Goal: Task Accomplishment & Management: Complete application form

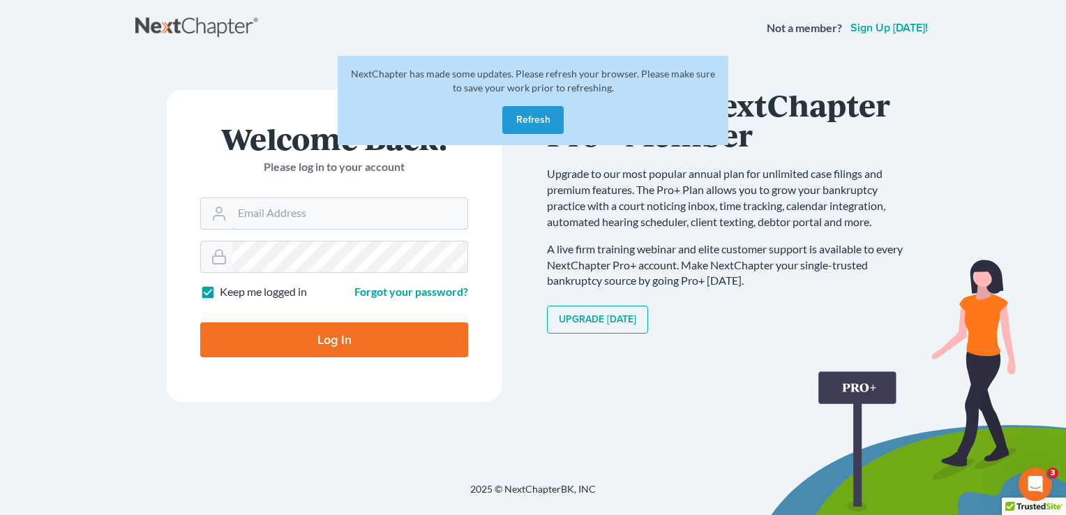
type input "[PERSON_NAME][EMAIL_ADDRESS][DOMAIN_NAME]"
click at [311, 331] on input "Log In" at bounding box center [334, 339] width 268 height 35
type input "Thinking..."
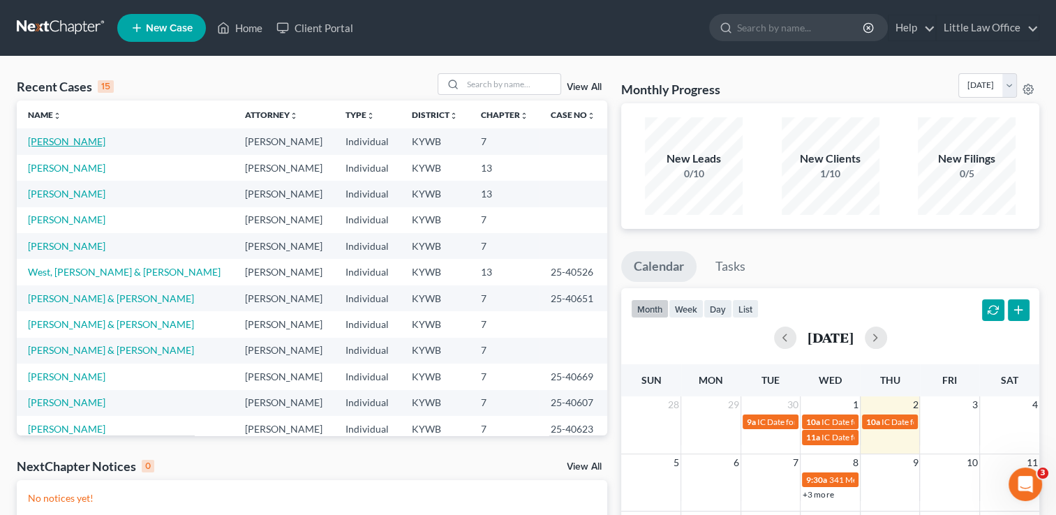
click at [50, 147] on link "[PERSON_NAME]" at bounding box center [66, 141] width 77 height 12
select select "0"
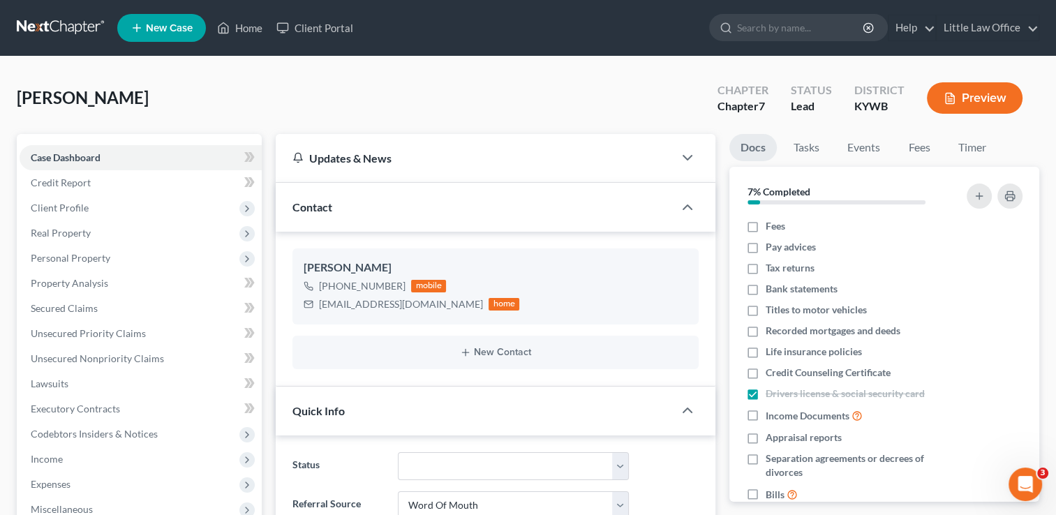
scroll to position [292, 0]
click at [100, 260] on span "Personal Property" at bounding box center [71, 258] width 80 height 12
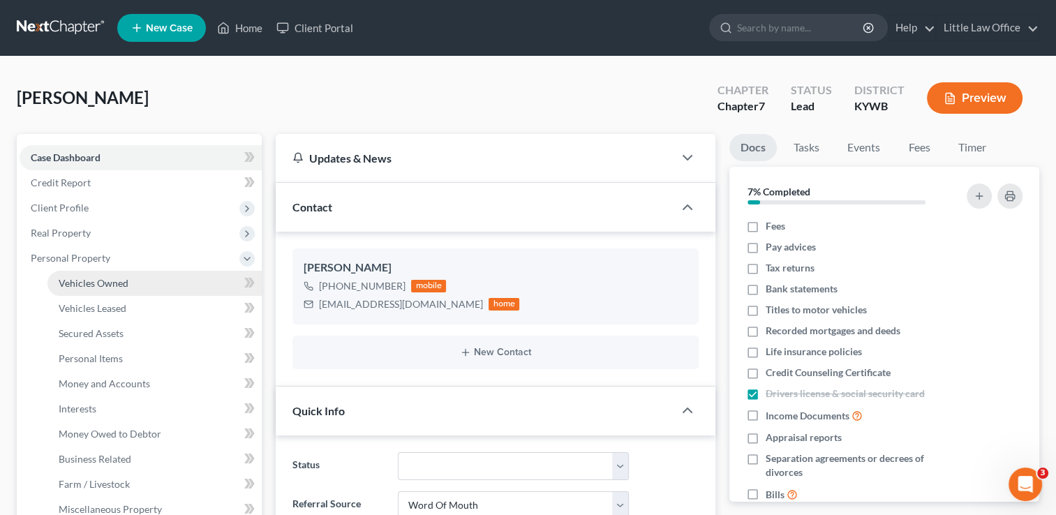
click at [105, 280] on span "Vehicles Owned" at bounding box center [94, 283] width 70 height 12
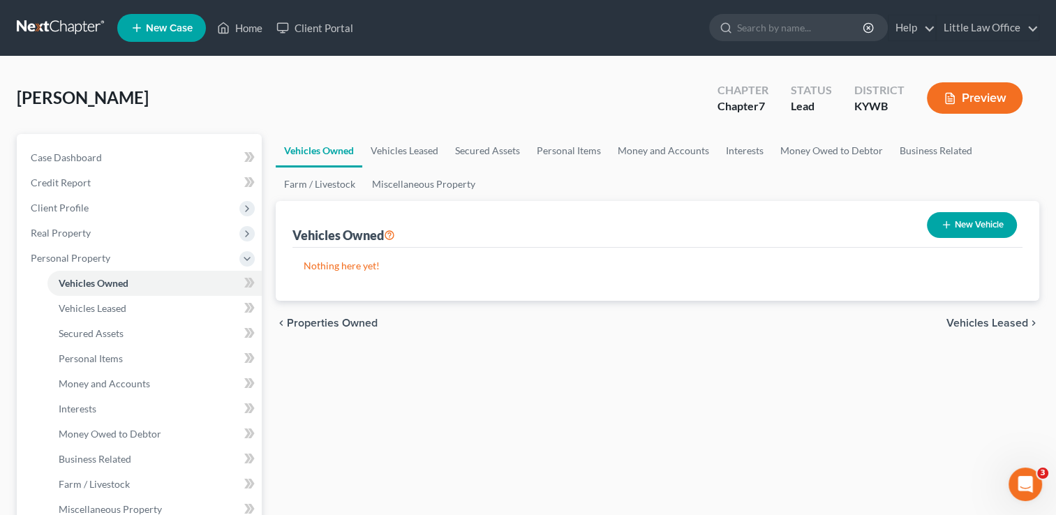
click at [973, 221] on button "New Vehicle" at bounding box center [972, 225] width 90 height 26
select select "0"
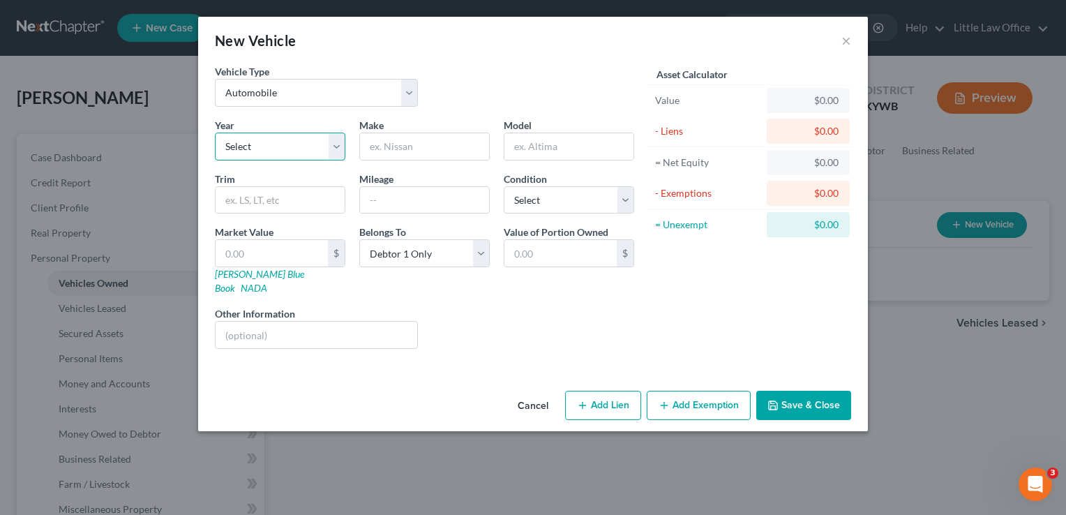
click at [319, 144] on select "Select 2026 2025 2024 2023 2022 2021 2020 2019 2018 2017 2016 2015 2014 2013 20…" at bounding box center [280, 147] width 131 height 28
select select "53"
click at [215, 133] on select "Select 2026 2025 2024 2023 2022 2021 2020 2019 2018 2017 2016 2015 2014 2013 20…" at bounding box center [280, 147] width 131 height 28
type input "Pontiac"
type input "Firebird"
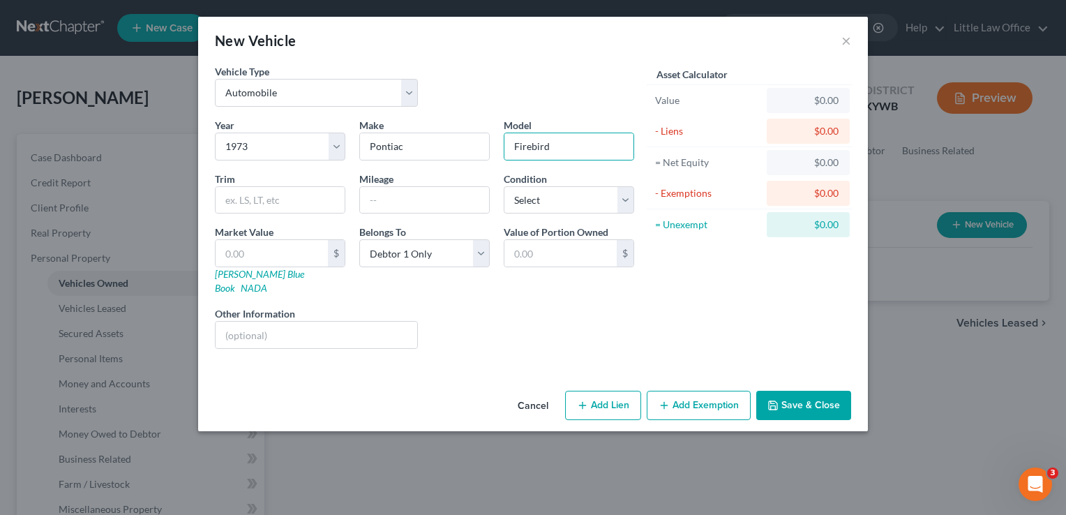
click at [792, 398] on button "Save & Close" at bounding box center [803, 405] width 95 height 29
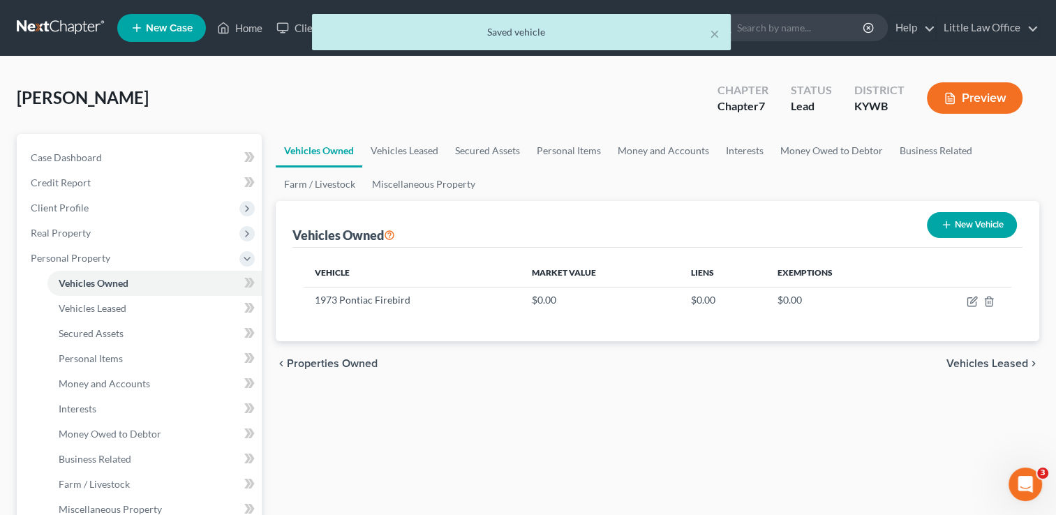
click at [981, 221] on button "New Vehicle" at bounding box center [972, 225] width 90 height 26
select select "0"
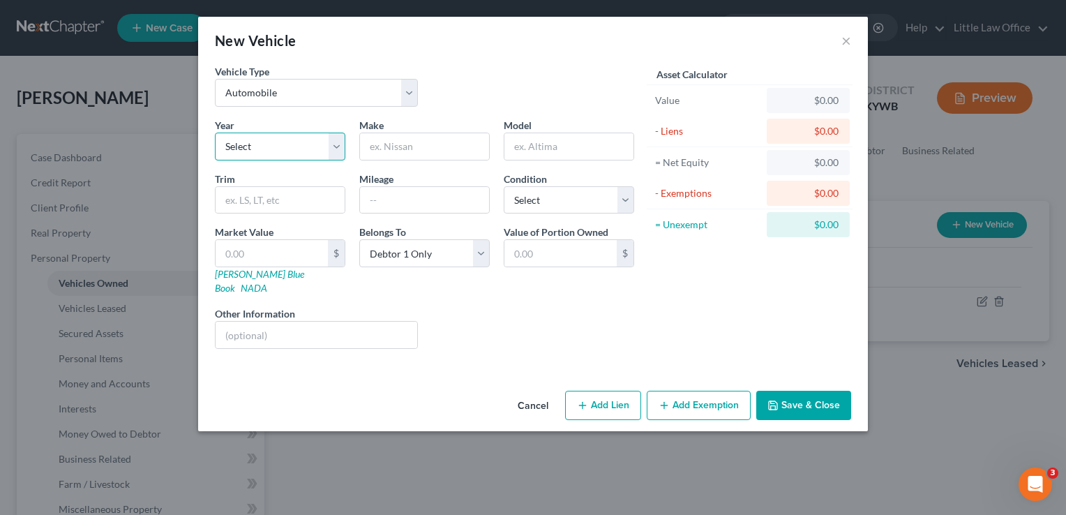
click at [274, 142] on select "Select 2026 2025 2024 2023 2022 2021 2020 2019 2018 2017 2016 2015 2014 2013 20…" at bounding box center [280, 147] width 131 height 28
select select "20"
click at [215, 133] on select "Select 2026 2025 2024 2023 2022 2021 2020 2019 2018 2017 2016 2015 2014 2013 20…" at bounding box center [280, 147] width 131 height 28
type input "Pontiac"
type input "G6"
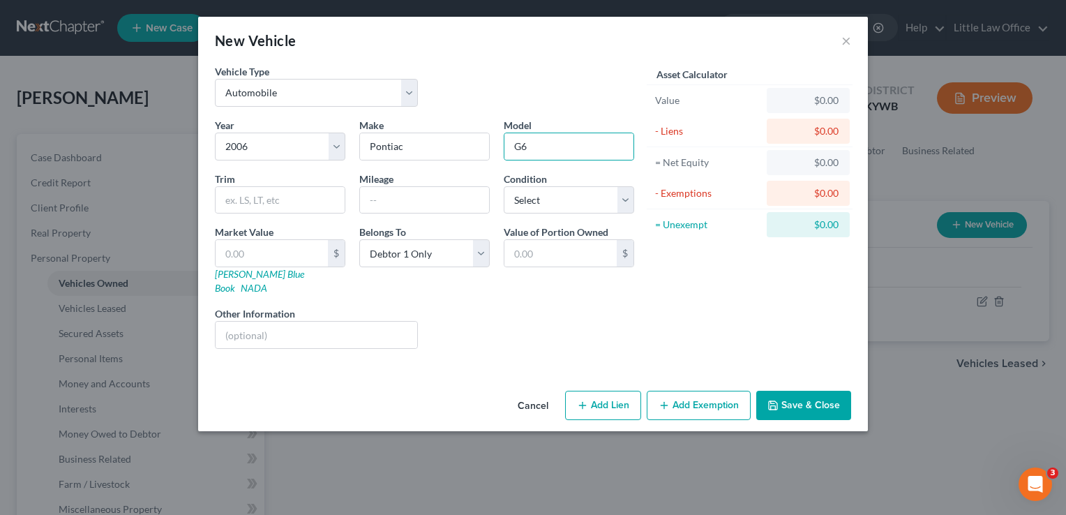
click at [799, 391] on button "Save & Close" at bounding box center [803, 405] width 95 height 29
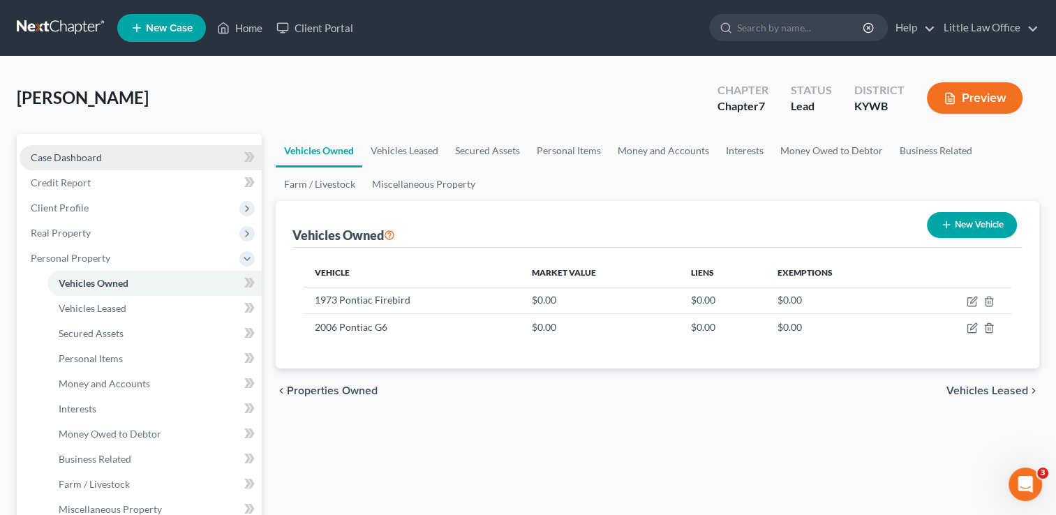
click at [84, 160] on span "Case Dashboard" at bounding box center [66, 157] width 71 height 12
select select "0"
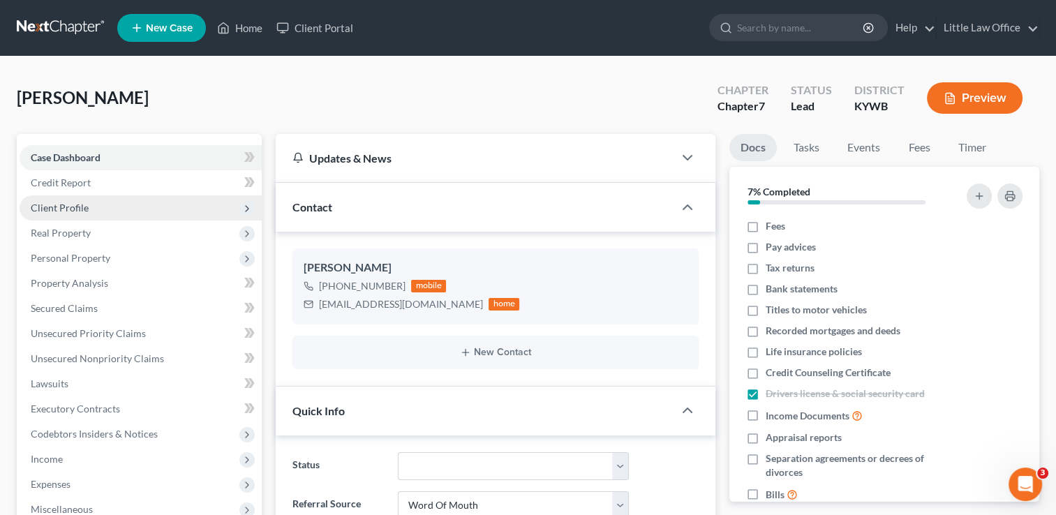
click at [77, 202] on span "Client Profile" at bounding box center [60, 208] width 58 height 12
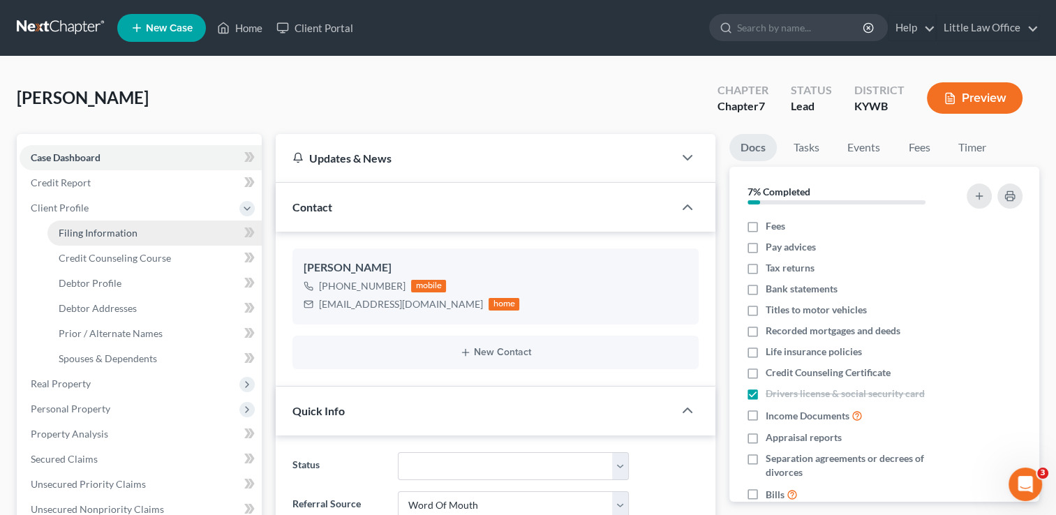
click at [94, 227] on span "Filing Information" at bounding box center [98, 233] width 79 height 12
select select "1"
select select "0"
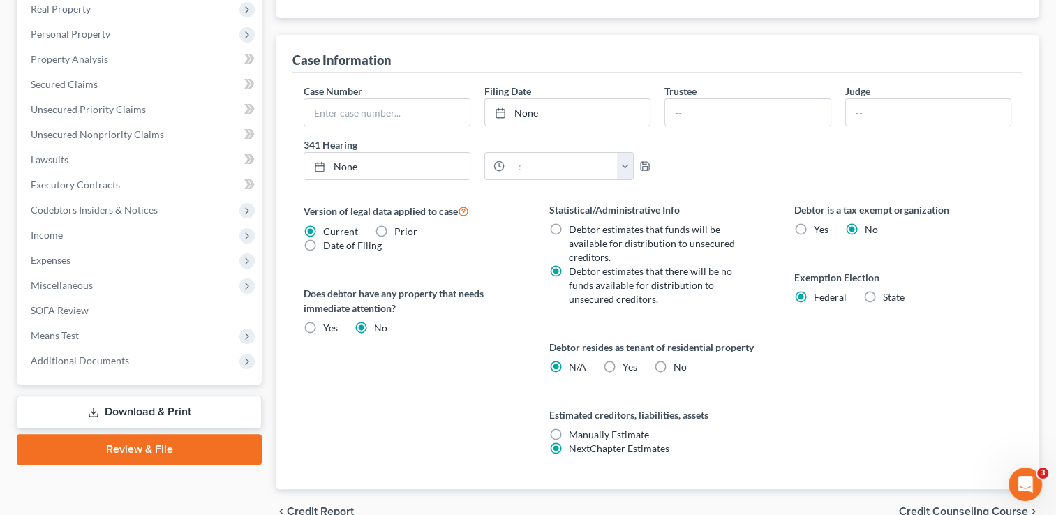
scroll to position [444, 0]
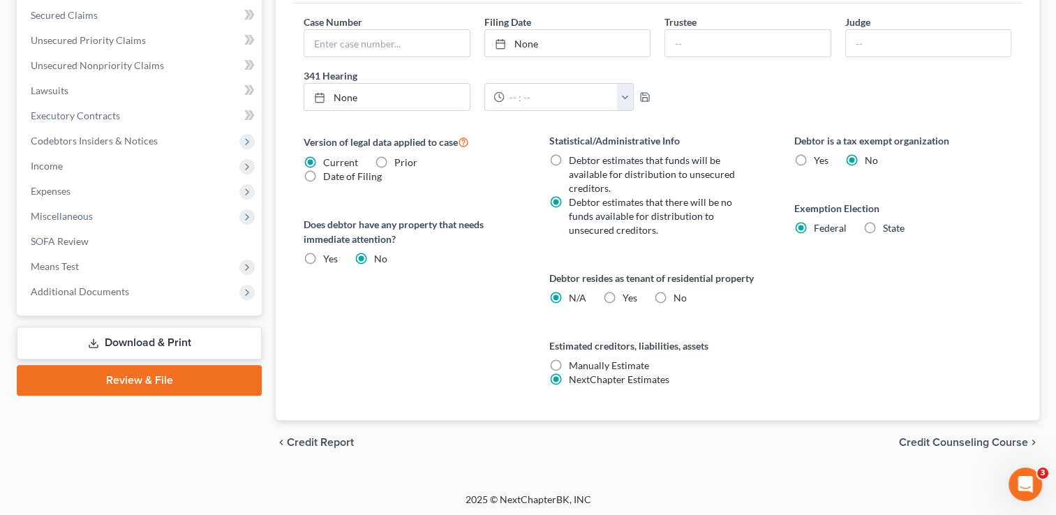
click at [966, 440] on span "Credit Counseling Course" at bounding box center [963, 442] width 129 height 11
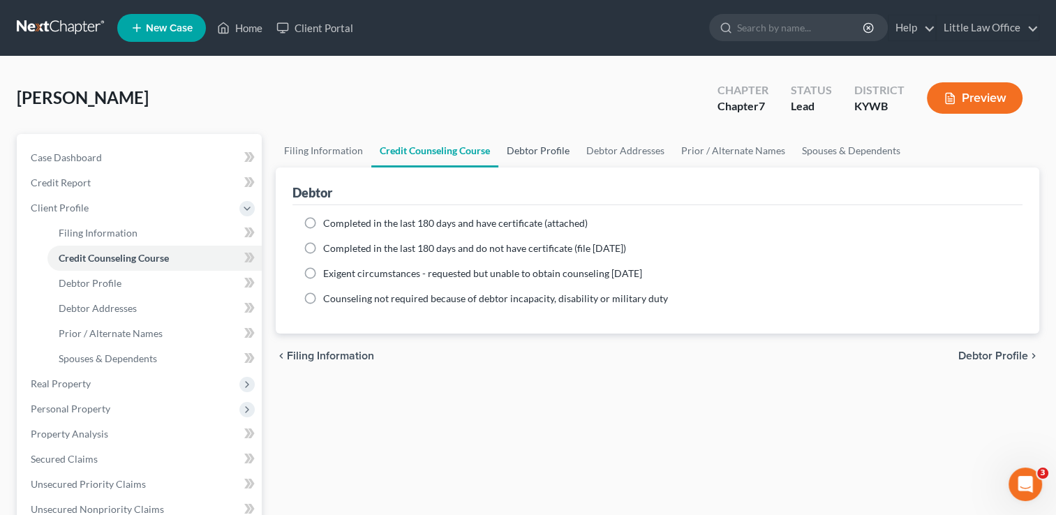
click at [542, 149] on link "Debtor Profile" at bounding box center [538, 150] width 80 height 33
select select "0"
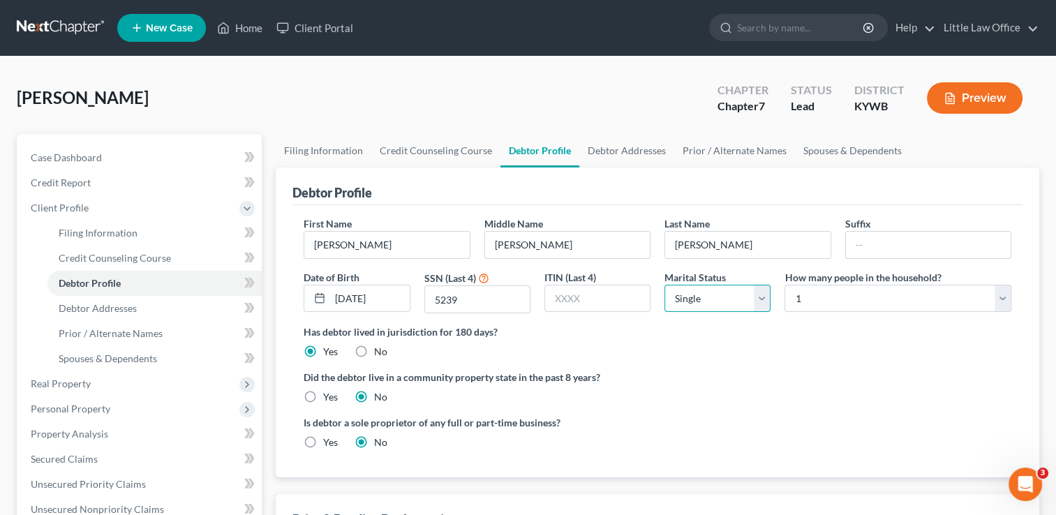
click at [694, 307] on select "Select Single Married Separated Divorced Widowed" at bounding box center [717, 299] width 106 height 28
click at [664, 285] on select "Select Single Married Separated Divorced Widowed" at bounding box center [717, 299] width 106 height 28
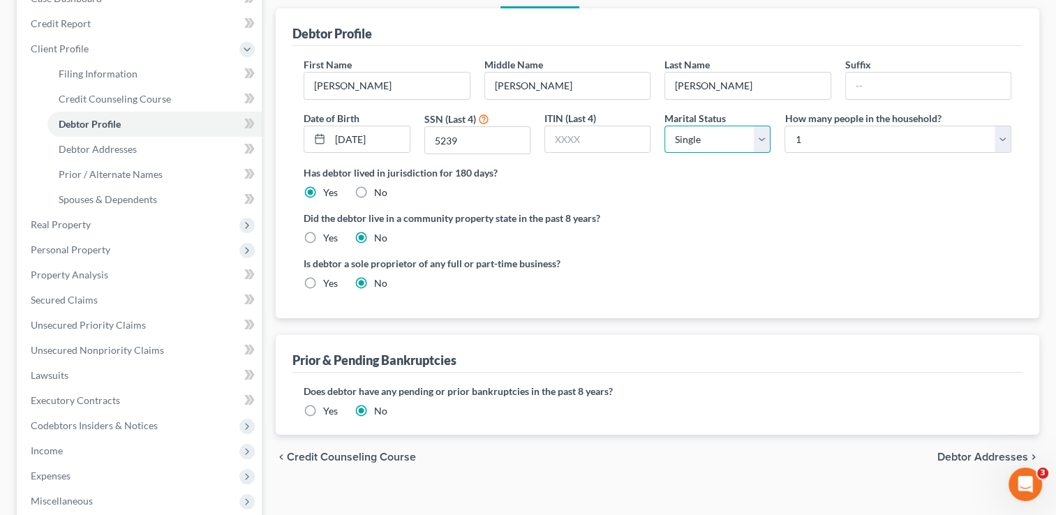
scroll to position [161, 0]
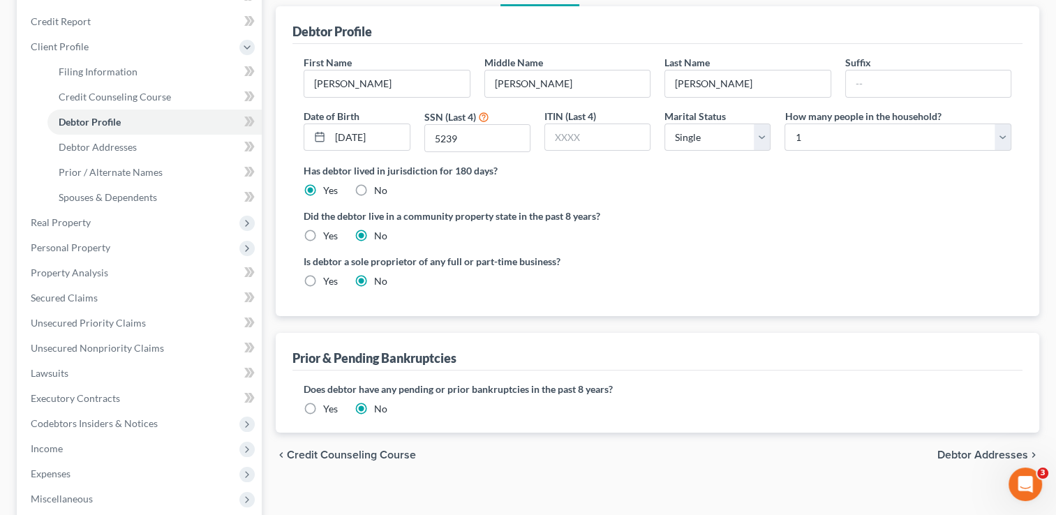
click at [965, 459] on span "Debtor Addresses" at bounding box center [982, 454] width 91 height 11
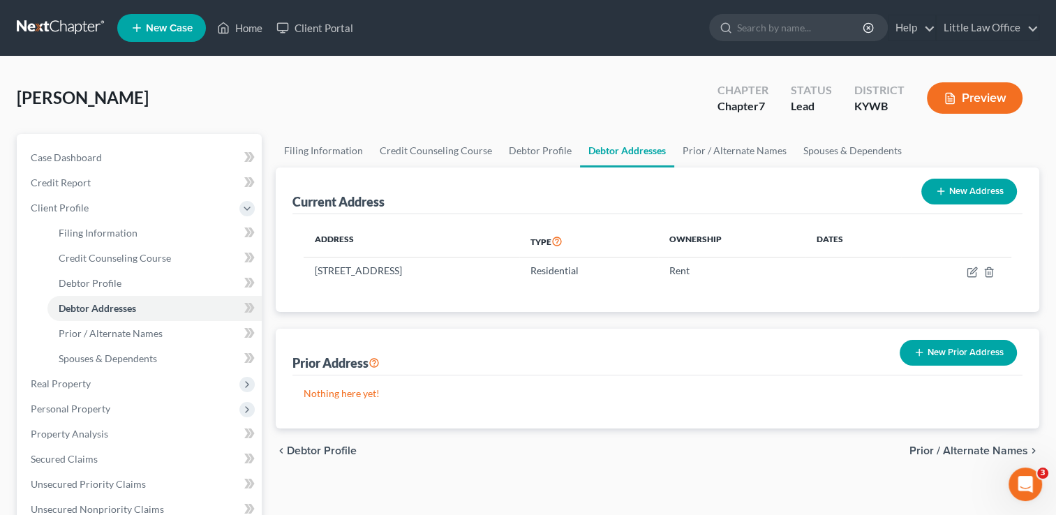
click at [941, 353] on button "New Prior Address" at bounding box center [958, 353] width 117 height 26
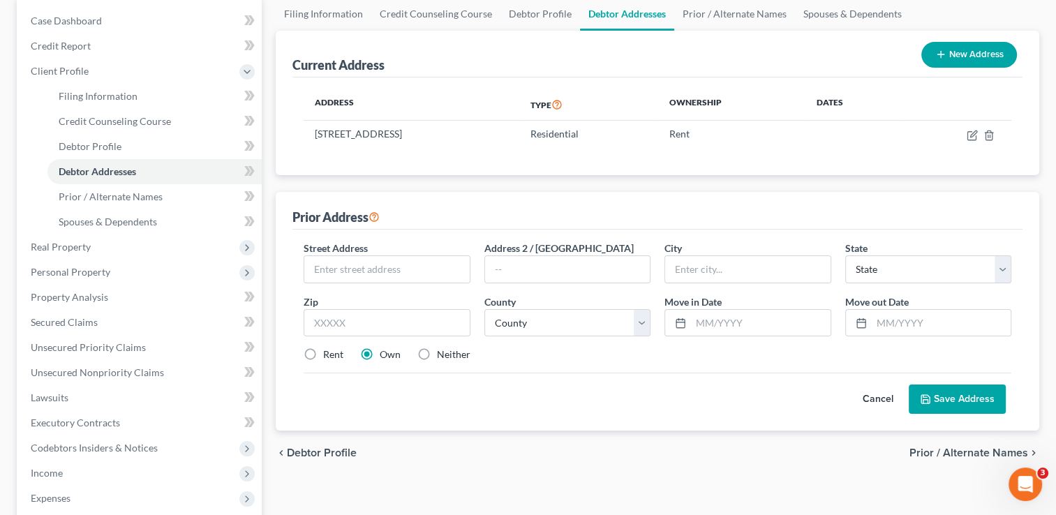
scroll to position [140, 0]
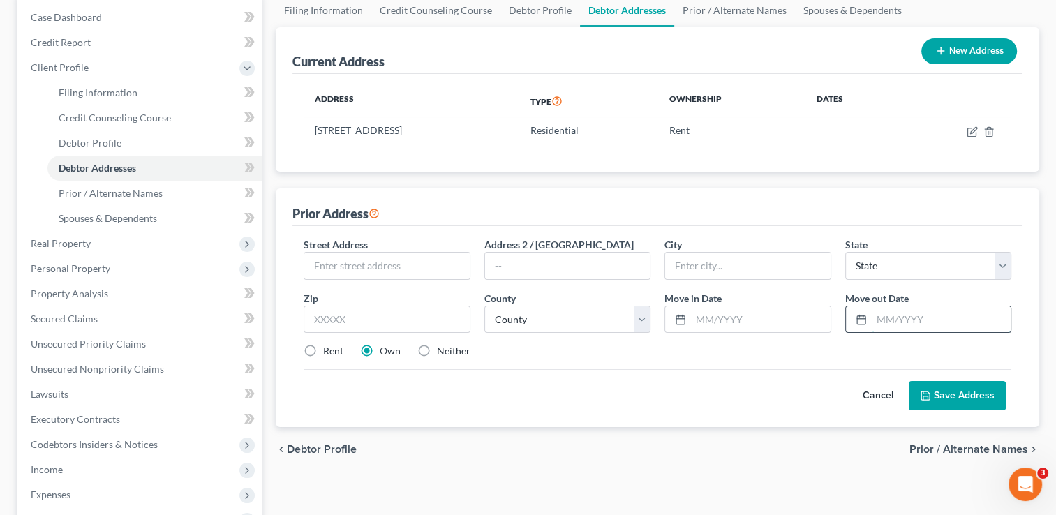
click at [936, 320] on input "text" at bounding box center [941, 319] width 139 height 27
type input "02/"
click at [464, 260] on input "text" at bounding box center [386, 266] width 165 height 27
type input "5470 State Route 983"
click at [313, 331] on div "Street Address * 5470 State Route 983 Address 2 / PO Box City * State * State A…" at bounding box center [658, 303] width 722 height 133
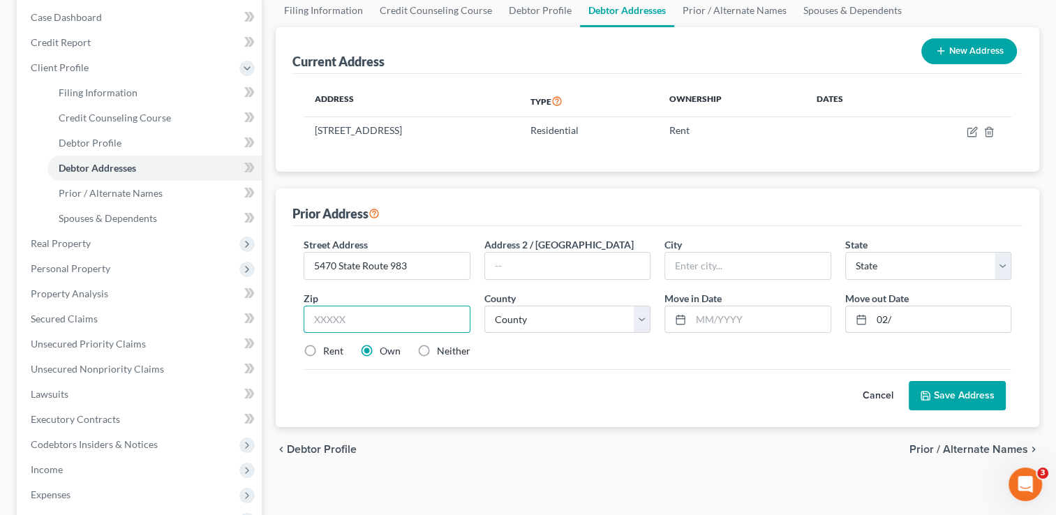
click at [329, 322] on input "text" at bounding box center [387, 320] width 166 height 28
type input "42437"
click at [738, 276] on input "text" at bounding box center [747, 266] width 165 height 27
type input "Morganfield"
select select "18"
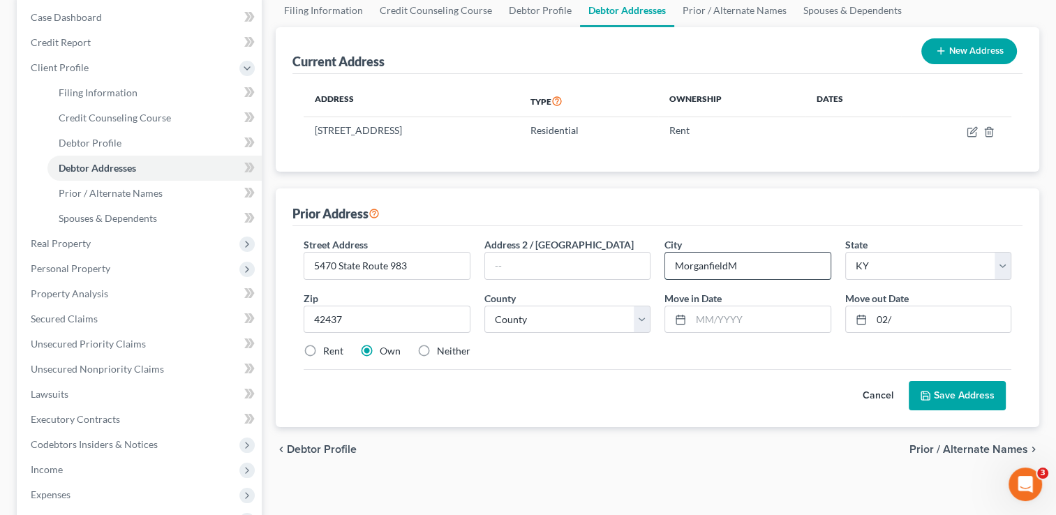
type input "Morganfield"
click at [918, 320] on input "02/" at bounding box center [941, 319] width 139 height 27
type input "02/2023"
click at [763, 317] on input "text" at bounding box center [760, 319] width 139 height 27
type input "02/1974"
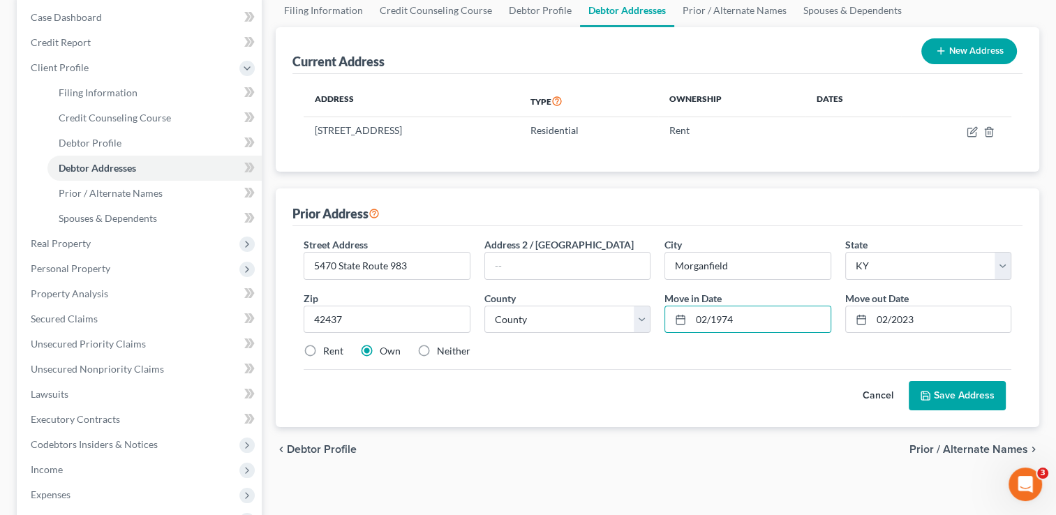
click at [452, 352] on label "Neither" at bounding box center [453, 351] width 33 height 14
click at [452, 352] on input "Neither" at bounding box center [446, 348] width 9 height 9
radio input "true"
drag, startPoint x: 916, startPoint y: 389, endPoint x: 950, endPoint y: 398, distance: 35.9
click at [950, 398] on button "Save Address" at bounding box center [957, 395] width 97 height 29
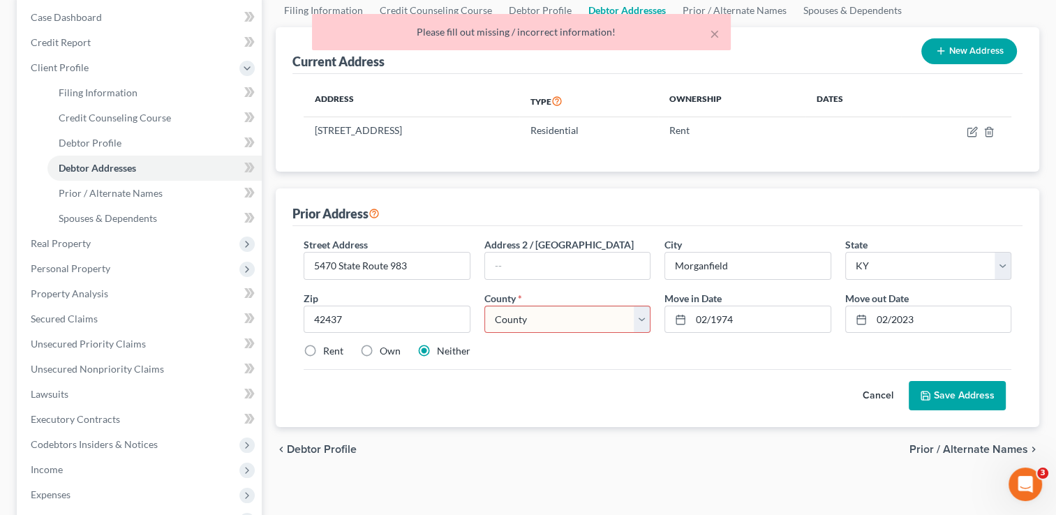
click at [569, 317] on select "County Adair County Allen County Anderson County Ballard County Barren County B…" at bounding box center [567, 320] width 166 height 28
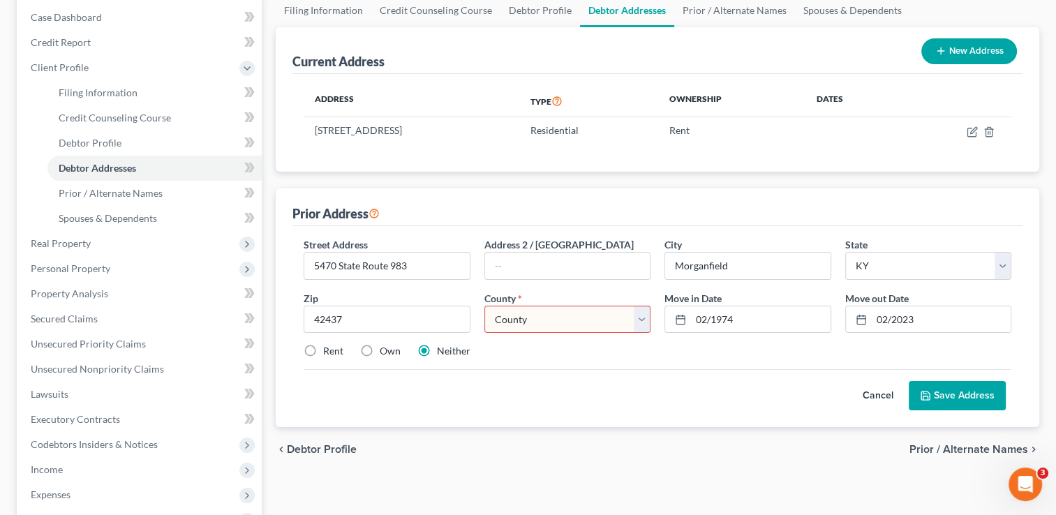
select select "116"
click at [484, 306] on select "County Adair County Allen County Anderson County Ballard County Barren County B…" at bounding box center [567, 320] width 166 height 28
click at [983, 393] on button "Save Address" at bounding box center [957, 395] width 97 height 29
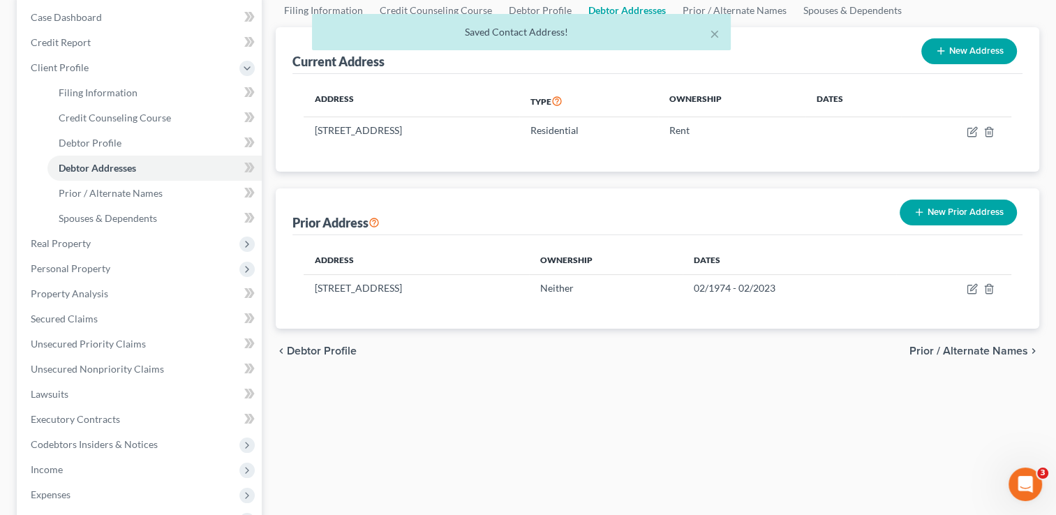
click at [969, 213] on button "New Prior Address" at bounding box center [958, 213] width 117 height 26
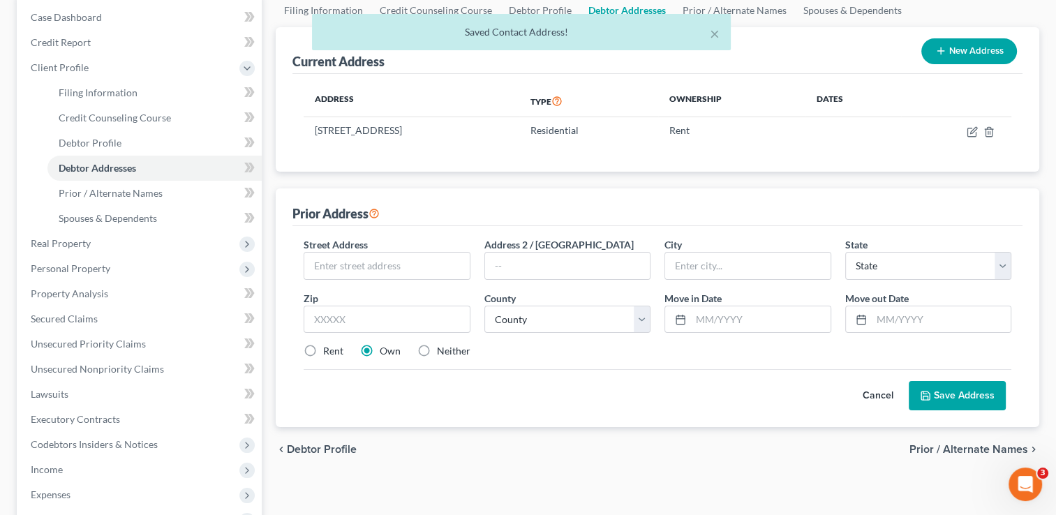
click at [874, 398] on button "Cancel" at bounding box center [877, 396] width 61 height 28
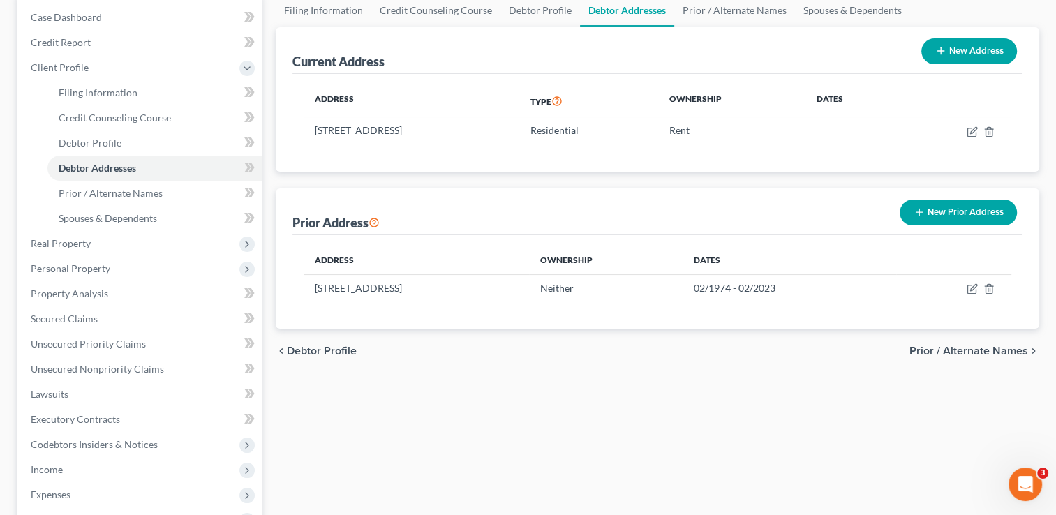
click at [999, 354] on span "Prior / Alternate Names" at bounding box center [968, 350] width 119 height 11
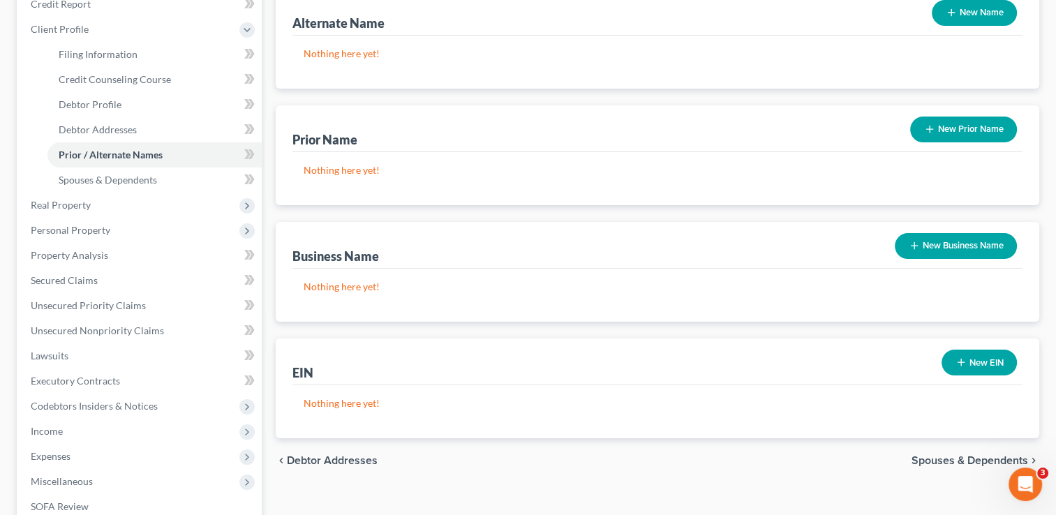
scroll to position [66, 0]
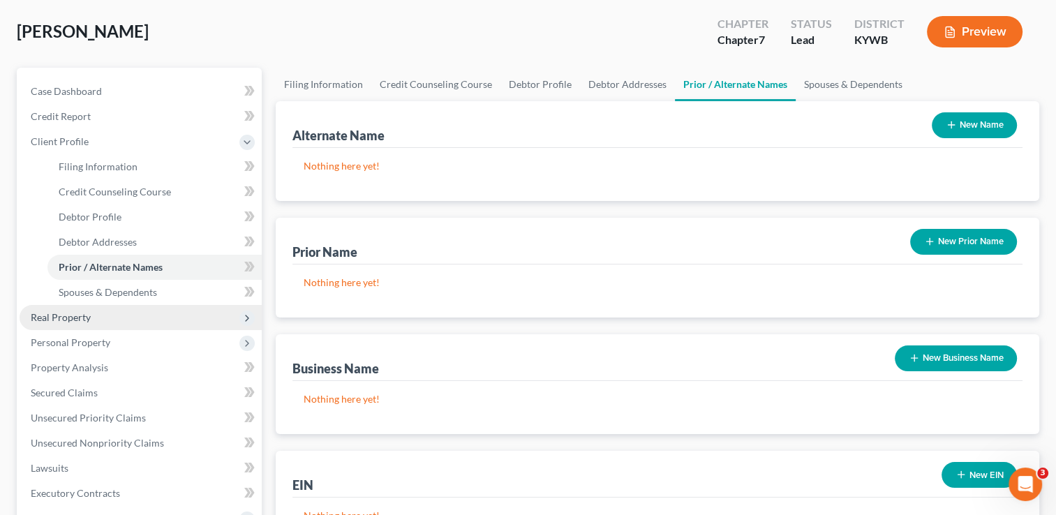
click at [107, 320] on span "Real Property" at bounding box center [141, 317] width 242 height 25
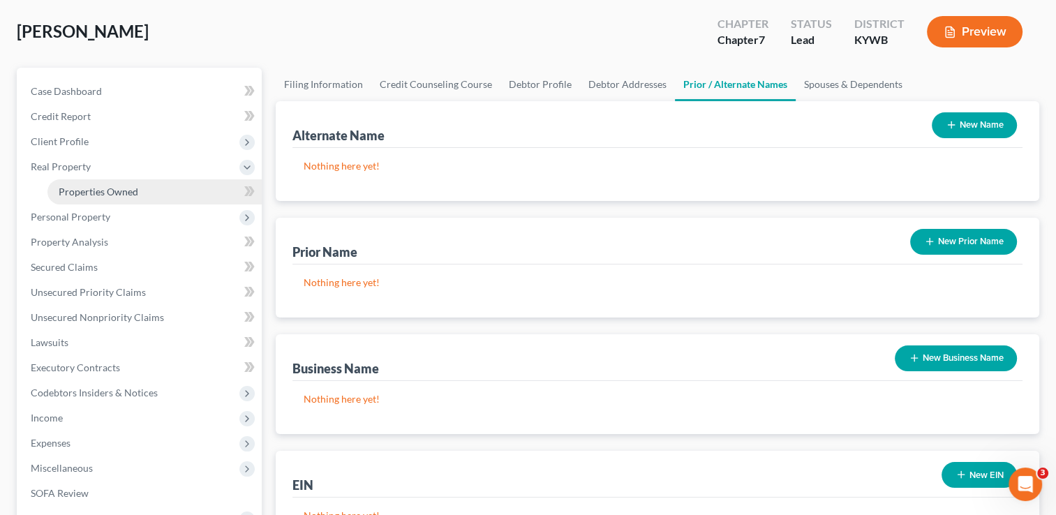
click at [102, 194] on span "Properties Owned" at bounding box center [99, 192] width 80 height 12
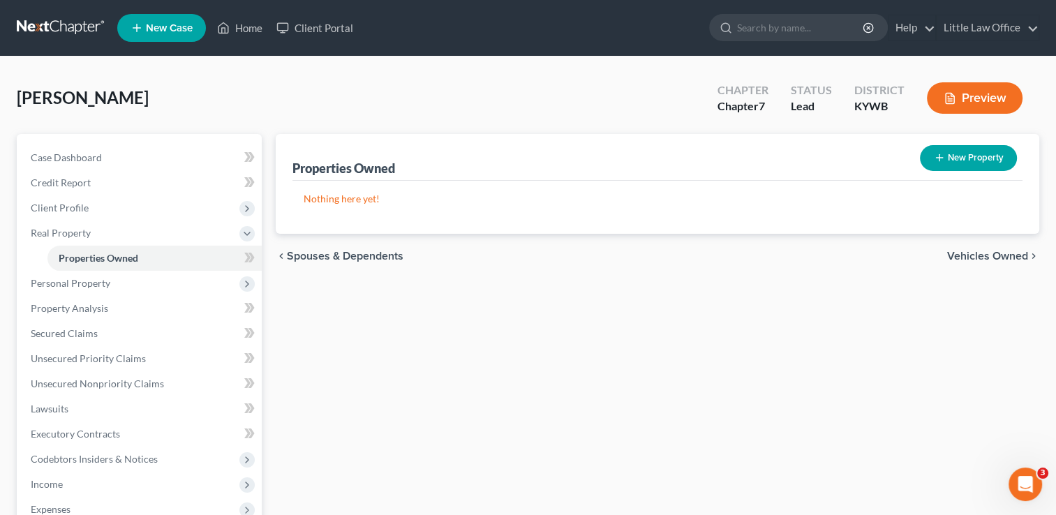
click at [983, 260] on span "Vehicles Owned" at bounding box center [987, 256] width 81 height 11
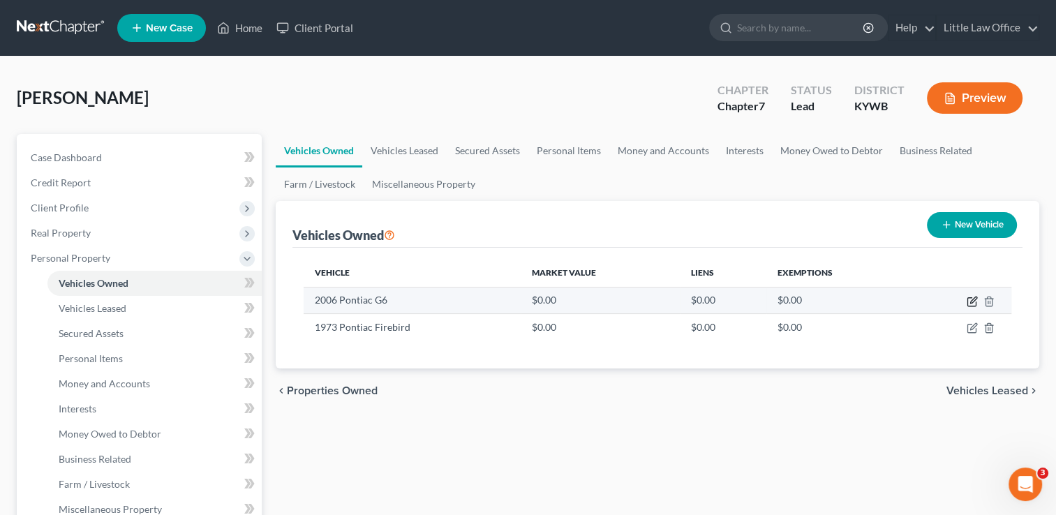
click at [974, 302] on icon "button" at bounding box center [972, 301] width 11 height 11
select select "0"
select select "20"
select select "0"
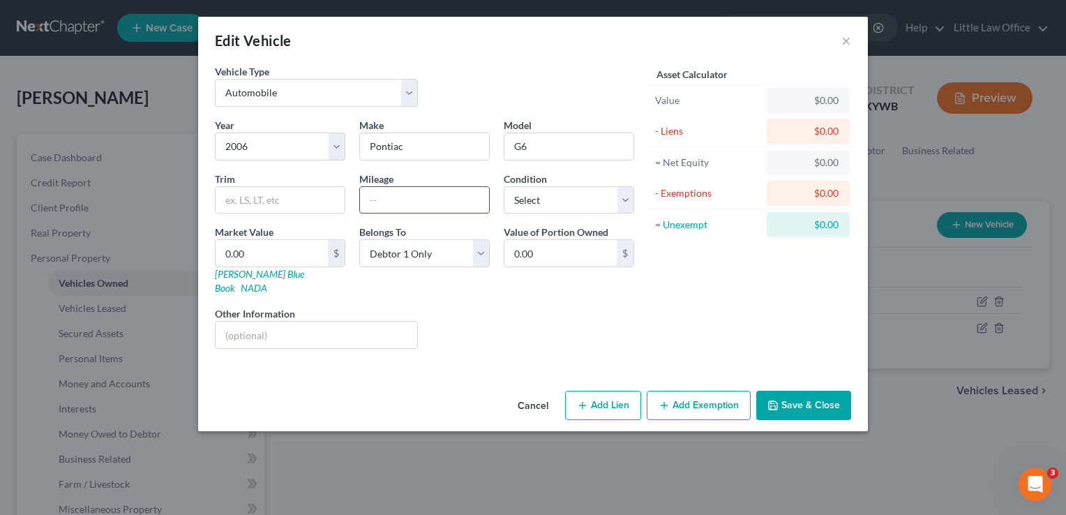
click at [428, 200] on input "text" at bounding box center [424, 200] width 129 height 27
type input "171,000"
click at [625, 203] on select "Select Excellent Very Good Good Fair Poor" at bounding box center [569, 200] width 131 height 28
select select "3"
click at [504, 186] on select "Select Excellent Very Good Good Fair Poor" at bounding box center [569, 200] width 131 height 28
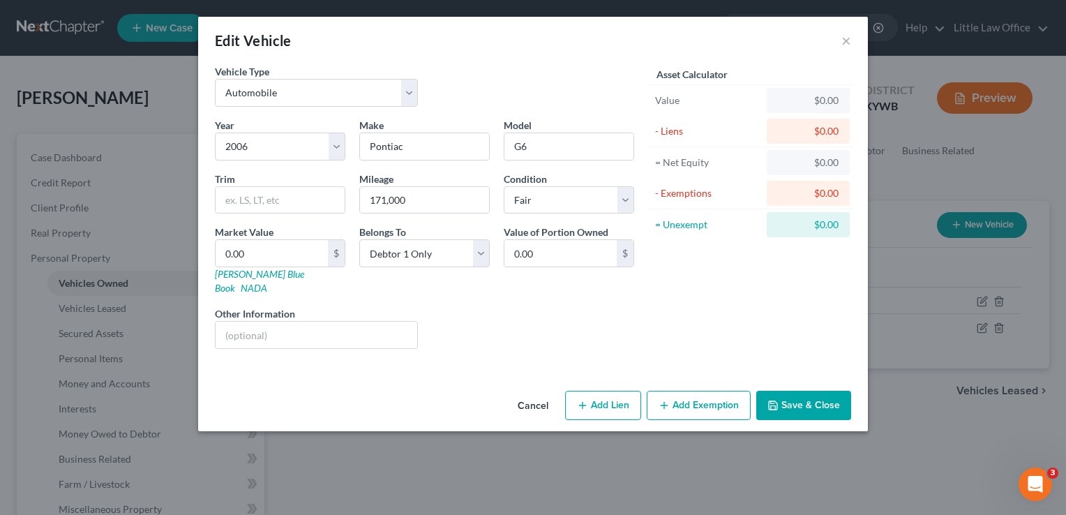
click at [803, 392] on button "Save & Close" at bounding box center [803, 405] width 95 height 29
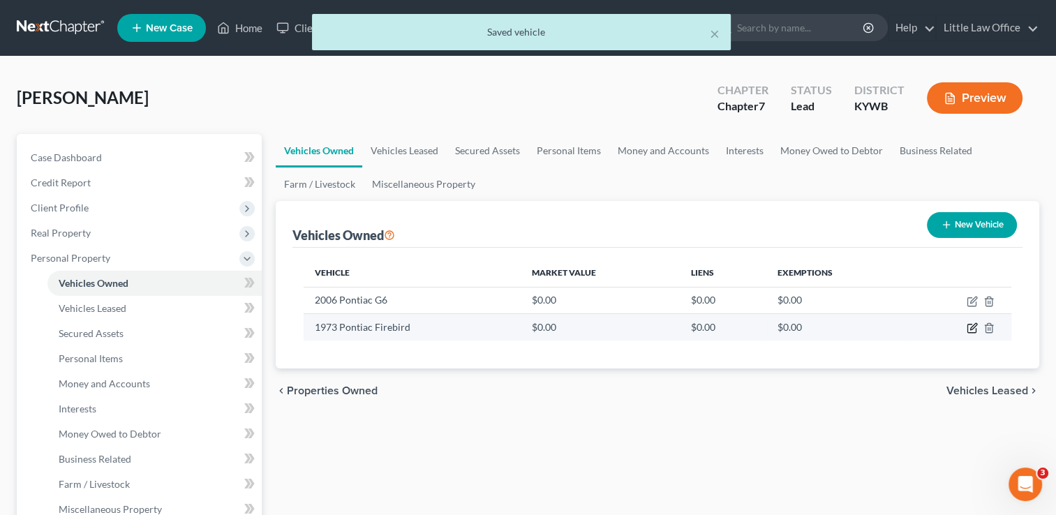
click at [974, 329] on icon "button" at bounding box center [972, 327] width 11 height 11
select select "0"
select select "53"
select select "0"
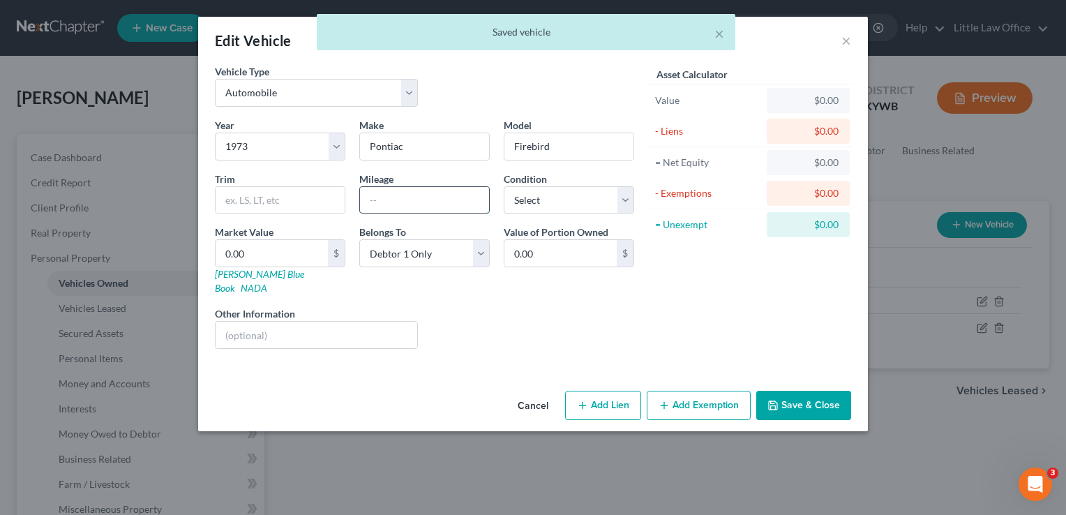
click at [391, 202] on input "text" at bounding box center [424, 200] width 129 height 27
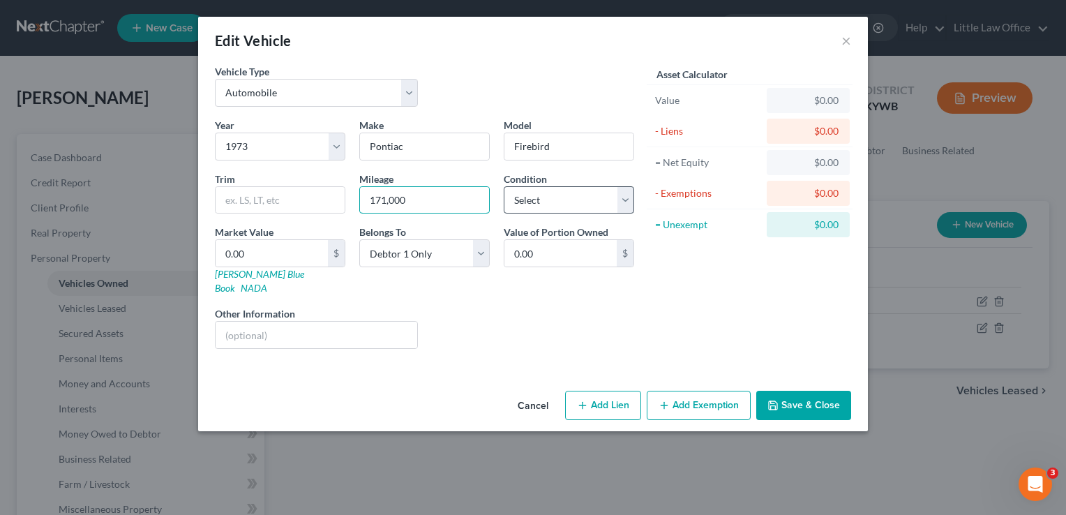
type input "171,000"
click at [628, 204] on select "Select Excellent Very Good Good Fair Poor" at bounding box center [569, 200] width 131 height 28
select select "0"
click at [504, 186] on select "Select Excellent Very Good Good Fair Poor" at bounding box center [569, 200] width 131 height 28
drag, startPoint x: 440, startPoint y: 202, endPoint x: 360, endPoint y: 188, distance: 81.5
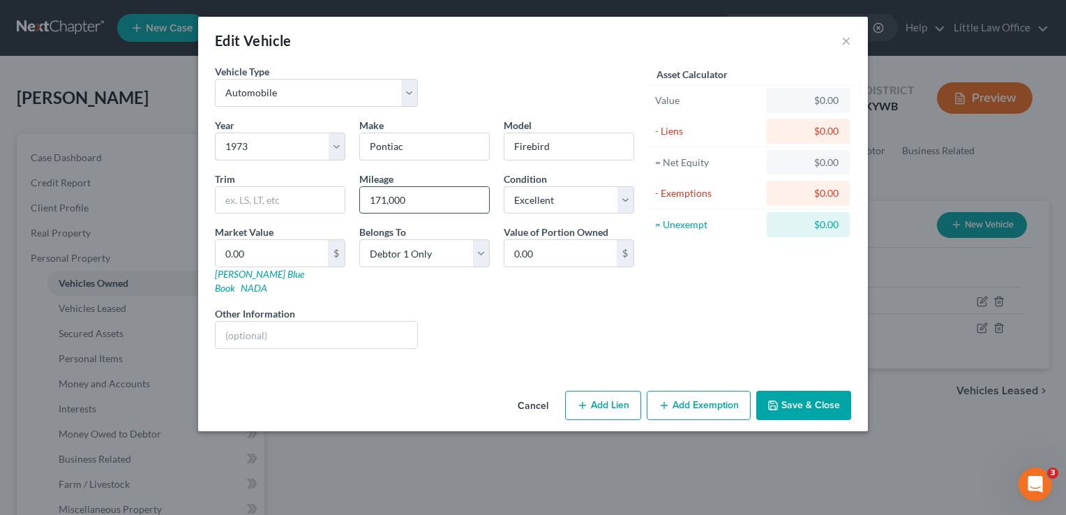
click at [360, 188] on input "171,000" at bounding box center [424, 200] width 129 height 27
click at [290, 322] on input "text" at bounding box center [317, 335] width 202 height 27
type input "V"
click at [831, 392] on button "Save & Close" at bounding box center [803, 405] width 95 height 29
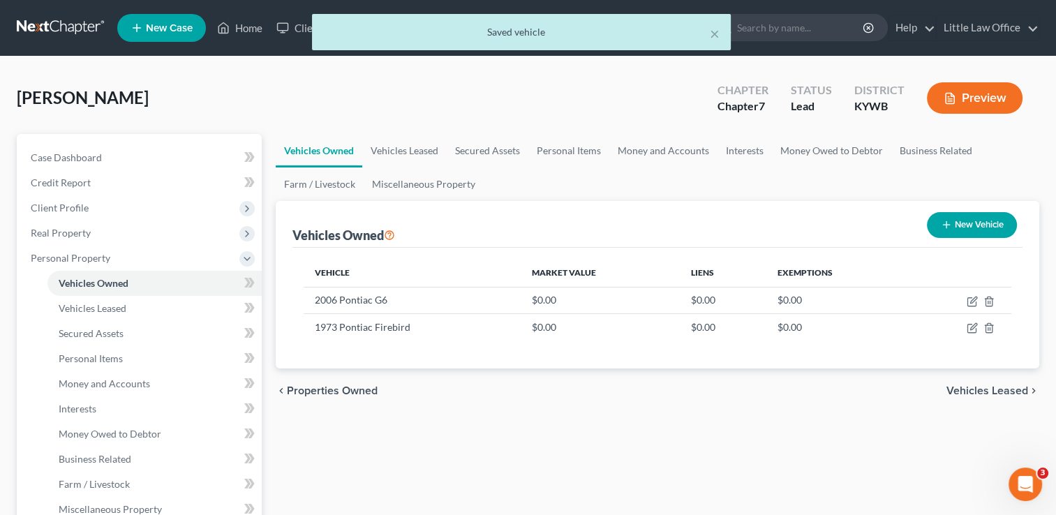
click at [988, 230] on button "New Vehicle" at bounding box center [972, 225] width 90 height 26
select select "0"
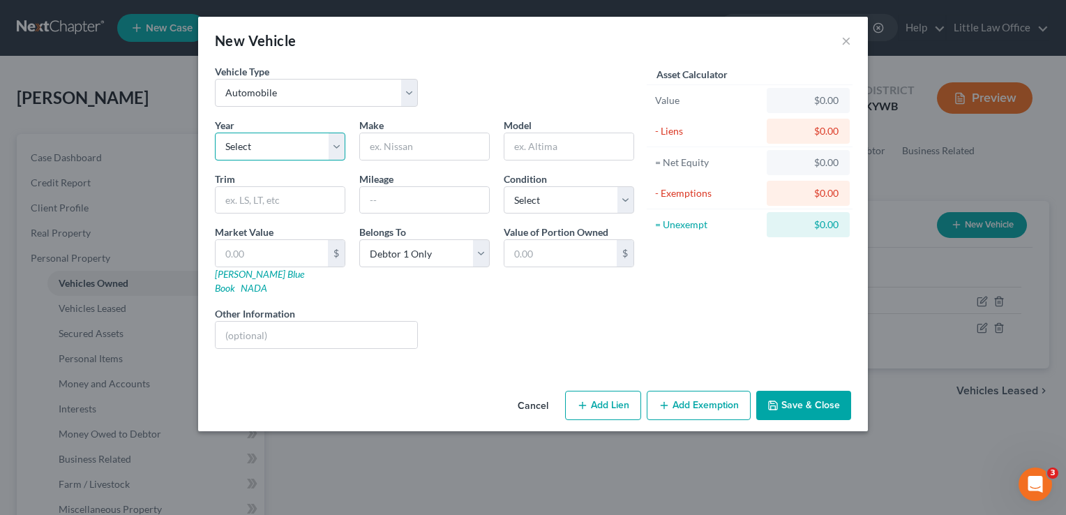
click at [299, 156] on select "Select 2026 2025 2024 2023 2022 2021 2020 2019 2018 2017 2016 2015 2014 2013 20…" at bounding box center [280, 147] width 131 height 28
select select "28"
click at [215, 133] on select "Select 2026 2025 2024 2023 2022 2021 2020 2019 2018 2017 2016 2015 2014 2013 20…" at bounding box center [280, 147] width 131 height 28
click at [539, 392] on button "Cancel" at bounding box center [533, 406] width 53 height 28
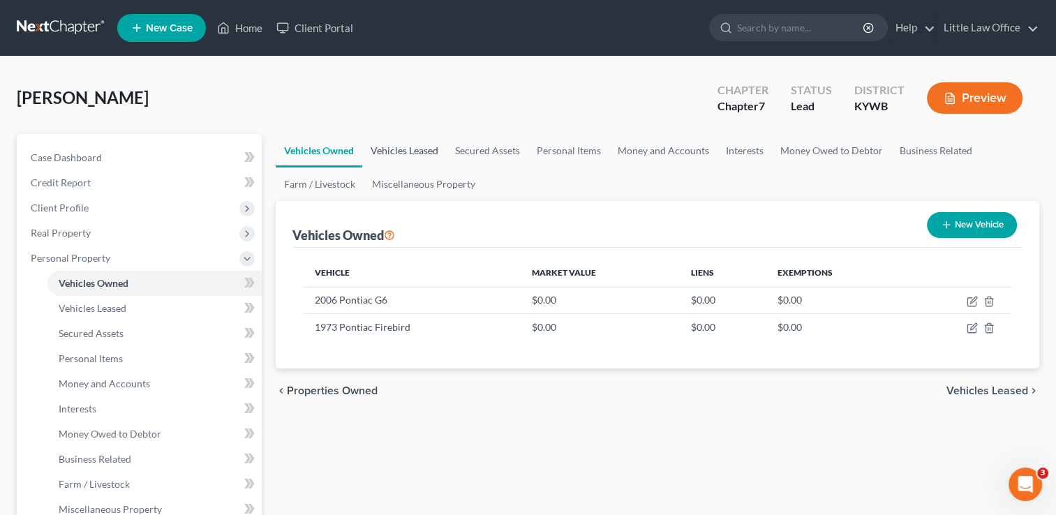
click at [428, 147] on link "Vehicles Leased" at bounding box center [404, 150] width 84 height 33
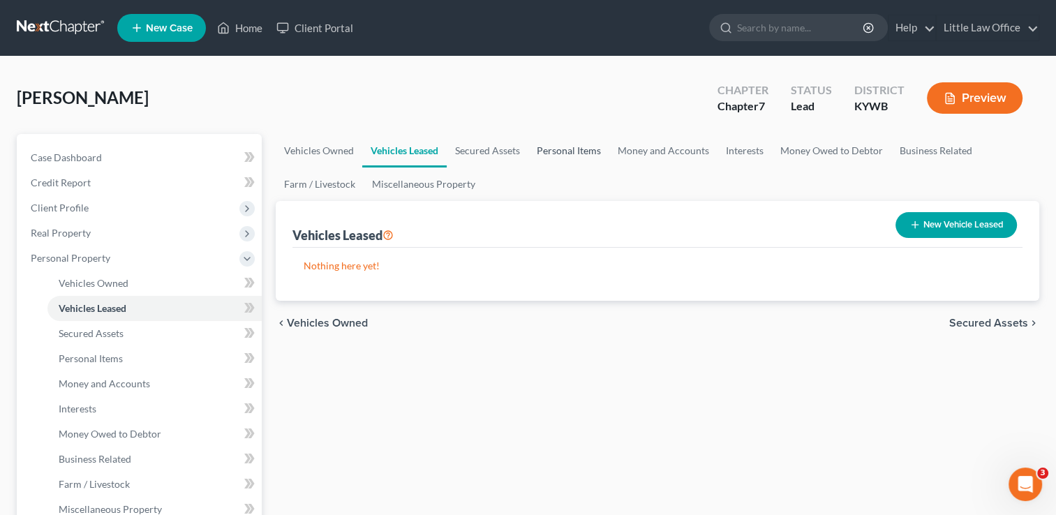
click at [571, 147] on link "Personal Items" at bounding box center [568, 150] width 81 height 33
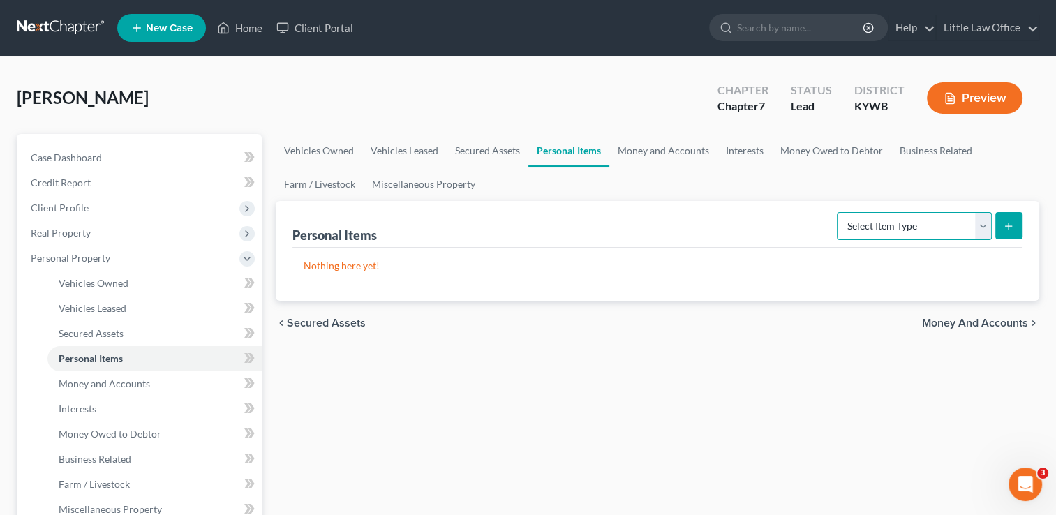
click at [899, 235] on select "Select Item Type Clothing Collectibles Of Value Electronics Firearms Household …" at bounding box center [914, 226] width 155 height 28
select select "clothing"
click at [838, 212] on select "Select Item Type Clothing Collectibles Of Value Electronics Firearms Household …" at bounding box center [914, 226] width 155 height 28
click at [1009, 233] on button "submit" at bounding box center [1008, 225] width 27 height 27
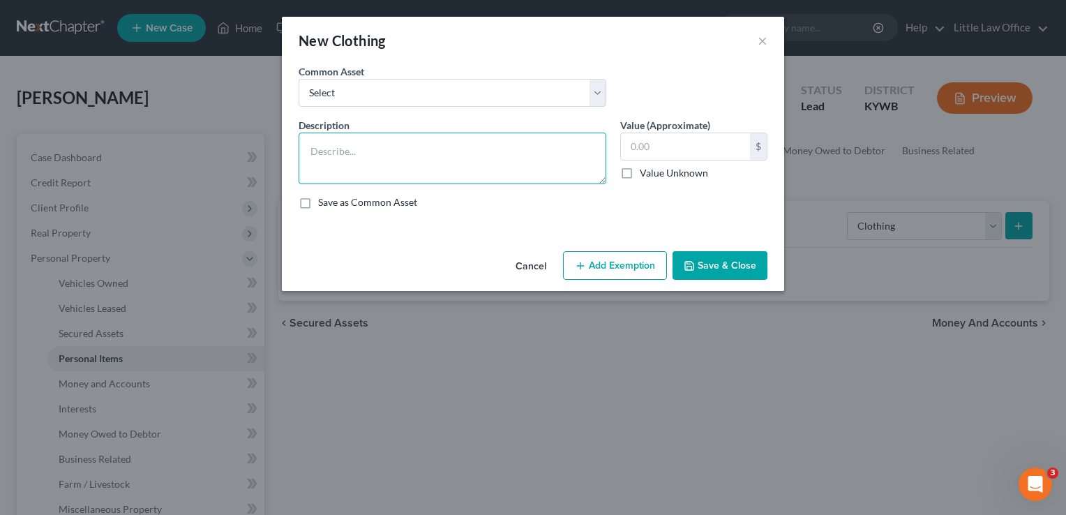
click at [394, 167] on textarea at bounding box center [453, 159] width 308 height 52
type textarea "clothing for 1 adult"
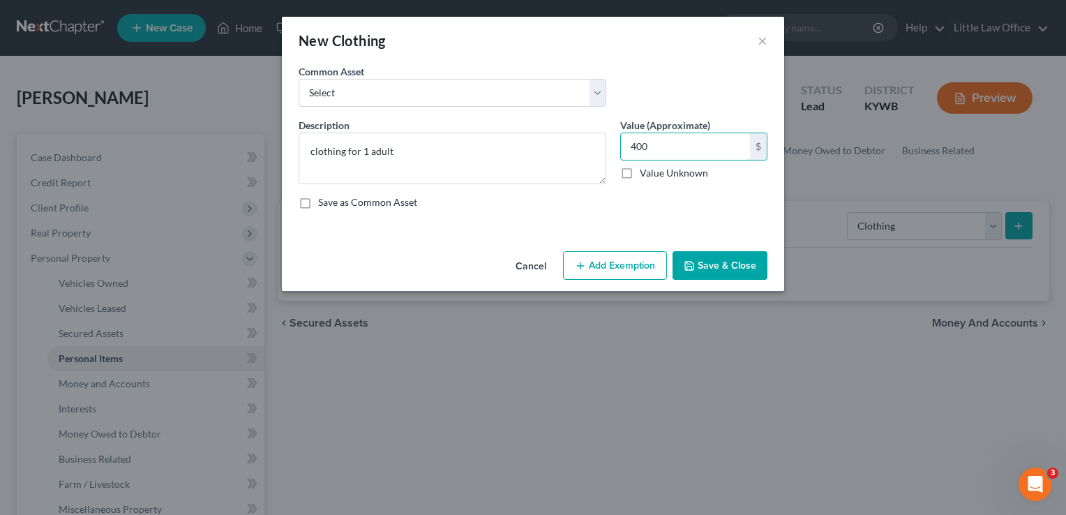
type input "400"
click at [738, 256] on button "Save & Close" at bounding box center [720, 265] width 95 height 29
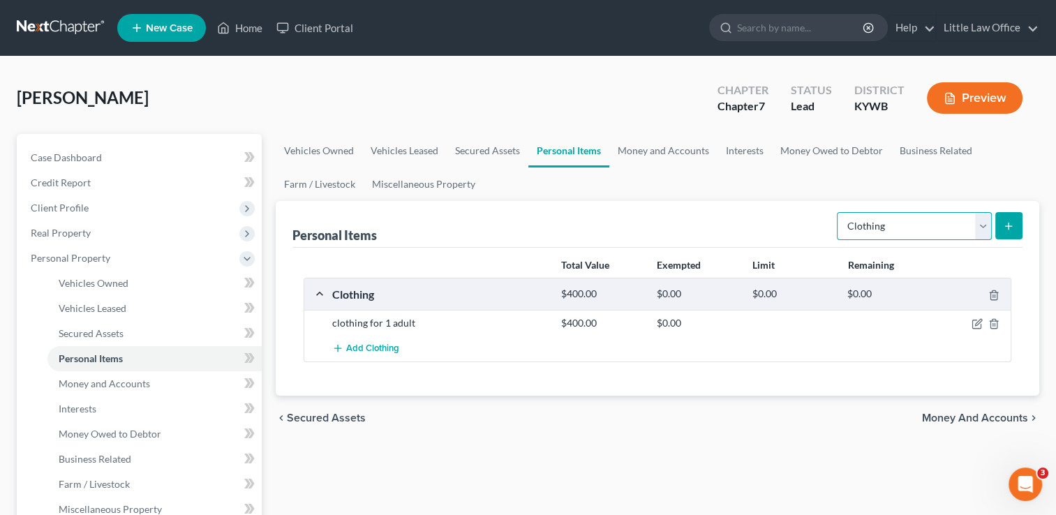
click at [865, 235] on select "Select Item Type Clothing Collectibles Of Value Electronics Firearms Household …" at bounding box center [914, 226] width 155 height 28
select select "electronics"
click at [838, 212] on select "Select Item Type Clothing Collectibles Of Value Electronics Firearms Household …" at bounding box center [914, 226] width 155 height 28
click at [997, 232] on button "submit" at bounding box center [1008, 225] width 27 height 27
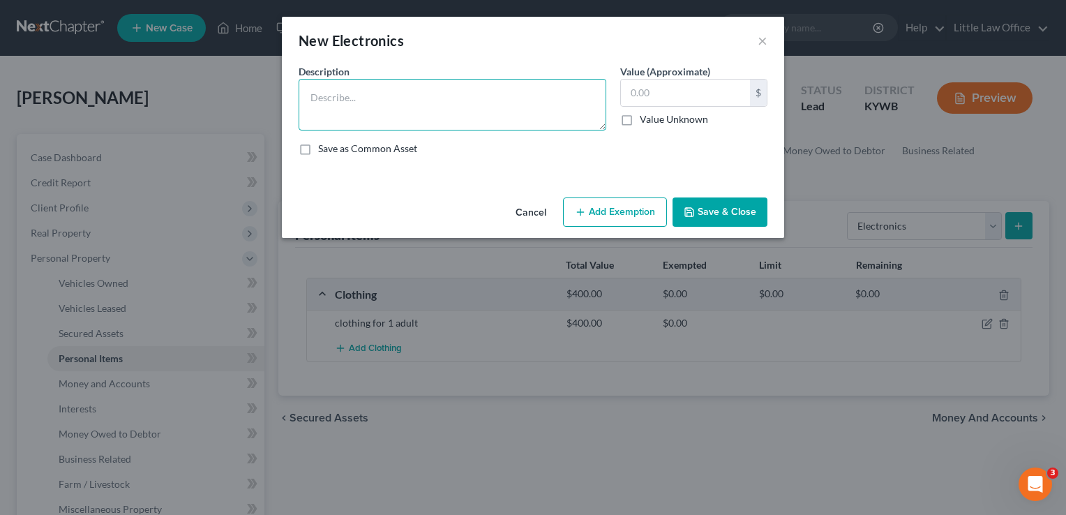
click at [380, 127] on textarea at bounding box center [453, 105] width 308 height 52
type textarea "cell phone; television; DVD player; laptop"
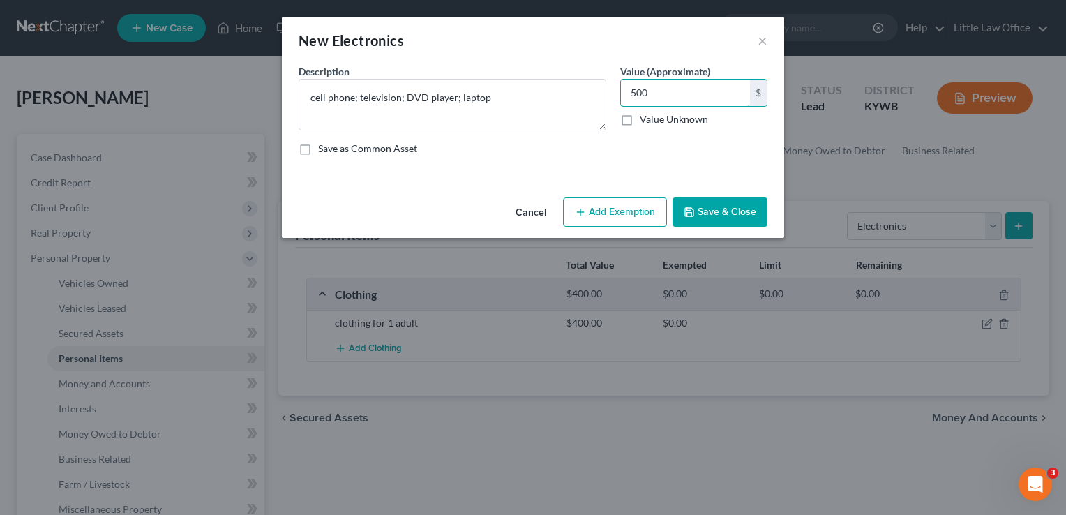
type input "500"
click at [709, 219] on button "Save & Close" at bounding box center [720, 211] width 95 height 29
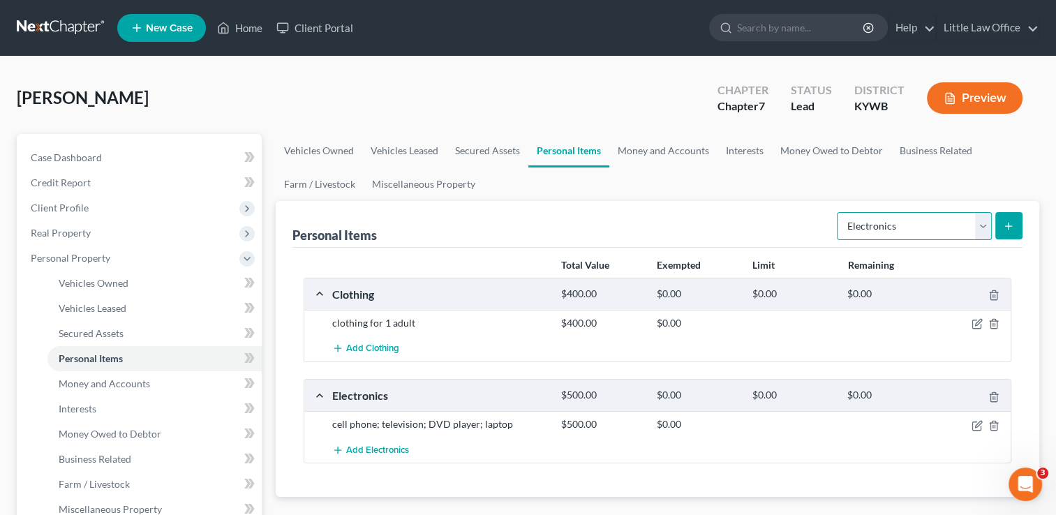
click at [892, 234] on select "Select Item Type Clothing Collectibles Of Value Electronics Firearms Household …" at bounding box center [914, 226] width 155 height 28
select select "household_goods"
click at [838, 212] on select "Select Item Type Clothing Collectibles Of Value Electronics Firearms Household …" at bounding box center [914, 226] width 155 height 28
click at [1004, 230] on button "submit" at bounding box center [1008, 225] width 27 height 27
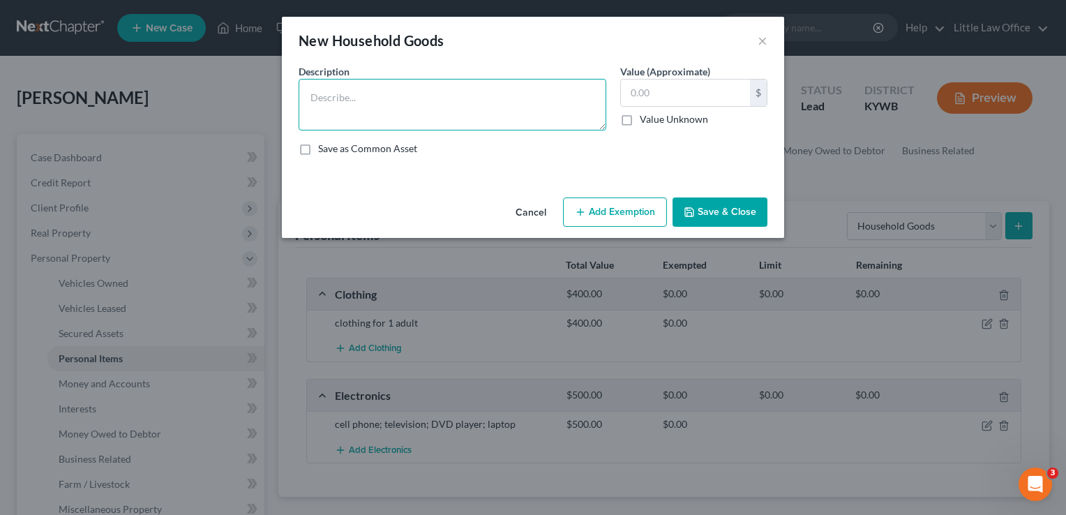
click at [412, 85] on textarea at bounding box center [453, 105] width 308 height 52
click at [306, 98] on textarea "bed; dresser; chest;" at bounding box center [453, 105] width 308 height 52
type textarea "Sleep Number bed; 2 dressers; vanity All other household goods belong to the De…"
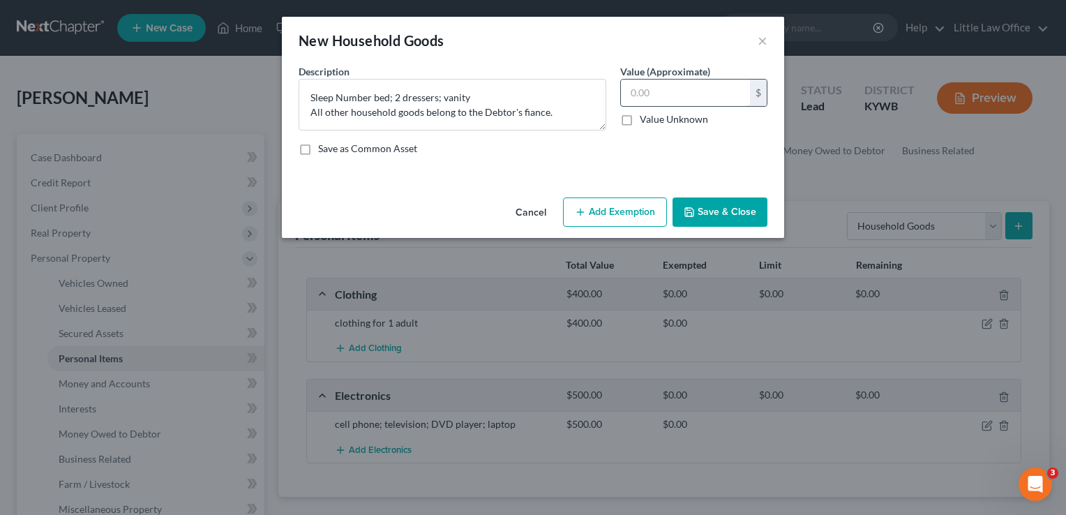
click at [710, 98] on input "text" at bounding box center [685, 93] width 129 height 27
type input "1,000"
click at [745, 210] on button "Save & Close" at bounding box center [720, 211] width 95 height 29
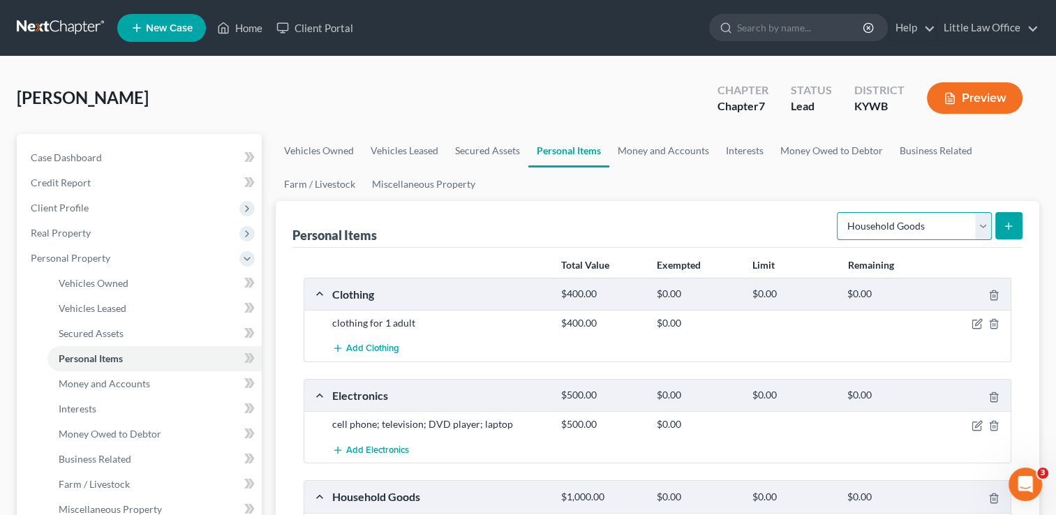
click at [906, 221] on select "Select Item Type Clothing Collectibles Of Value Electronics Firearms Household …" at bounding box center [914, 226] width 155 height 28
select select "jewelry"
click at [838, 212] on select "Select Item Type Clothing Collectibles Of Value Electronics Firearms Household …" at bounding box center [914, 226] width 155 height 28
click at [1007, 230] on icon "submit" at bounding box center [1008, 226] width 11 height 11
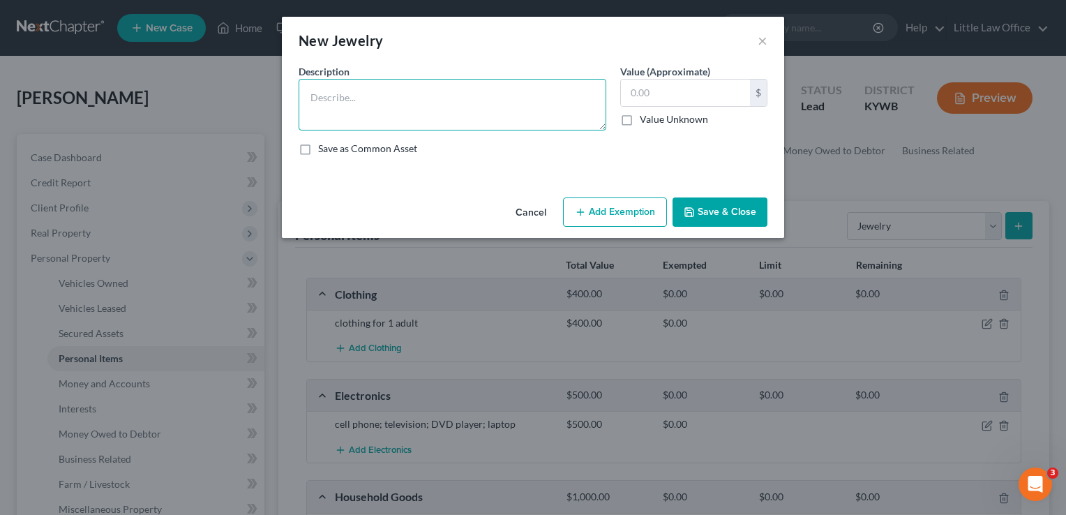
click at [366, 106] on textarea at bounding box center [453, 105] width 308 height 52
type textarea "Mother's jewelry; misc. costume jewelry"
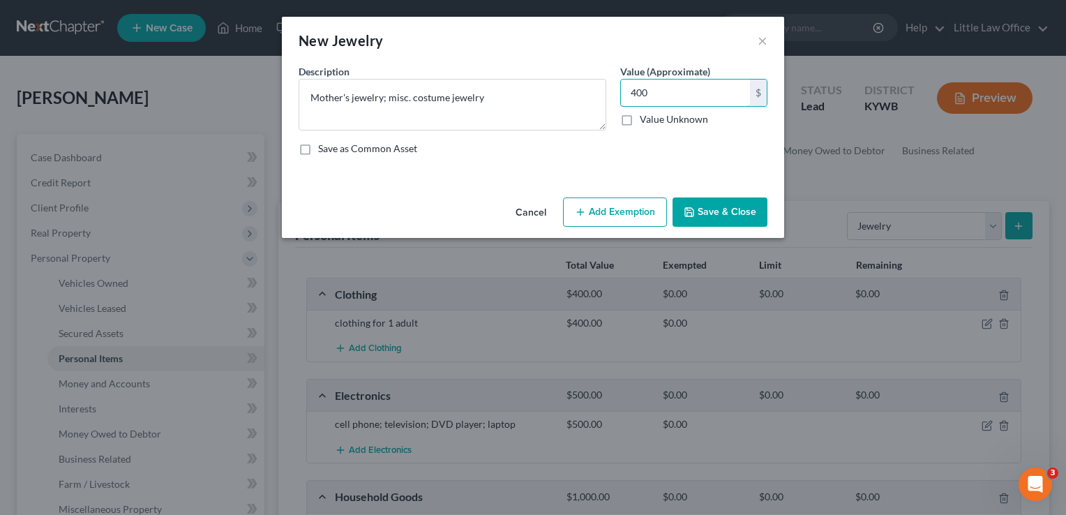
type input "400"
click at [729, 197] on button "Save & Close" at bounding box center [720, 211] width 95 height 29
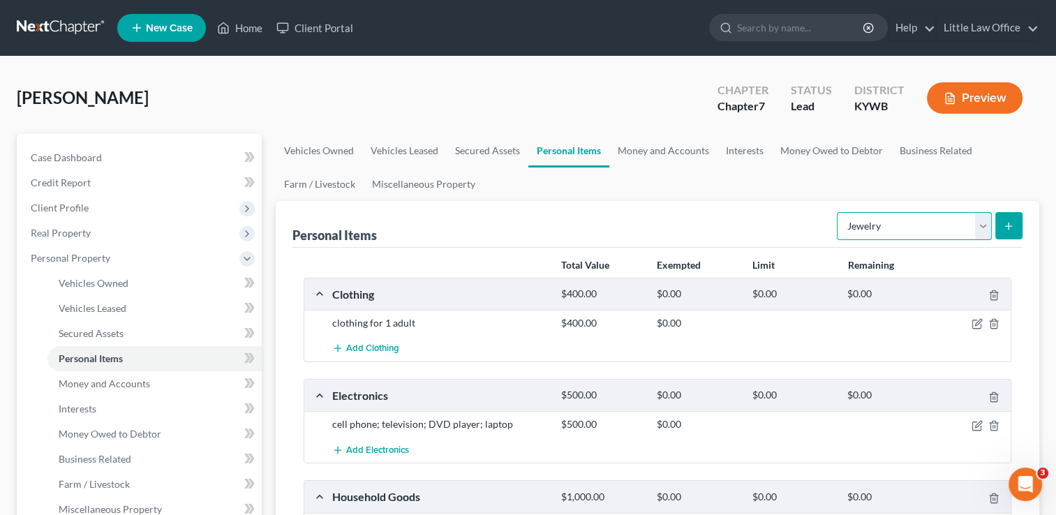
click at [900, 227] on select "Select Item Type Clothing Collectibles Of Value Electronics Firearms Household …" at bounding box center [914, 226] width 155 height 28
select select "pets"
click at [838, 212] on select "Select Item Type Clothing Collectibles Of Value Electronics Firearms Household …" at bounding box center [914, 226] width 155 height 28
click at [1006, 216] on button "submit" at bounding box center [1008, 225] width 27 height 27
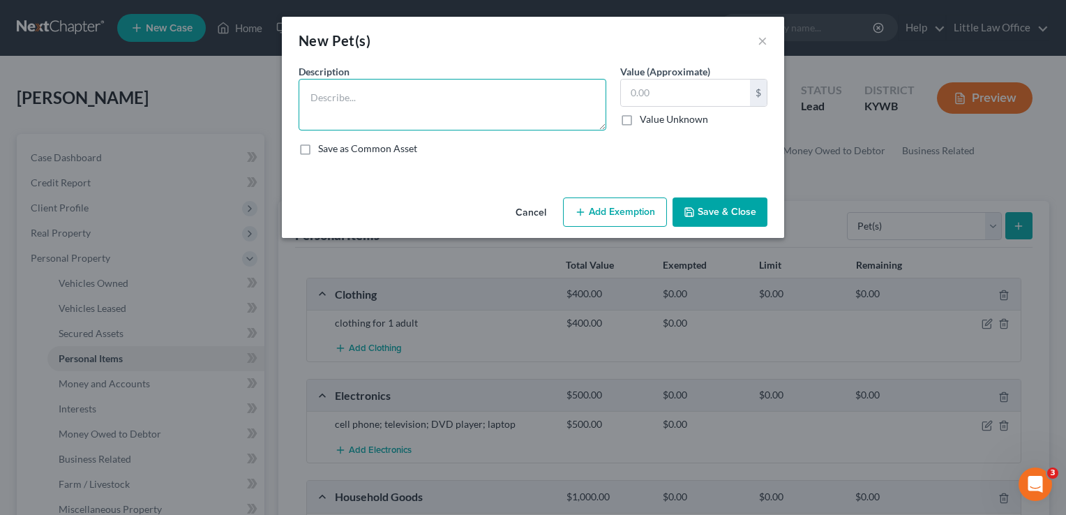
click at [547, 116] on textarea at bounding box center [453, 105] width 308 height 52
click at [547, 116] on textarea "R" at bounding box center [453, 105] width 308 height 52
type textarea "Rockweiler; Yorkie"
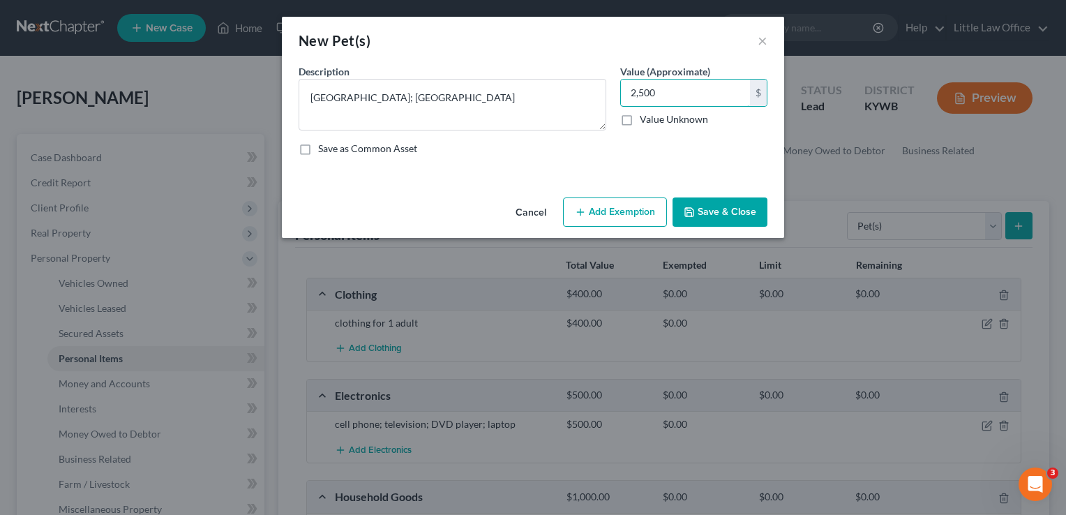
type input "2,500"
click at [748, 222] on button "Save & Close" at bounding box center [720, 211] width 95 height 29
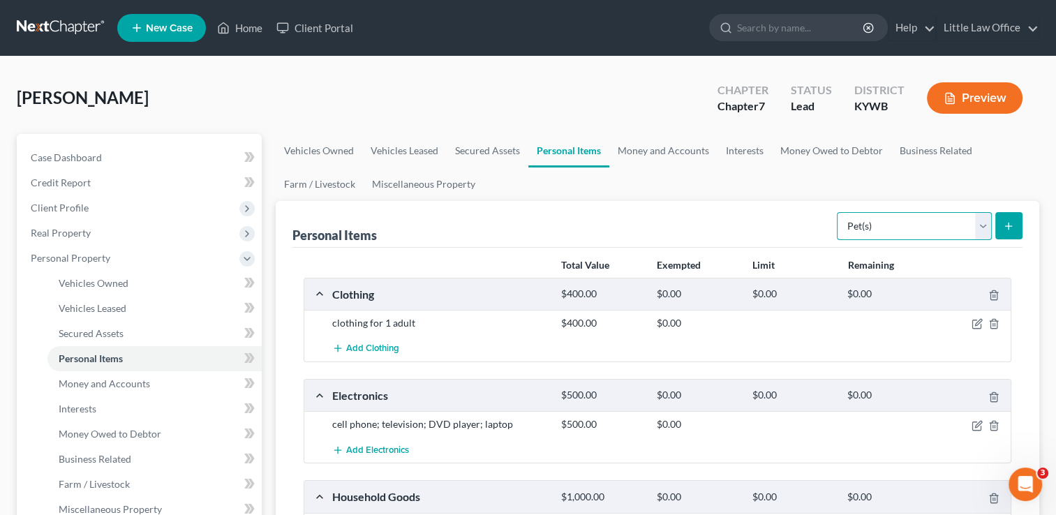
click at [988, 221] on select "Select Item Type Clothing Collectibles Of Value Electronics Firearms Household …" at bounding box center [914, 226] width 155 height 28
click at [650, 154] on link "Money and Accounts" at bounding box center [663, 150] width 108 height 33
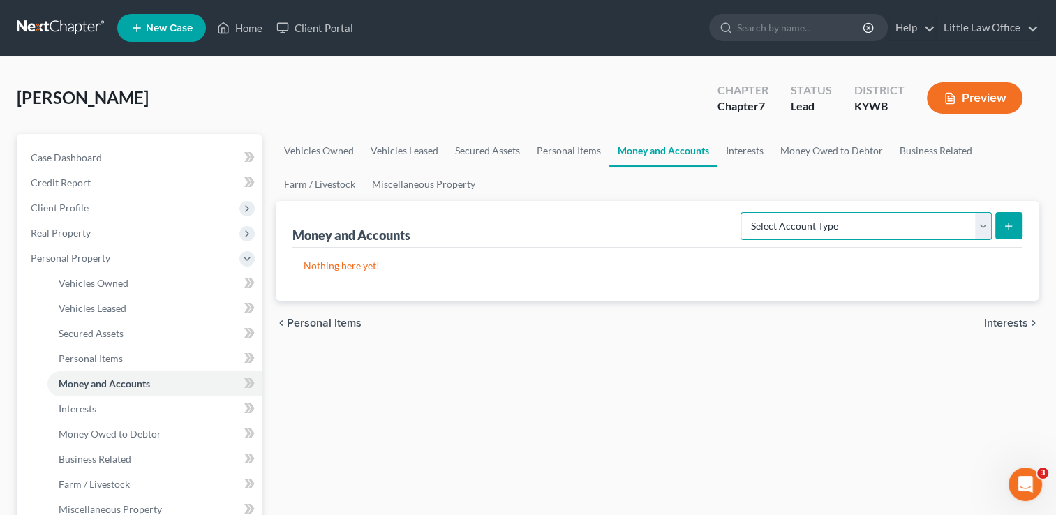
click at [842, 227] on select "Select Account Type Brokerage Cash on Hand Certificates of Deposit Checking Acc…" at bounding box center [865, 226] width 251 height 28
click at [743, 212] on select "Select Account Type Brokerage Cash on Hand Certificates of Deposit Checking Acc…" at bounding box center [865, 226] width 251 height 28
click at [989, 226] on select "Select Account Type Brokerage Cash on Hand Certificates of Deposit Checking Acc…" at bounding box center [865, 226] width 251 height 28
select select "checking"
click at [743, 212] on select "Select Account Type Brokerage Cash on Hand Certificates of Deposit Checking Acc…" at bounding box center [865, 226] width 251 height 28
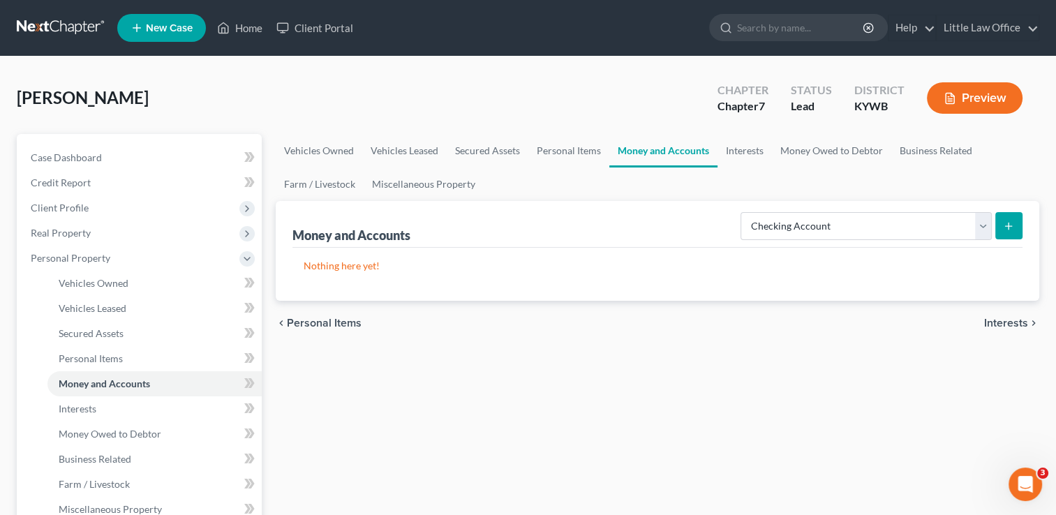
click at [1001, 222] on button "submit" at bounding box center [1008, 225] width 27 height 27
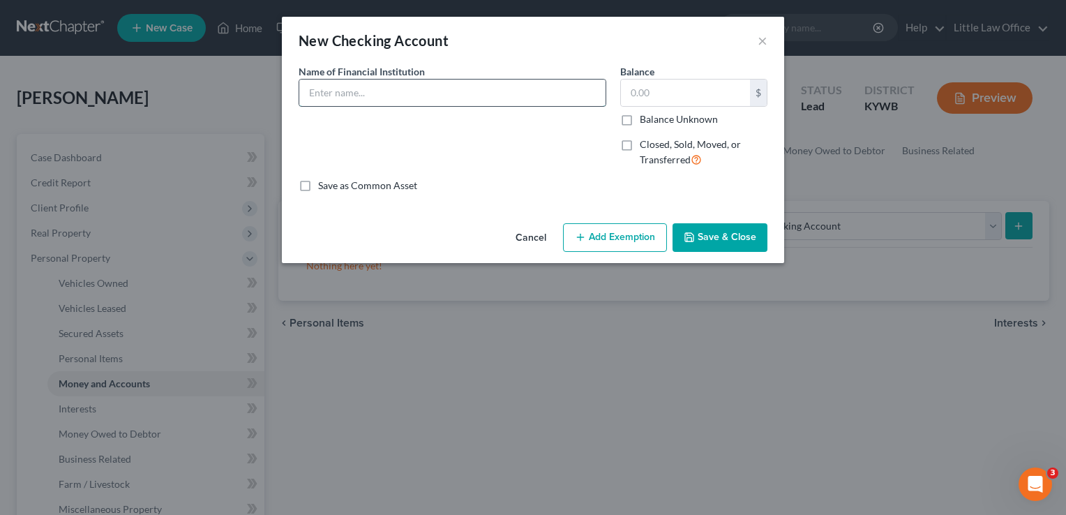
click at [438, 91] on input "text" at bounding box center [452, 93] width 306 height 27
type input "Independence Bank"
click at [718, 225] on button "Save & Close" at bounding box center [720, 237] width 95 height 29
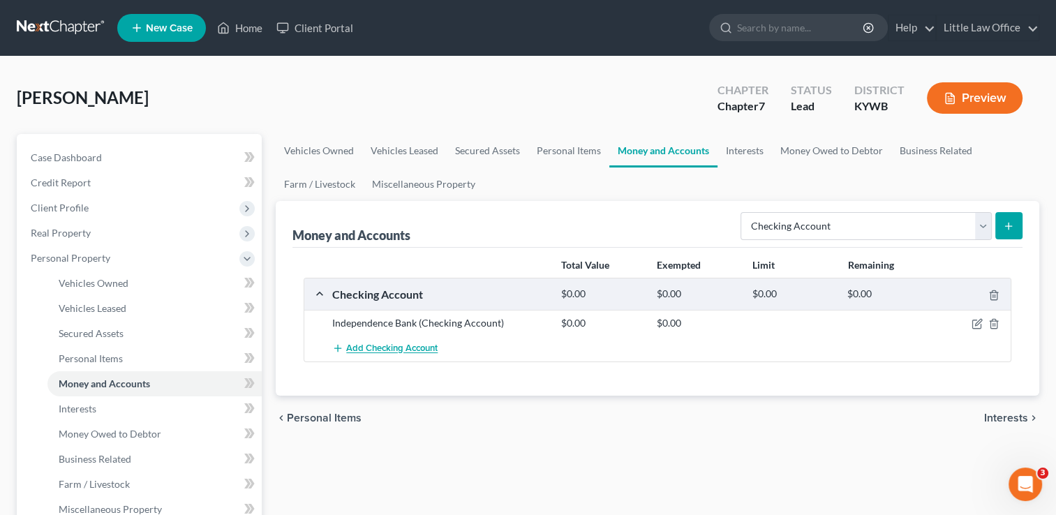
click at [391, 348] on span "Add Checking Account" at bounding box center [391, 348] width 91 height 11
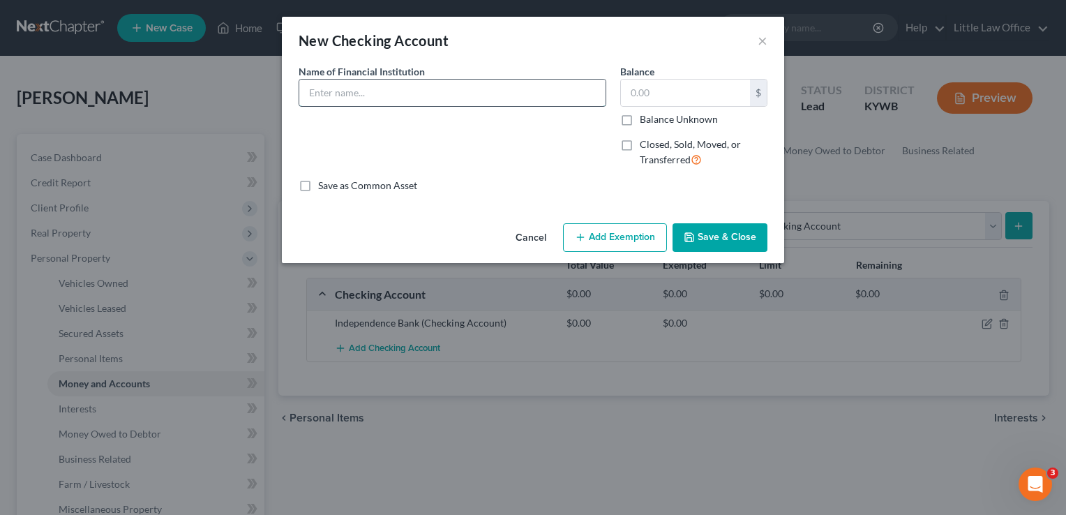
click at [388, 104] on input "text" at bounding box center [452, 93] width 306 height 27
type input "First United Bank"
click at [743, 241] on button "Save & Close" at bounding box center [720, 237] width 95 height 29
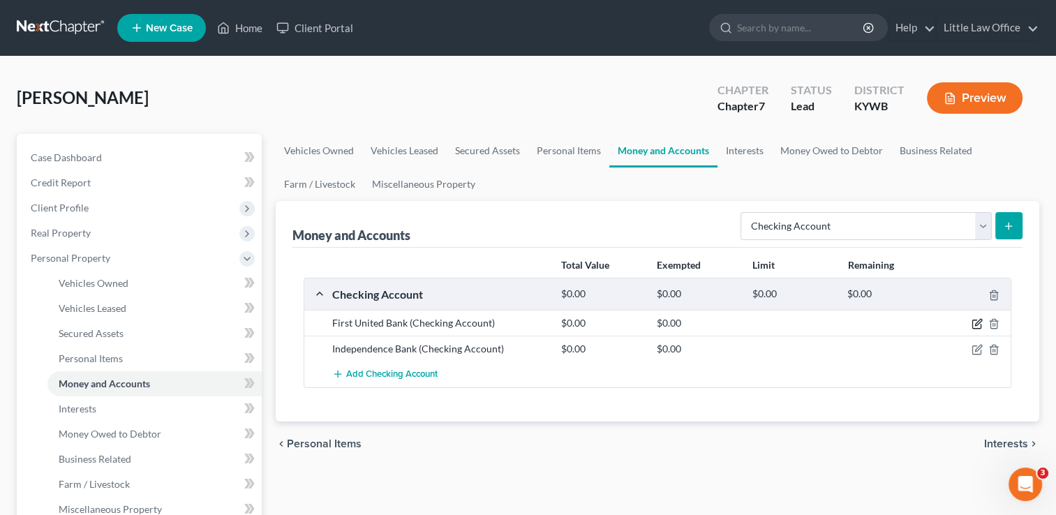
click at [977, 318] on icon "button" at bounding box center [976, 323] width 11 height 11
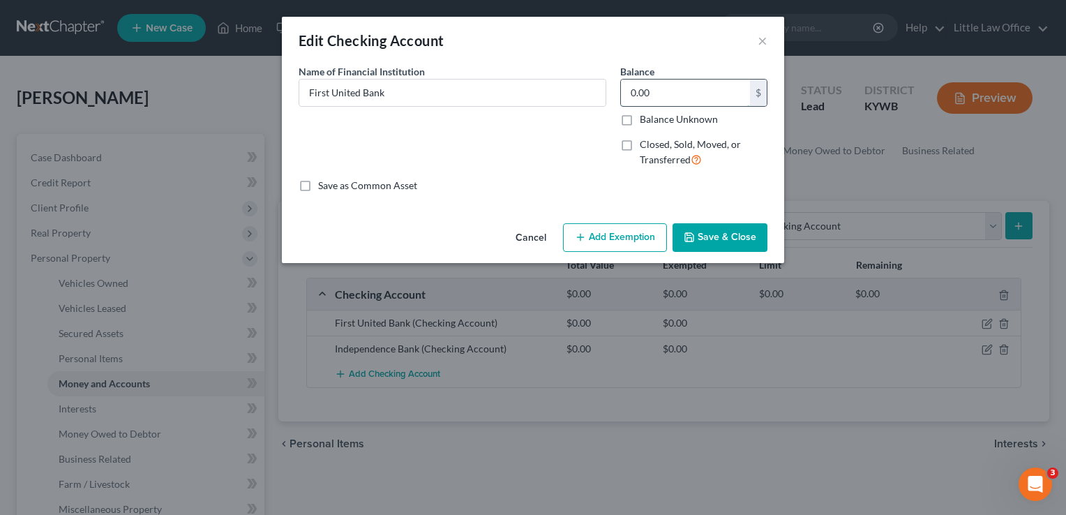
click at [694, 96] on input "0.00" at bounding box center [685, 93] width 129 height 27
type input "0.33"
click at [733, 244] on button "Save & Close" at bounding box center [720, 237] width 95 height 29
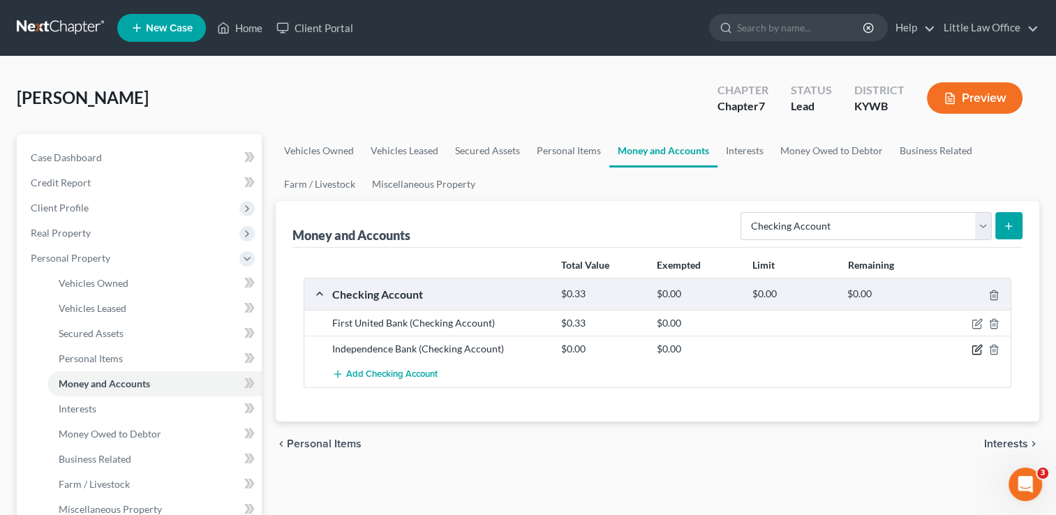
click at [979, 348] on icon "button" at bounding box center [978, 348] width 6 height 6
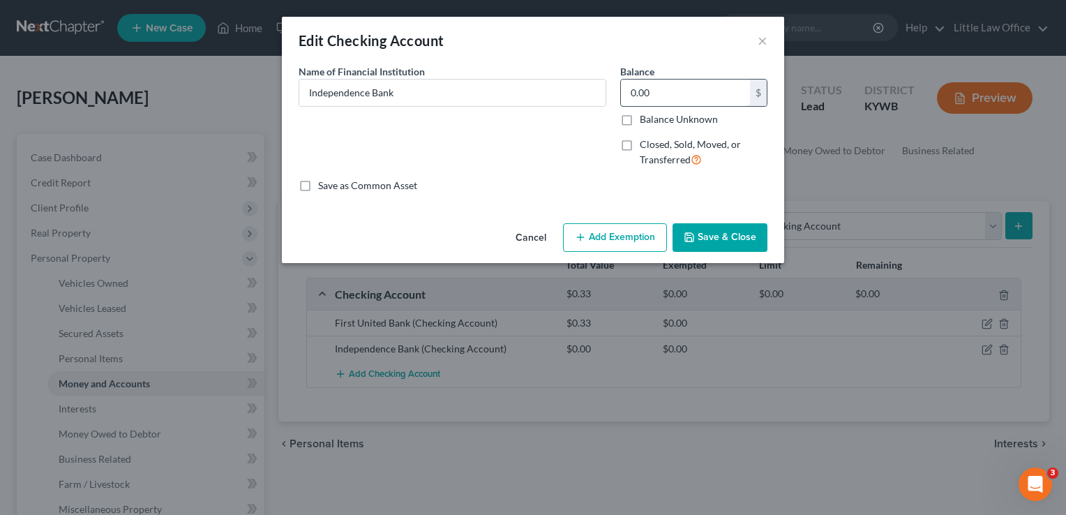
click at [665, 91] on input "0.00" at bounding box center [685, 93] width 129 height 27
type input "2,000"
click at [714, 230] on button "Save & Close" at bounding box center [720, 237] width 95 height 29
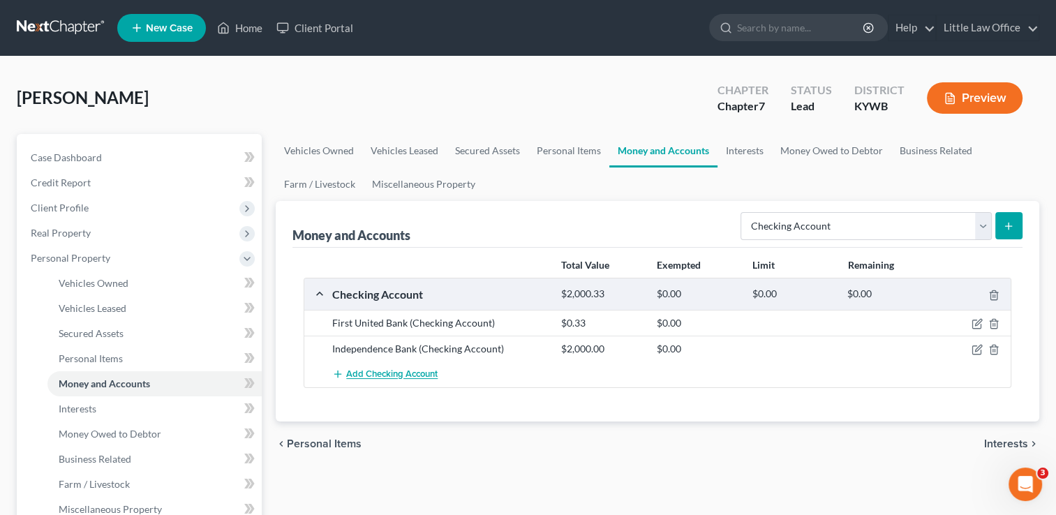
click at [412, 371] on span "Add Checking Account" at bounding box center [391, 374] width 91 height 11
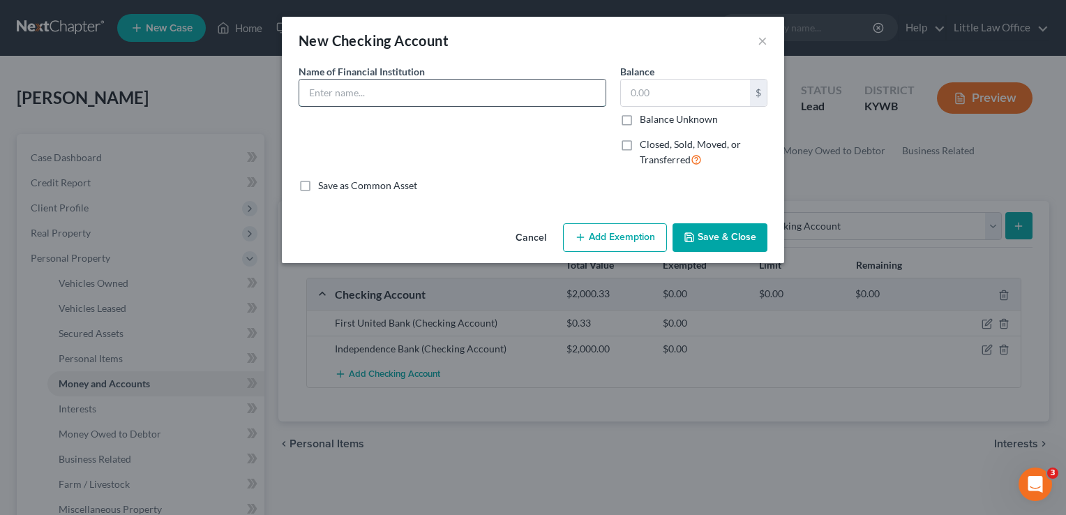
click at [381, 94] on input "text" at bounding box center [452, 93] width 306 height 27
type input "Sonata"
click at [640, 138] on label "Closed, Sold, Moved, or Transferred" at bounding box center [704, 152] width 128 height 30
click at [646, 138] on input "Closed, Sold, Moved, or Transferred" at bounding box center [650, 141] width 9 height 9
checkbox input "true"
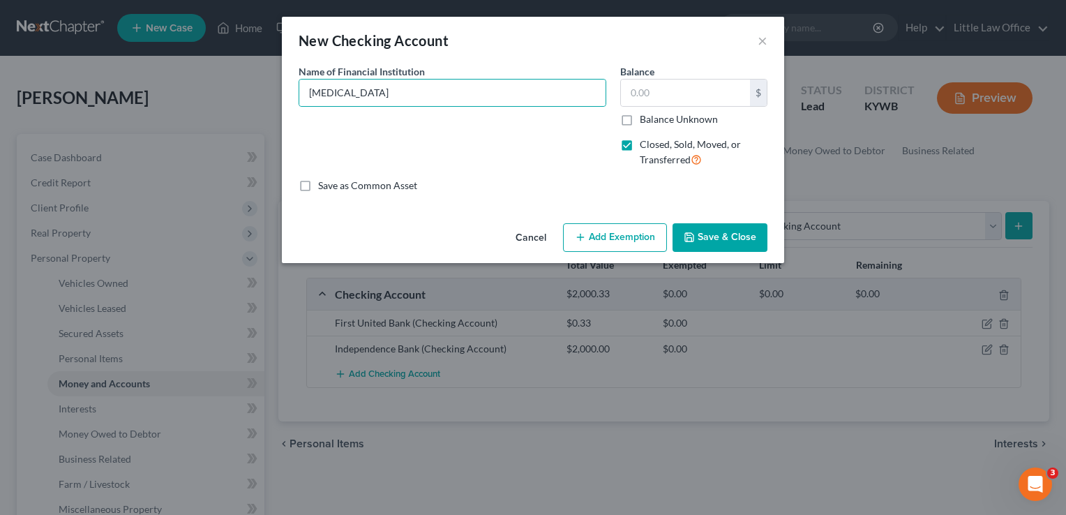
click at [635, 79] on label "Balance" at bounding box center [637, 71] width 34 height 15
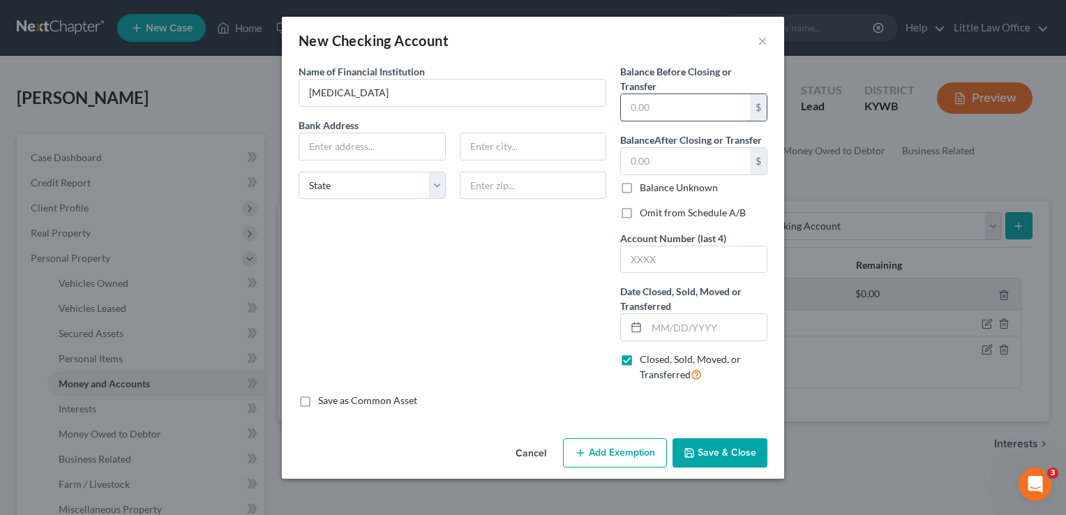
click at [684, 110] on input "text" at bounding box center [685, 107] width 129 height 27
type input "0.00"
click at [640, 216] on label "Omit from Schedule A/B" at bounding box center [693, 213] width 106 height 14
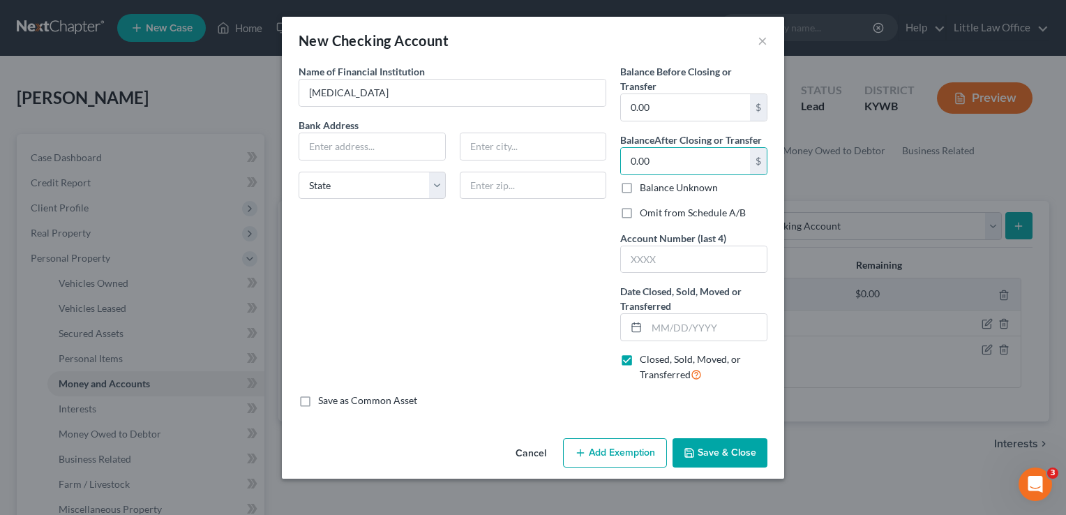
click at [646, 215] on input "Omit from Schedule A/B" at bounding box center [650, 210] width 9 height 9
checkbox input "true"
click at [663, 321] on input "text" at bounding box center [707, 327] width 120 height 27
type input "09/25/2025"
click at [723, 456] on button "Save & Close" at bounding box center [720, 452] width 95 height 29
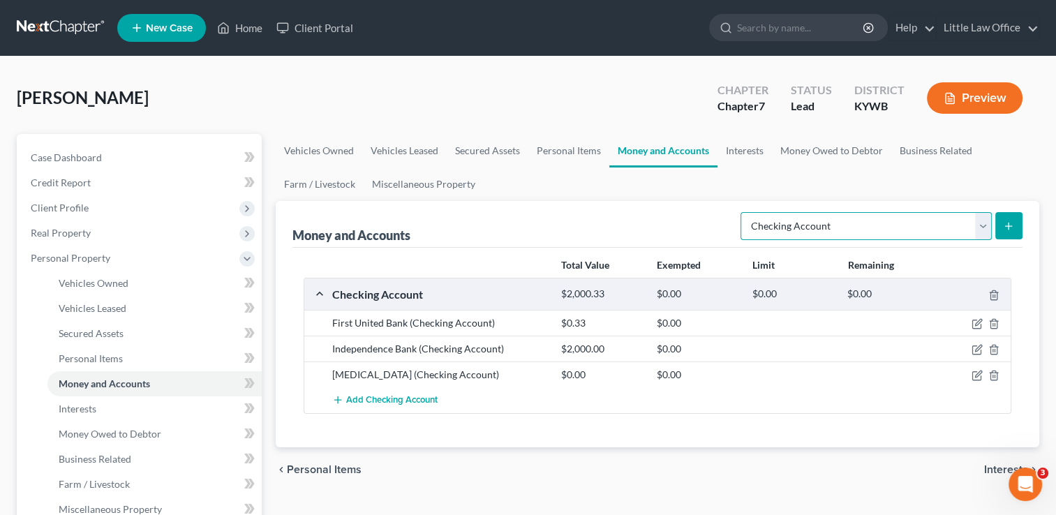
click at [775, 231] on select "Select Account Type Brokerage Cash on Hand Certificates of Deposit Checking Acc…" at bounding box center [865, 226] width 251 height 28
select select "other"
click at [743, 212] on select "Select Account Type Brokerage Cash on Hand Certificates of Deposit Checking Acc…" at bounding box center [865, 226] width 251 height 28
click at [1008, 236] on button "submit" at bounding box center [1008, 225] width 27 height 27
click at [1004, 231] on button "submit" at bounding box center [1008, 225] width 27 height 27
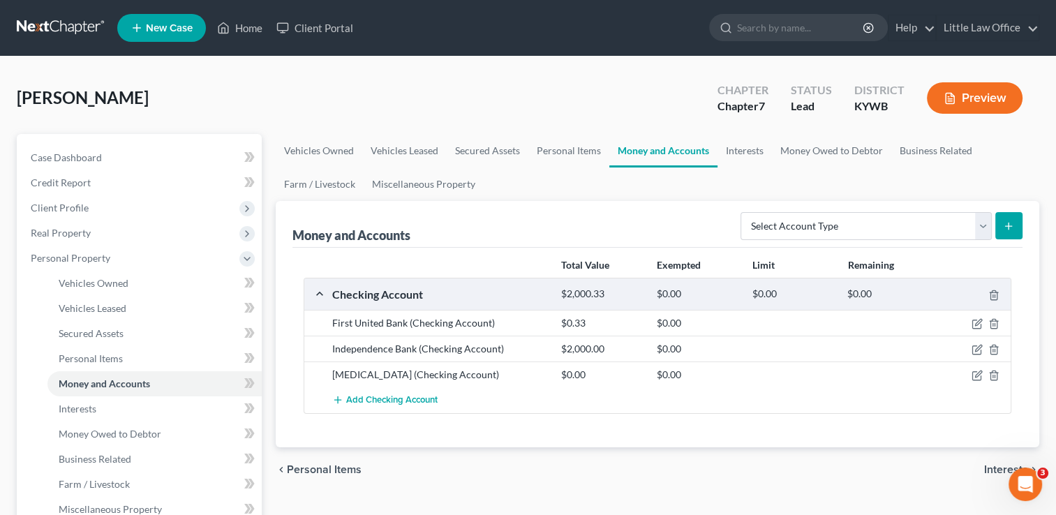
click at [775, 240] on div "Select Account Type Brokerage Cash on Hand Certificates of Deposit Checking Acc…" at bounding box center [879, 225] width 288 height 37
click at [775, 233] on select "Select Account Type Brokerage Cash on Hand Certificates of Deposit Checking Acc…" at bounding box center [865, 226] width 251 height 28
select select "other"
click at [743, 212] on select "Select Account Type Brokerage Cash on Hand Certificates of Deposit Checking Acc…" at bounding box center [865, 226] width 251 height 28
click at [1002, 218] on button "submit" at bounding box center [1008, 225] width 27 height 27
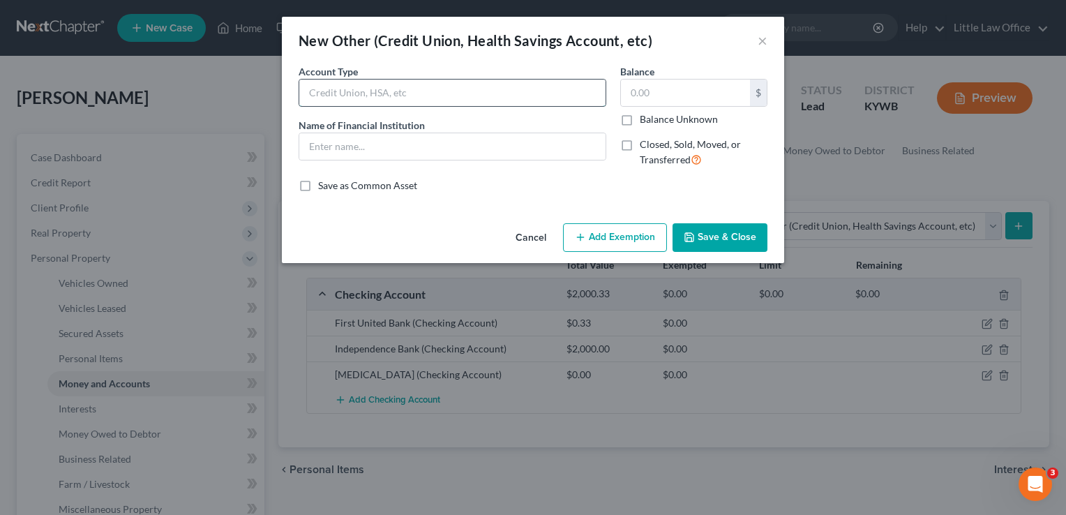
click at [410, 100] on input "text" at bounding box center [452, 93] width 306 height 27
type input "Cash App"
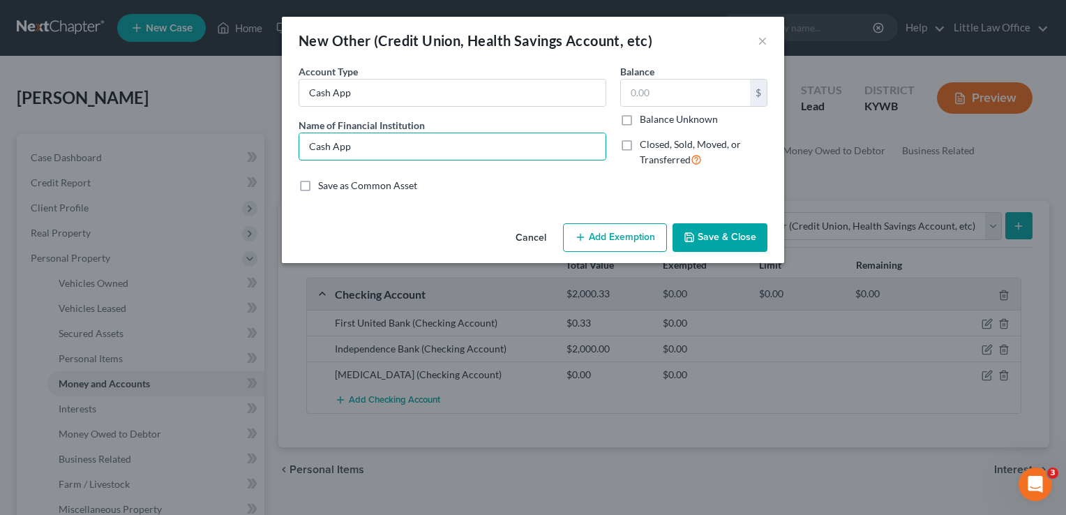
type input "Cash App"
click at [695, 239] on icon "button" at bounding box center [689, 237] width 11 height 11
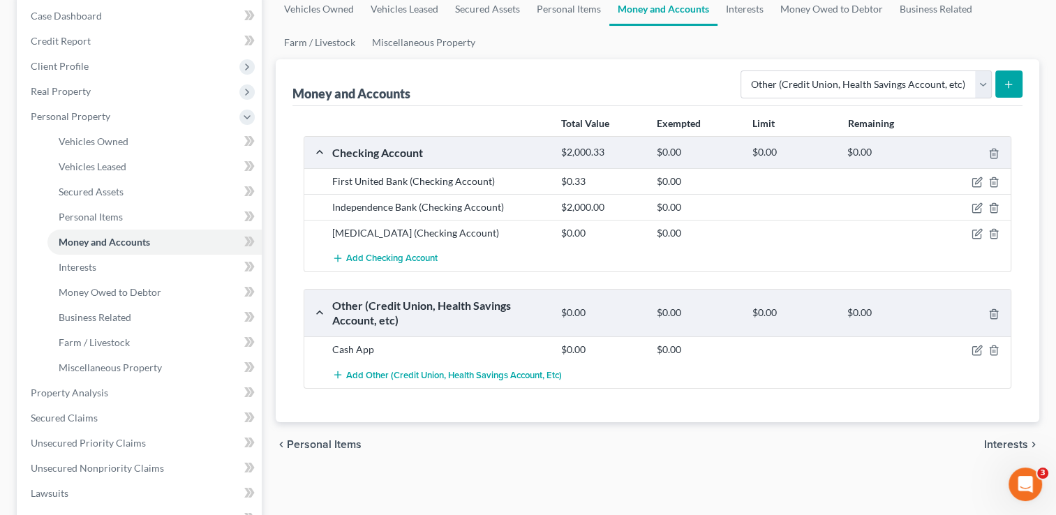
scroll to position [170, 0]
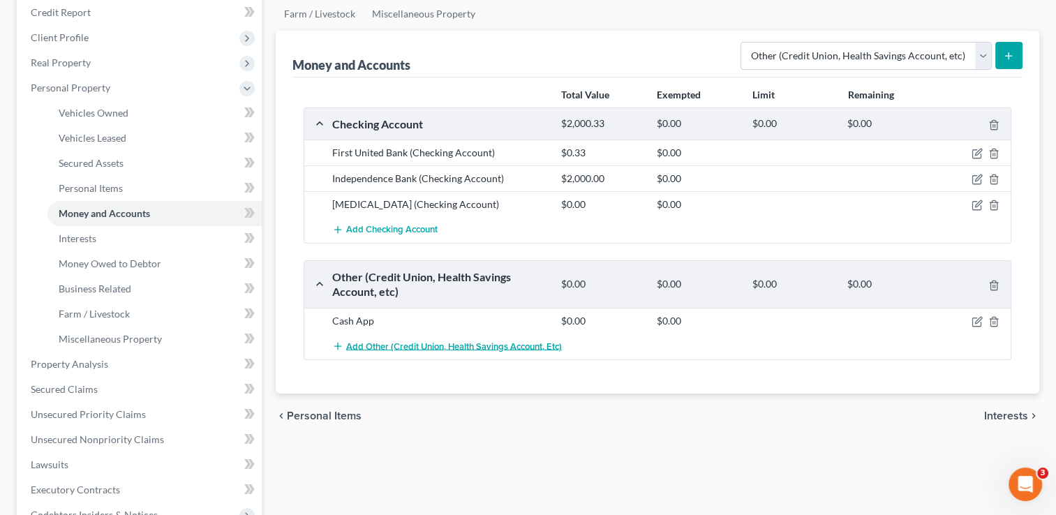
click at [492, 348] on span "Add Other (Credit Union, Health Savings Account, etc)" at bounding box center [454, 346] width 216 height 11
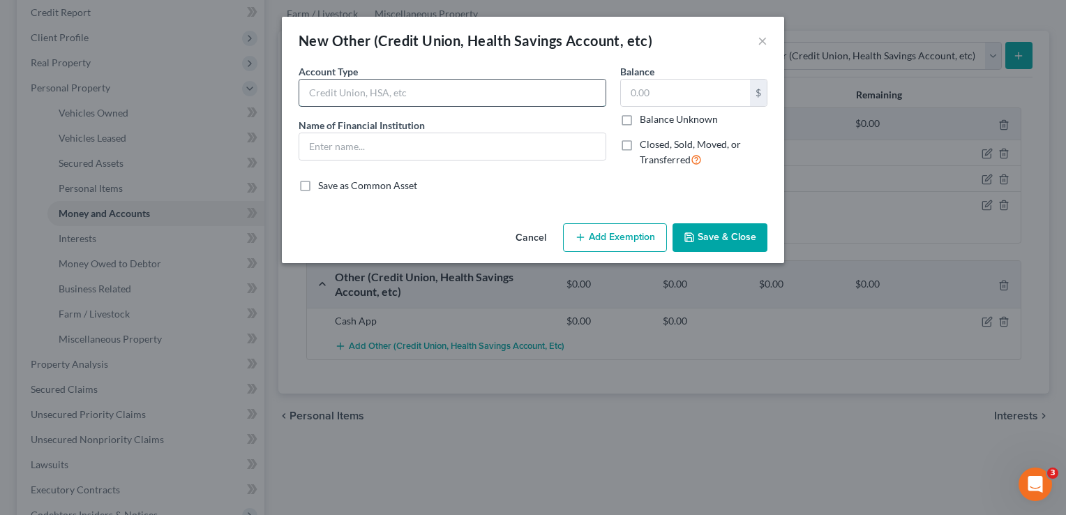
click at [345, 85] on input "text" at bounding box center [452, 93] width 306 height 27
type input "PayPal"
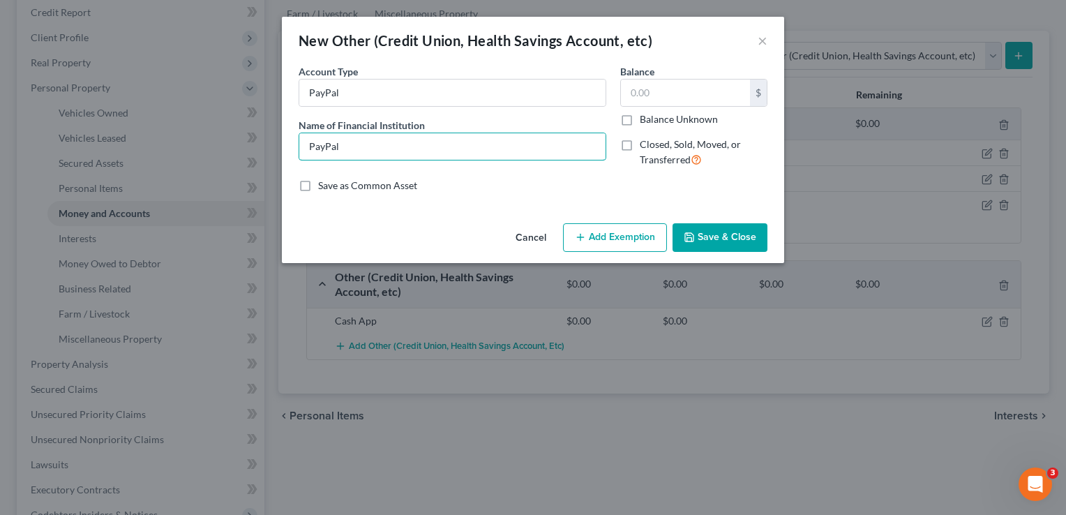
type input "PayPal"
click at [732, 236] on button "Save & Close" at bounding box center [720, 237] width 95 height 29
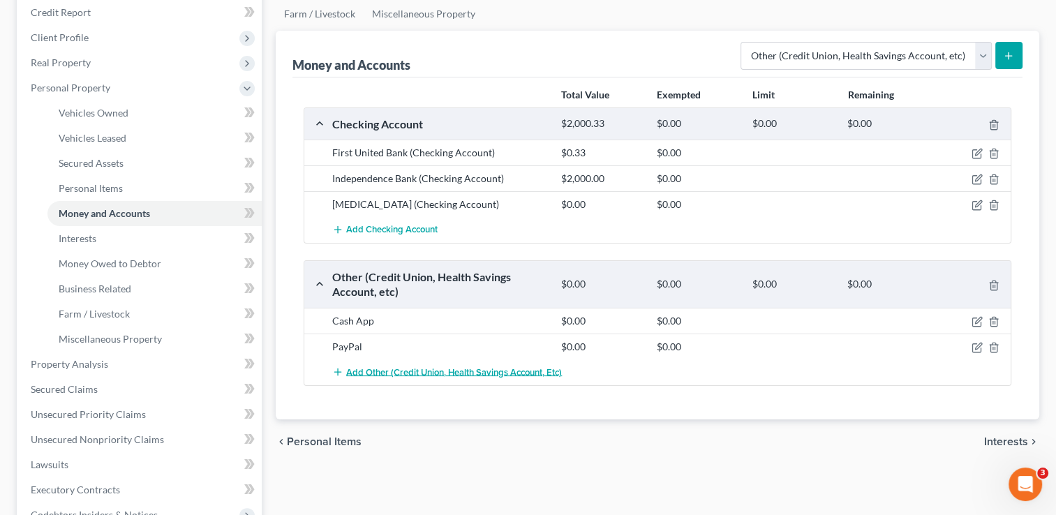
click at [396, 376] on button "Add Other (Credit Union, Health Savings Account, etc)" at bounding box center [447, 372] width 230 height 26
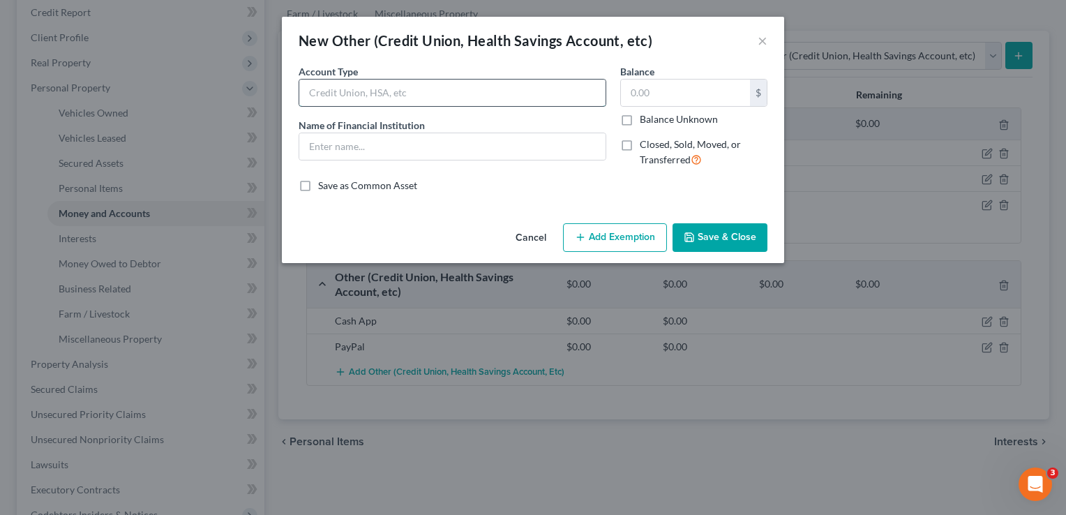
click at [380, 96] on input "text" at bounding box center [452, 93] width 306 height 27
type input "Venmo"
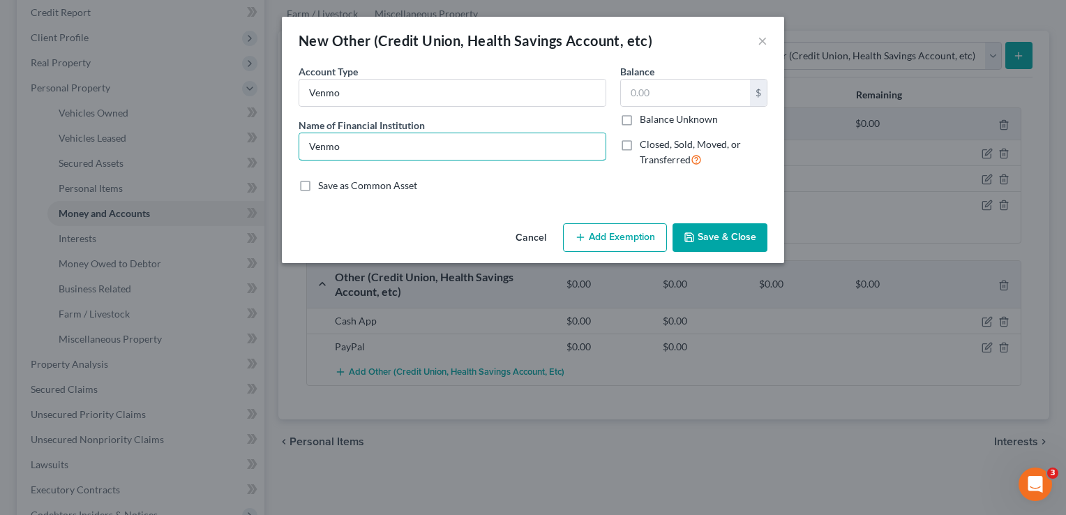
type input "Venmo"
click at [740, 225] on button "Save & Close" at bounding box center [720, 237] width 95 height 29
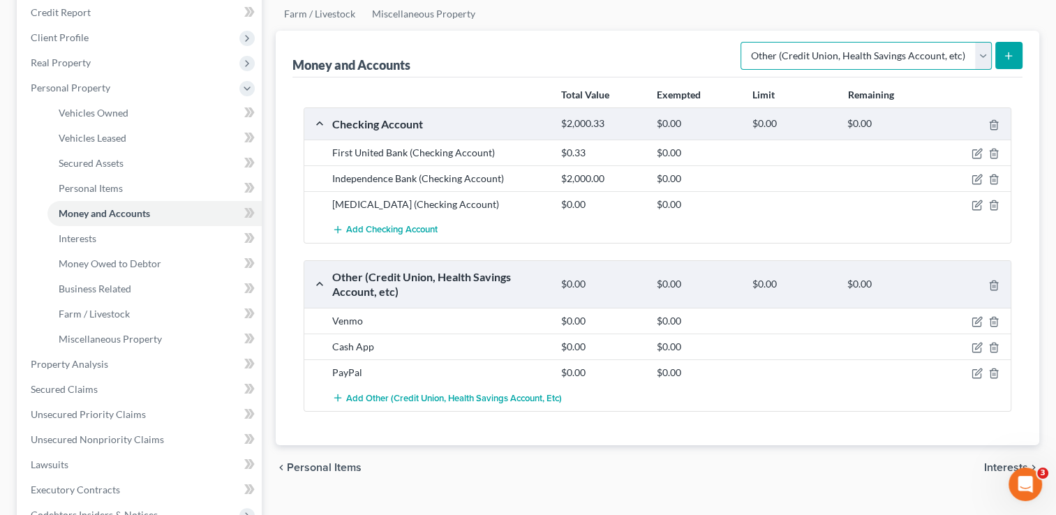
click at [979, 49] on select "Select Account Type Brokerage Cash on Hand Certificates of Deposit Checking Acc…" at bounding box center [865, 56] width 251 height 28
click at [999, 468] on span "Interests" at bounding box center [1006, 467] width 44 height 11
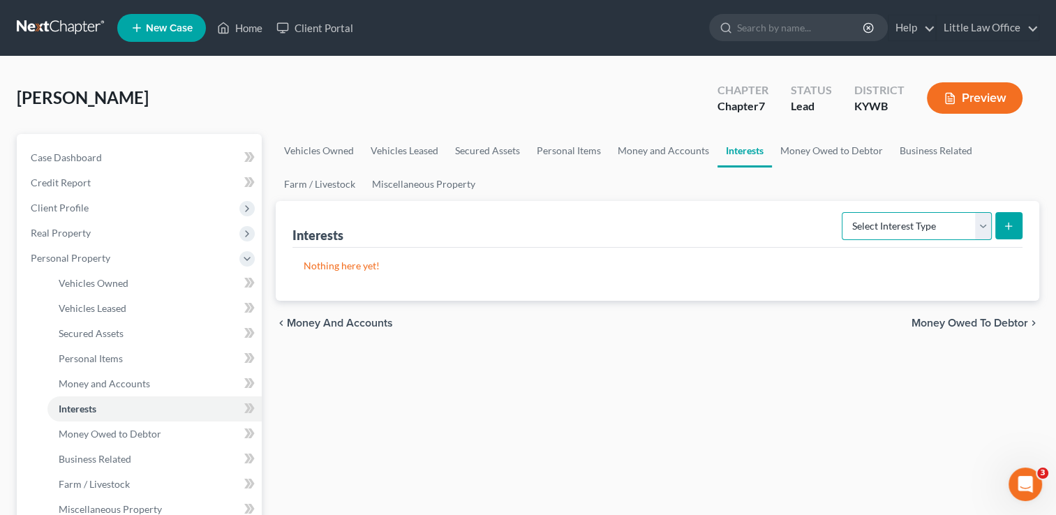
click at [976, 230] on select "Select Interest Type 401K Annuity Bond Education IRA Government Bond Government…" at bounding box center [917, 226] width 150 height 28
click at [829, 152] on link "Money Owed to Debtor" at bounding box center [831, 150] width 119 height 33
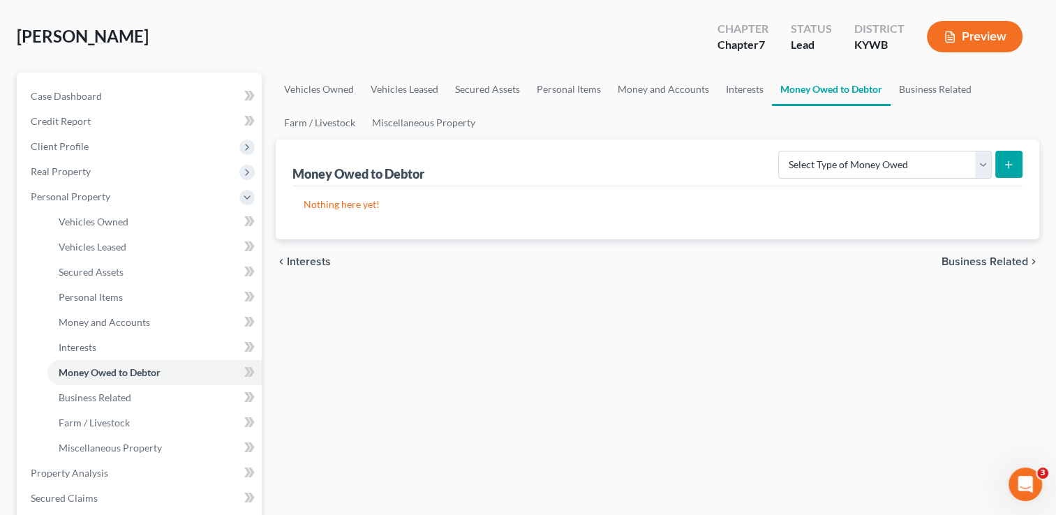
scroll to position [70, 0]
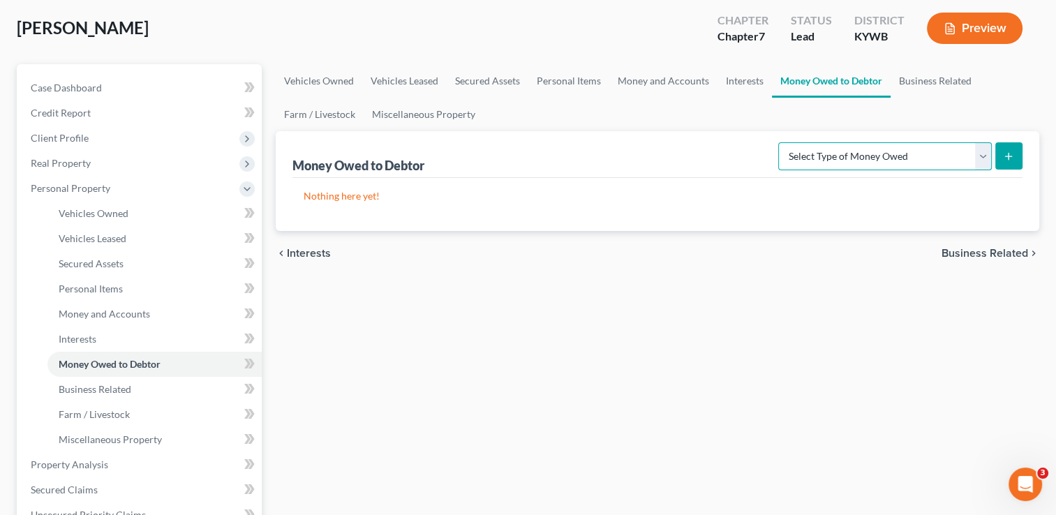
click at [982, 161] on select "Select Type of Money Owed Accounts Receivable Alimony Child Support Claims Agai…" at bounding box center [885, 156] width 214 height 28
click at [717, 319] on div "Vehicles Owned Vehicles Leased Secured Assets Personal Items Money and Accounts…" at bounding box center [657, 467] width 777 height 806
click at [444, 114] on link "Miscellaneous Property" at bounding box center [424, 114] width 120 height 33
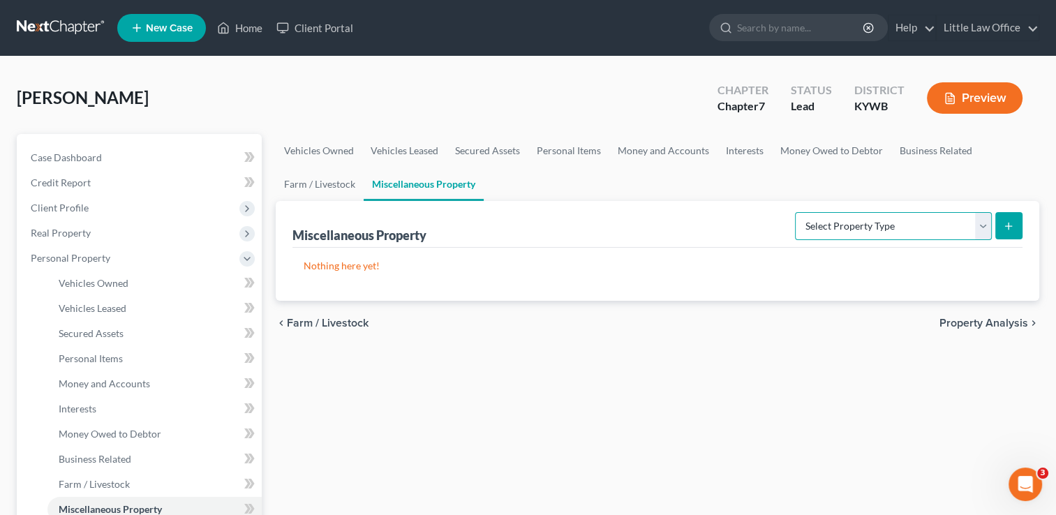
click at [840, 233] on select "Select Property Type Assigned for Creditor Benefit Within 1 Year Holding for An…" at bounding box center [893, 226] width 197 height 28
select select "transferred"
click at [795, 212] on select "Select Property Type Assigned for Creditor Benefit Within 1 Year Holding for An…" at bounding box center [893, 226] width 197 height 28
click at [1007, 232] on button "submit" at bounding box center [1008, 225] width 27 height 27
select select "Ordinary (within 2 years)"
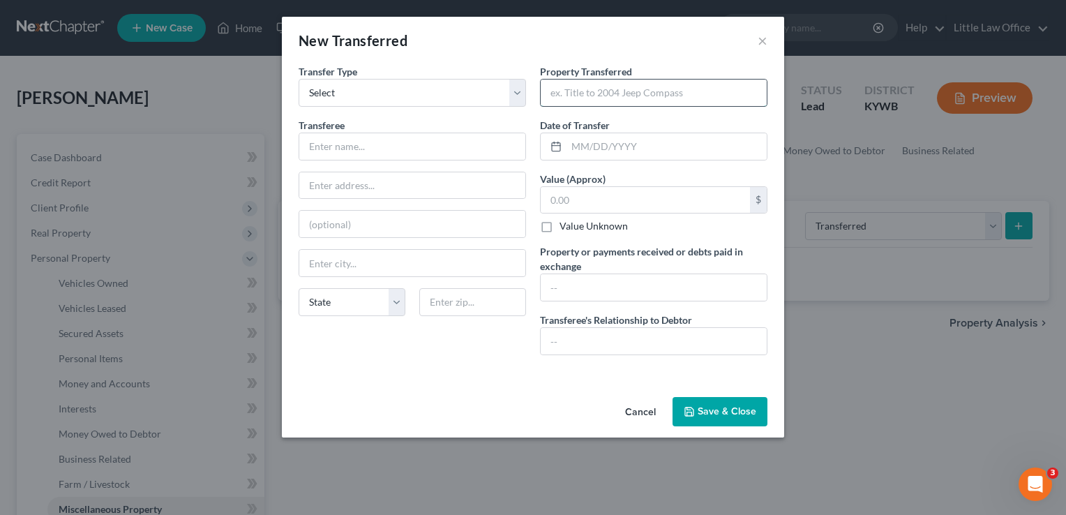
click at [636, 91] on input "text" at bounding box center [654, 93] width 226 height 27
type input "Chrysler 300"
click at [582, 286] on input "text" at bounding box center [654, 287] width 226 height 27
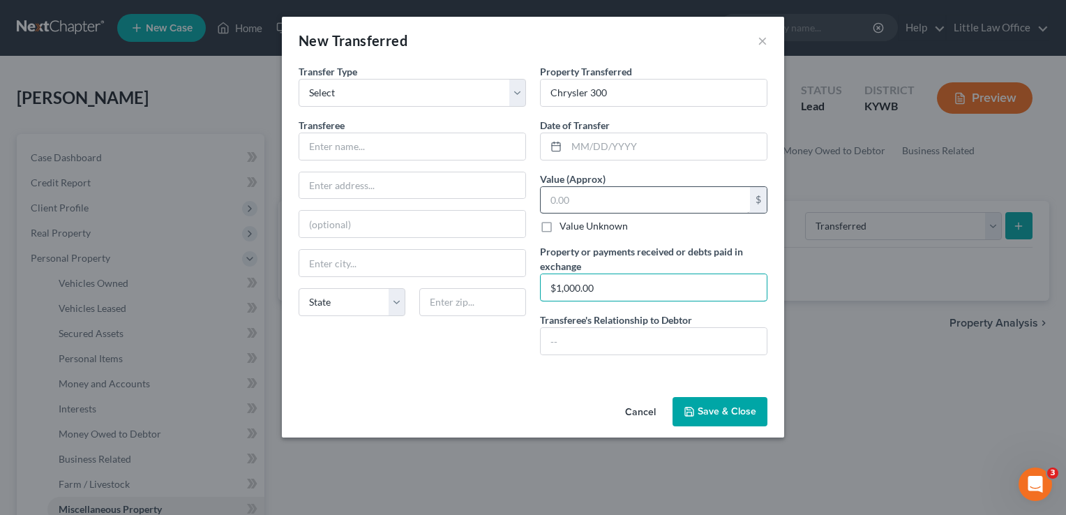
type input "$1,000.00"
click at [624, 207] on input "text" at bounding box center [645, 200] width 209 height 27
type input "1,000.00"
click at [655, 285] on input "$1,000.00" at bounding box center [654, 287] width 226 height 27
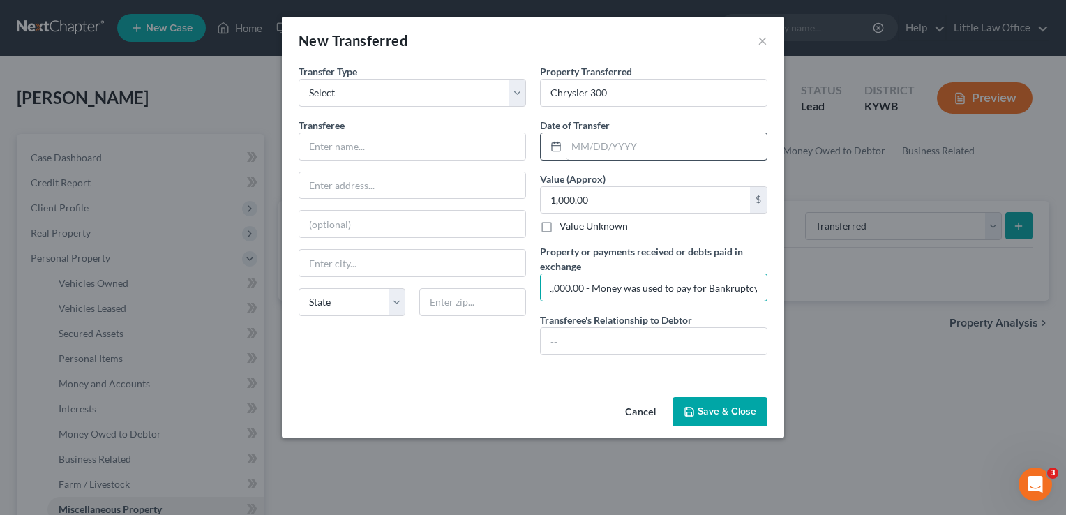
type input "$1,000.00 - Money was used to pay for Bankruptcy."
click at [642, 151] on input "text" at bounding box center [667, 146] width 200 height 27
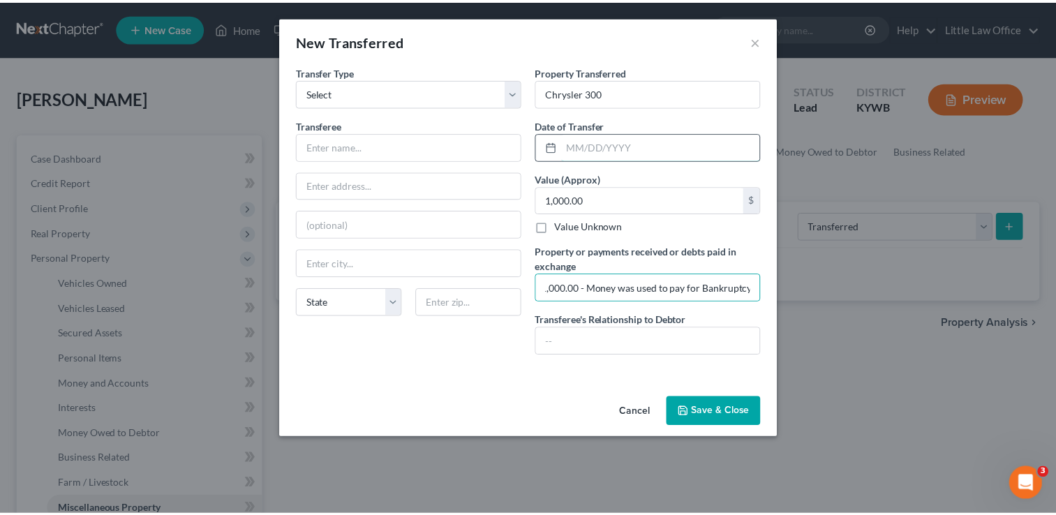
scroll to position [0, 0]
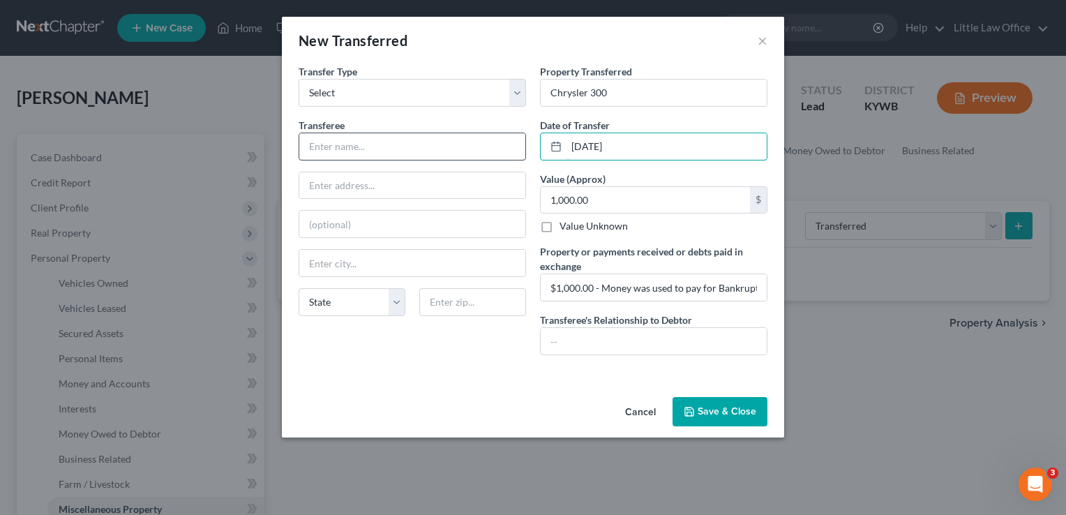
type input "09/26/2025"
click at [355, 144] on input "text" at bounding box center [412, 146] width 226 height 27
type input "Daryl Noel"
click at [635, 352] on input "text" at bounding box center [654, 341] width 226 height 27
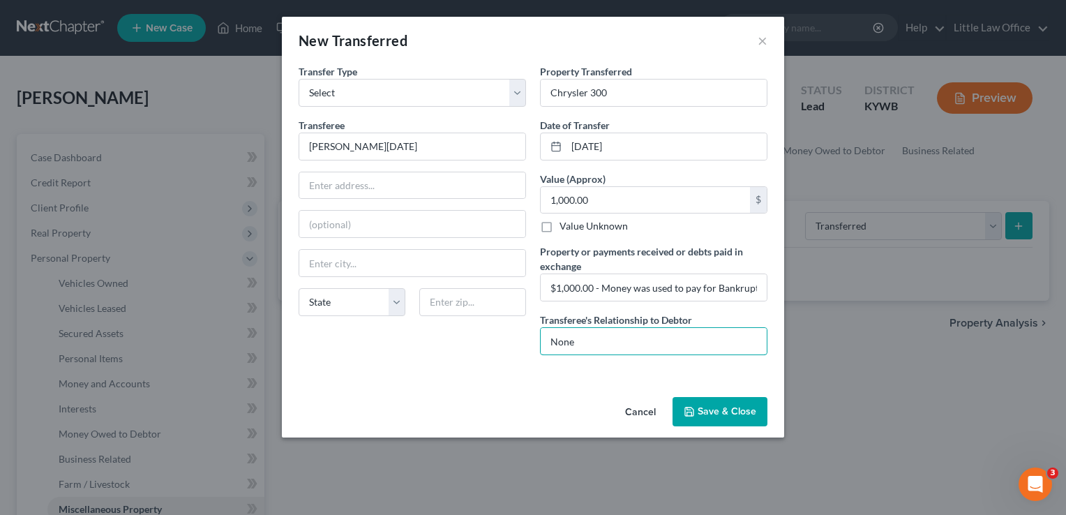
type input "None"
click at [744, 416] on button "Save & Close" at bounding box center [720, 411] width 95 height 29
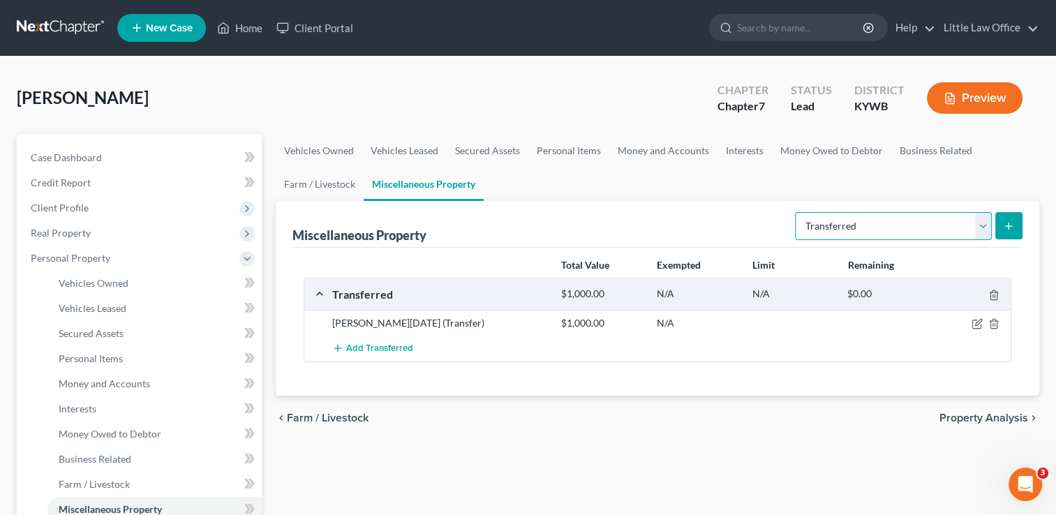
click at [983, 230] on select "Select Property Type Assigned for Creditor Benefit Within 1 Year Holding for An…" at bounding box center [893, 226] width 197 height 28
click at [992, 413] on span "Property Analysis" at bounding box center [983, 417] width 89 height 11
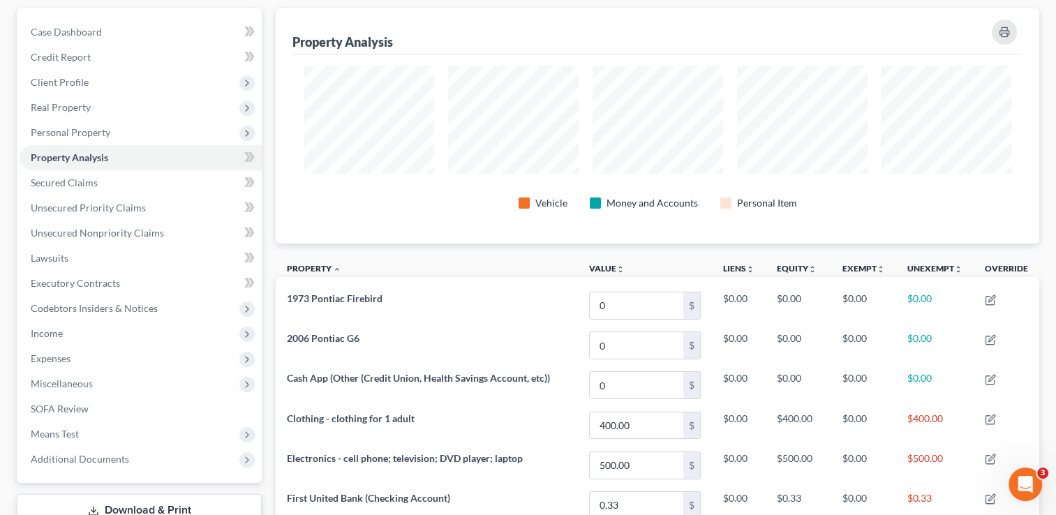
scroll to position [122, 0]
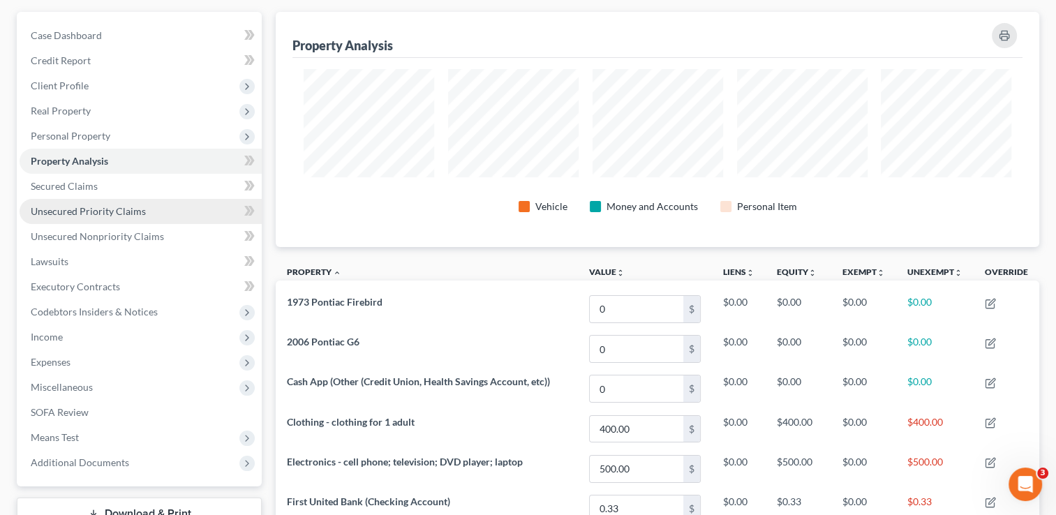
click at [156, 213] on link "Unsecured Priority Claims" at bounding box center [141, 211] width 242 height 25
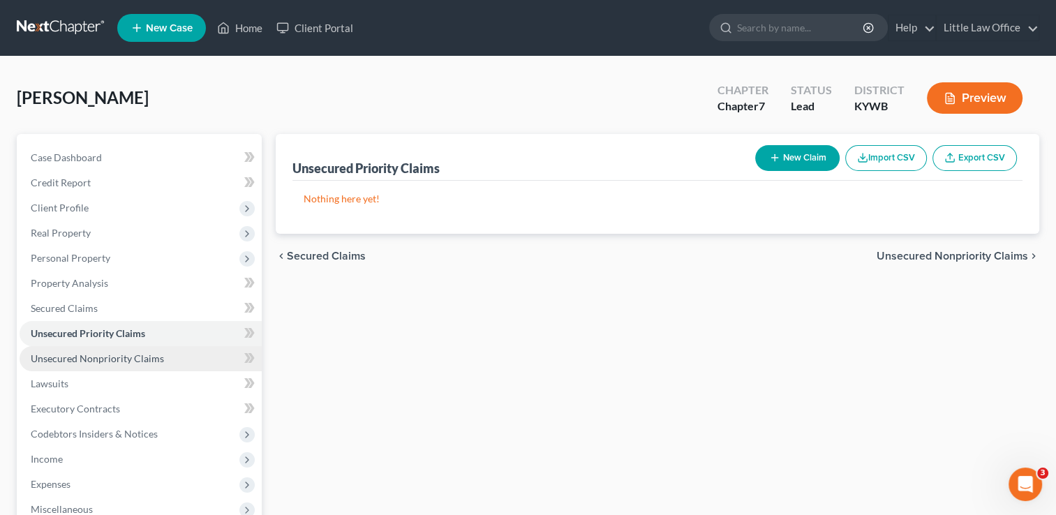
click at [81, 364] on span "Unsecured Nonpriority Claims" at bounding box center [97, 358] width 133 height 12
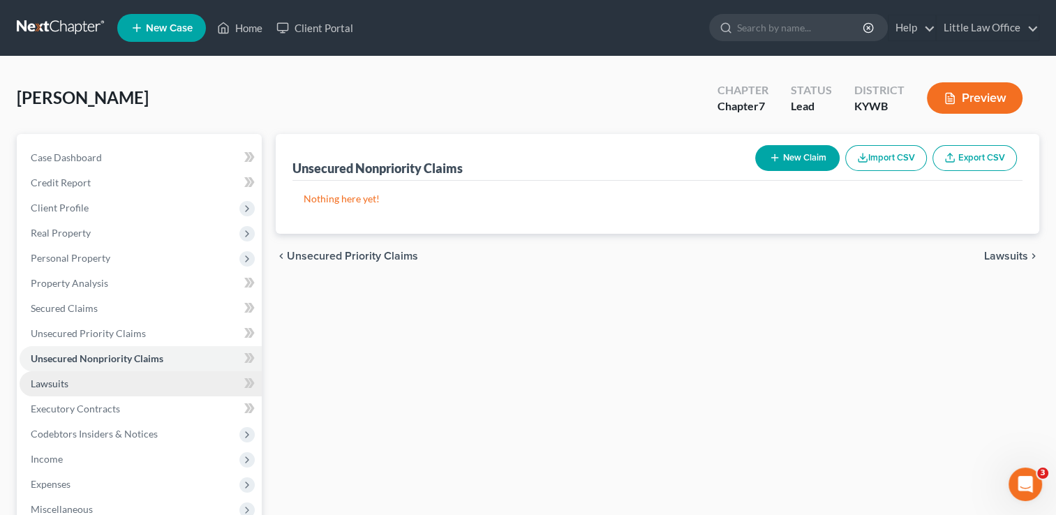
click at [85, 385] on link "Lawsuits" at bounding box center [141, 383] width 242 height 25
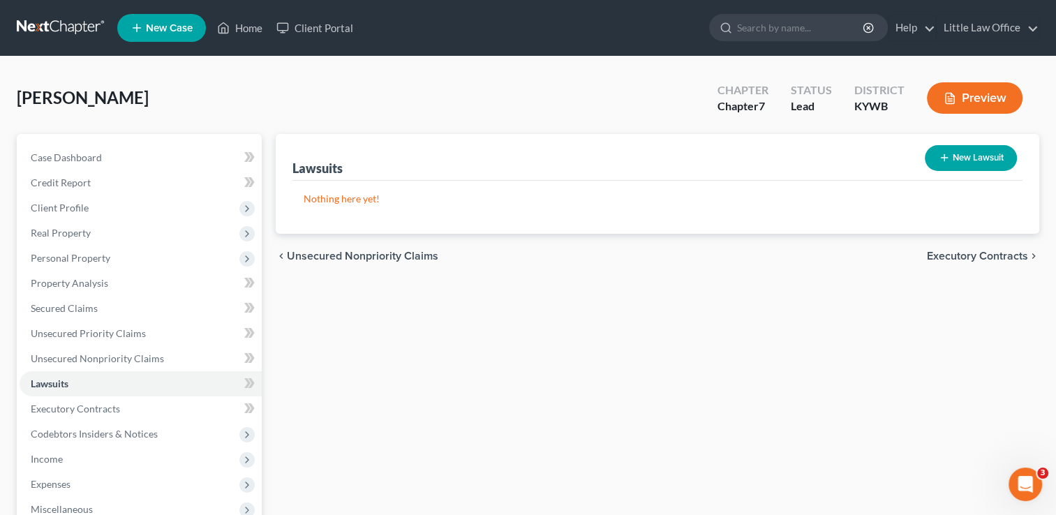
click at [944, 247] on div "chevron_left Unsecured Nonpriority Claims Executory Contracts chevron_right" at bounding box center [657, 256] width 763 height 45
click at [944, 258] on span "Executory Contracts" at bounding box center [977, 256] width 101 height 11
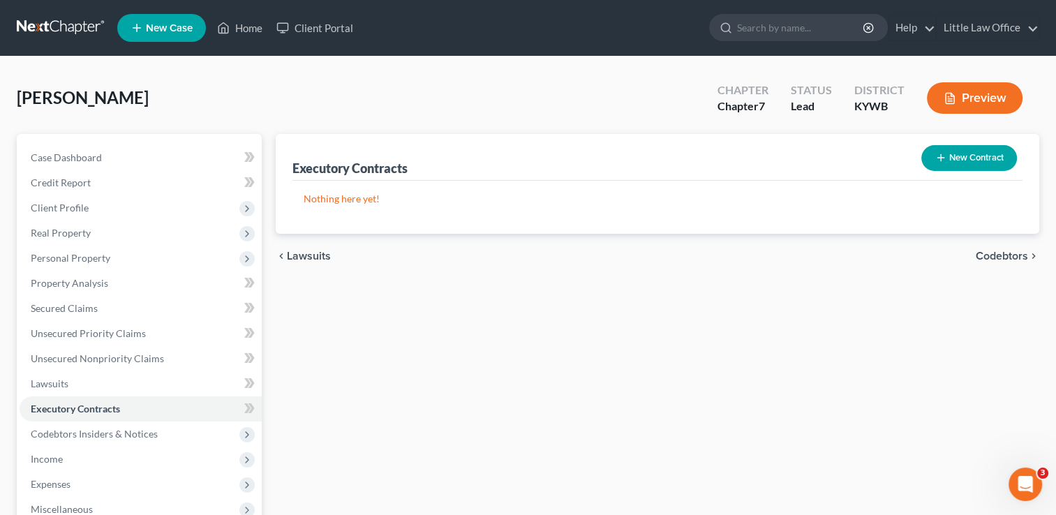
click at [1005, 251] on span "Codebtors" at bounding box center [1002, 256] width 52 height 11
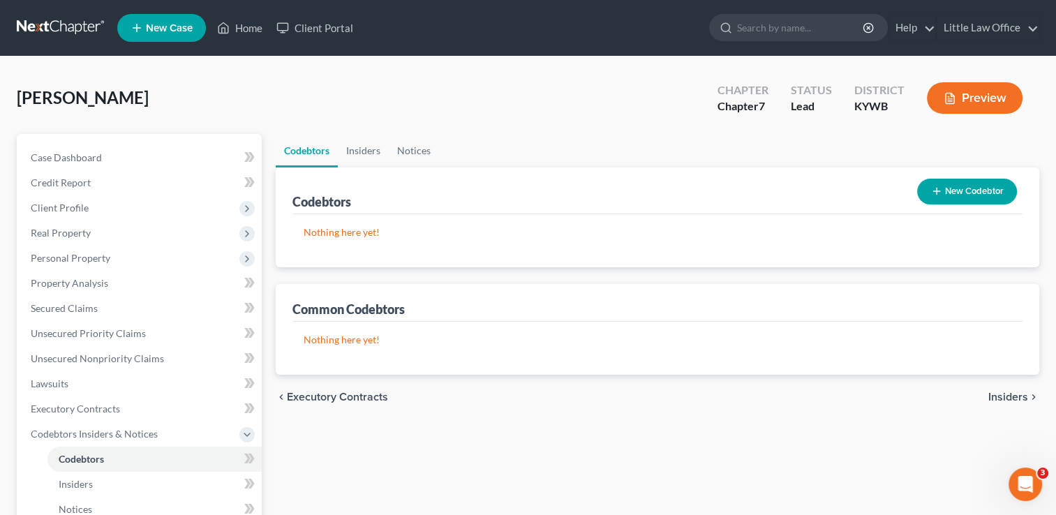
click at [1017, 398] on span "Insiders" at bounding box center [1008, 397] width 40 height 11
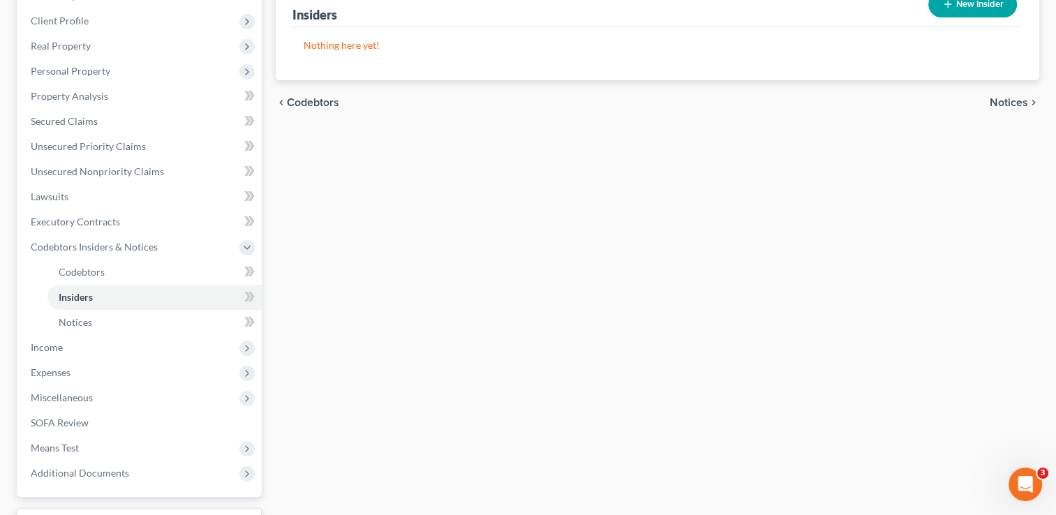
scroll to position [217, 0]
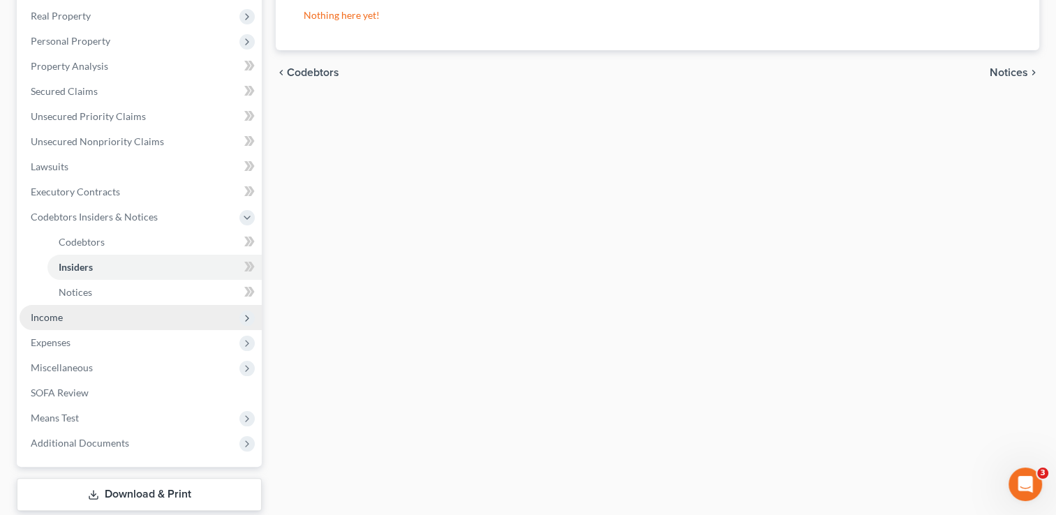
click at [52, 314] on span "Income" at bounding box center [47, 317] width 32 height 12
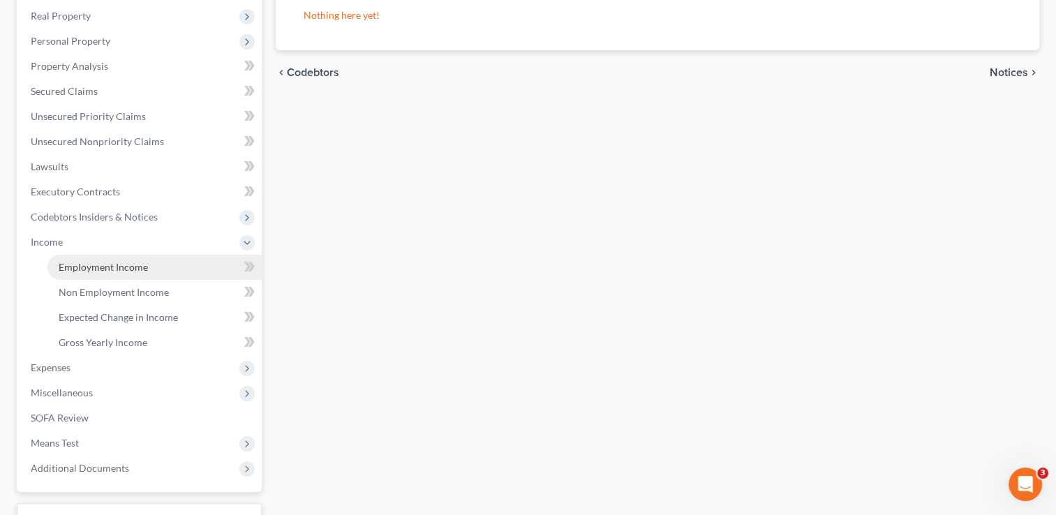
click at [84, 267] on span "Employment Income" at bounding box center [103, 267] width 89 height 12
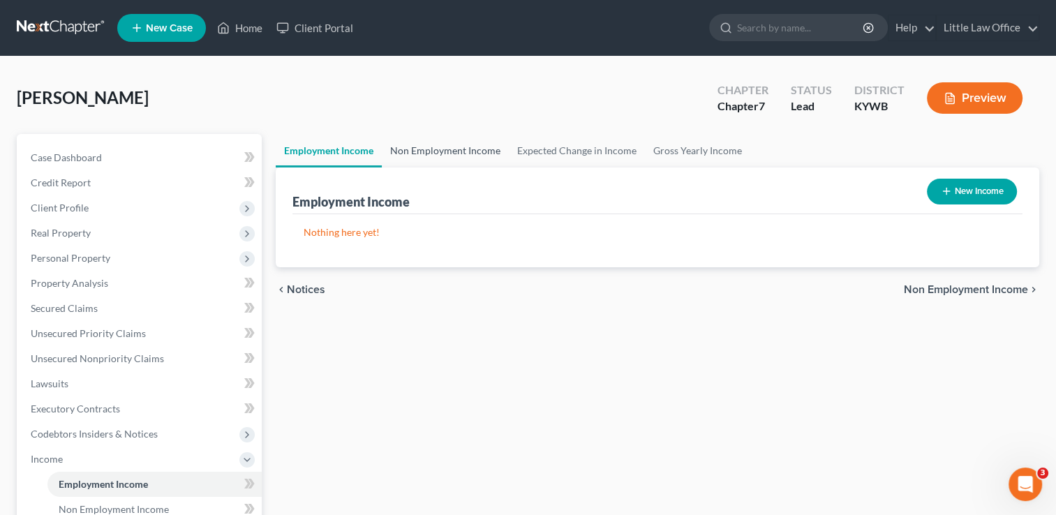
click at [457, 156] on link "Non Employment Income" at bounding box center [445, 150] width 127 height 33
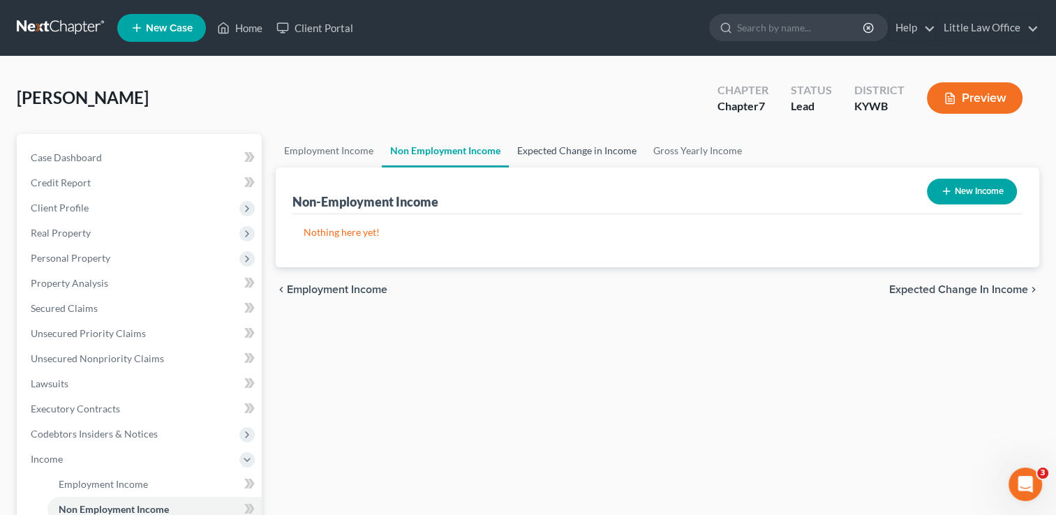
click at [579, 161] on link "Expected Change in Income" at bounding box center [577, 150] width 136 height 33
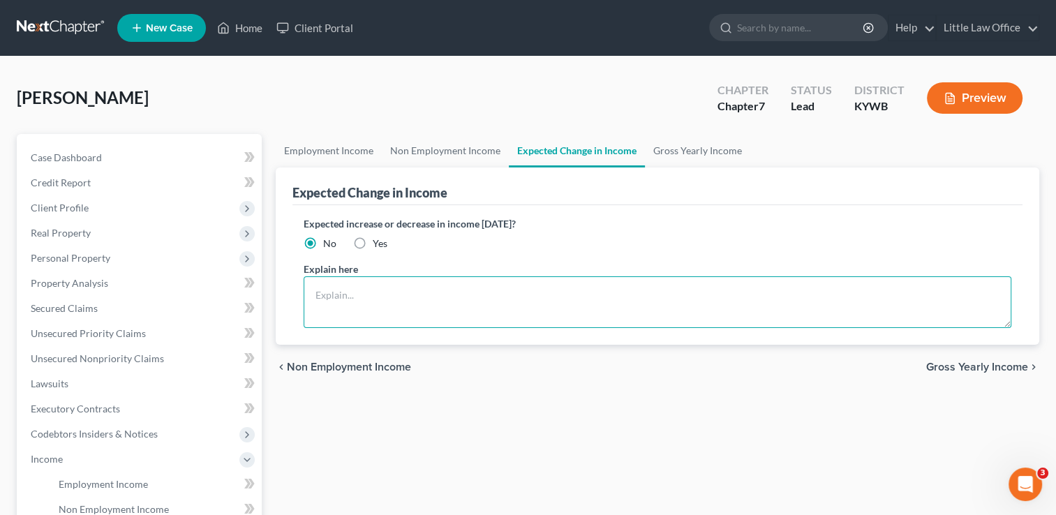
click at [491, 285] on textarea at bounding box center [658, 302] width 708 height 52
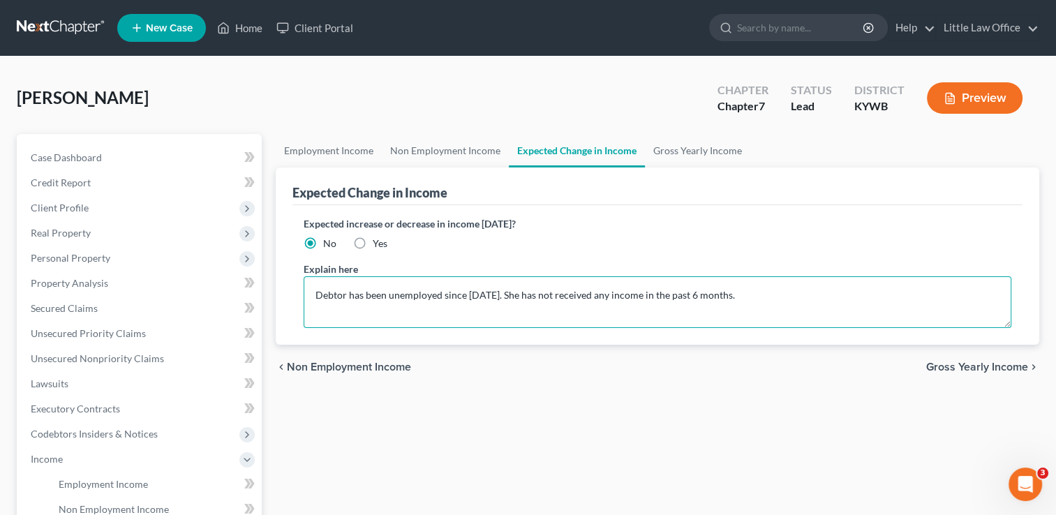
type textarea "Debtor has been unemployed since September 30, 2024. She has not received any i…"
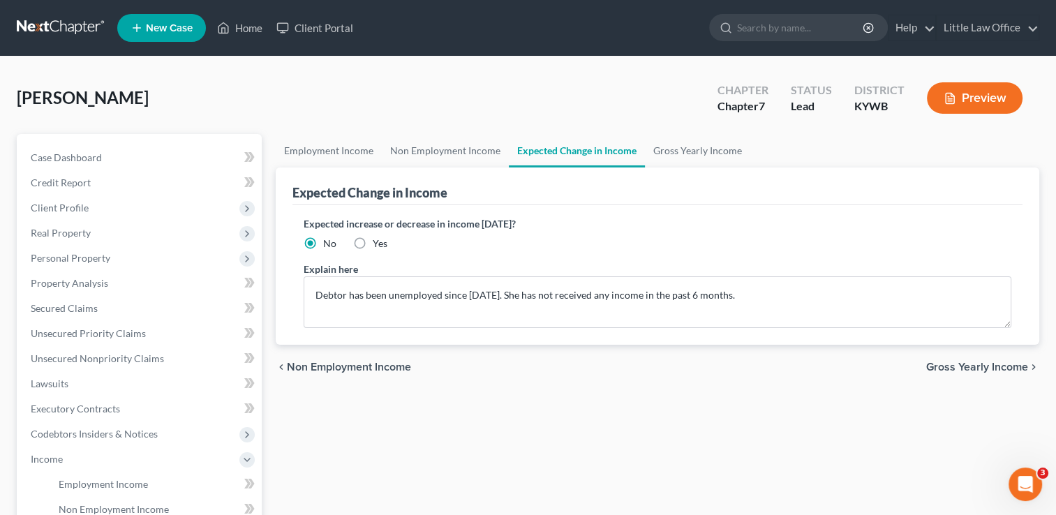
click at [983, 365] on span "Gross Yearly Income" at bounding box center [977, 366] width 102 height 11
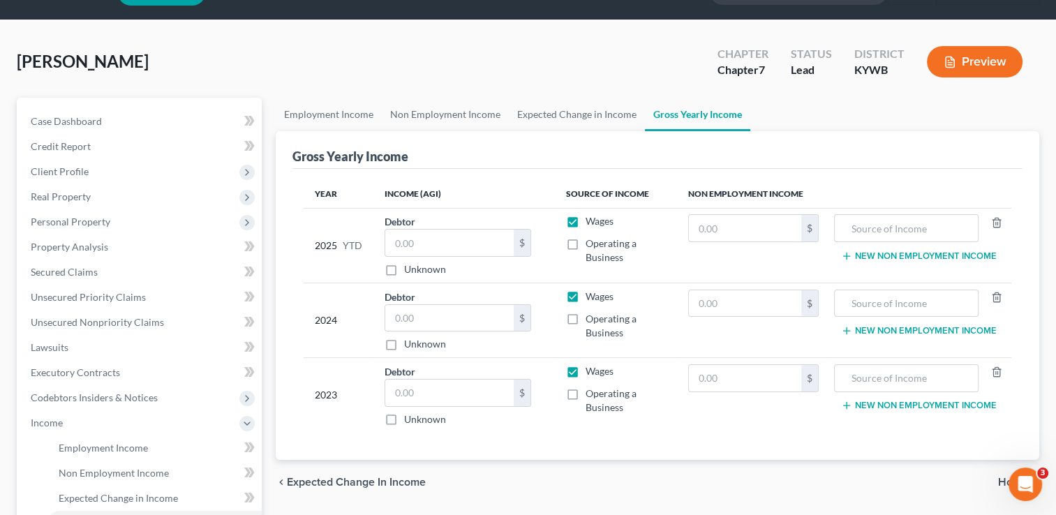
scroll to position [42, 0]
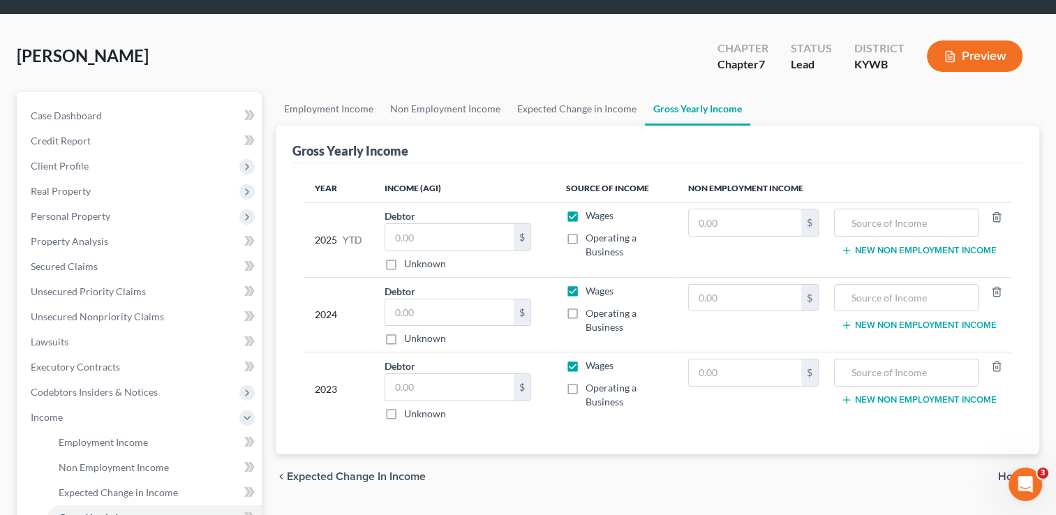
click at [586, 216] on label "Wages" at bounding box center [600, 216] width 28 height 14
click at [591, 216] on input "Wages" at bounding box center [595, 213] width 9 height 9
checkbox input "false"
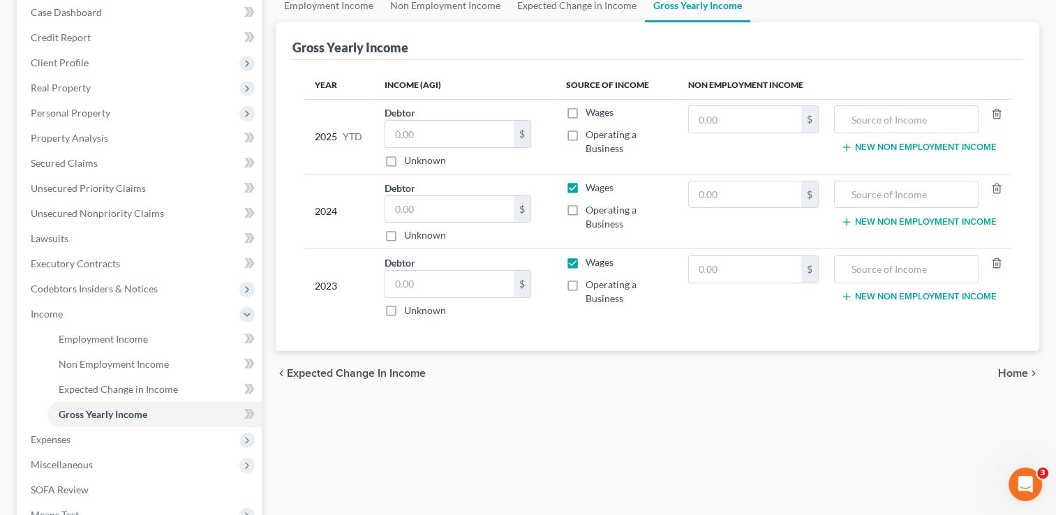
scroll to position [157, 0]
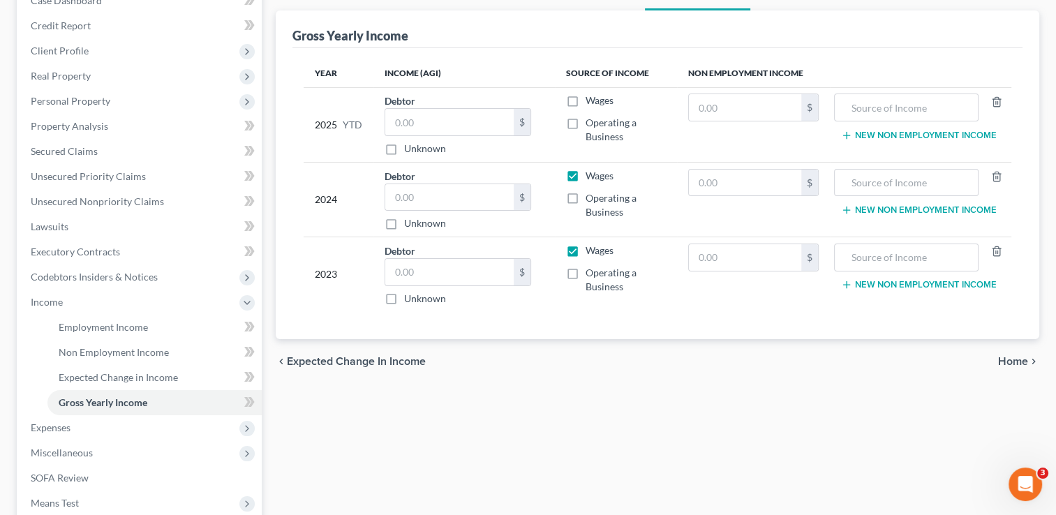
click at [1021, 363] on span "Home" at bounding box center [1013, 361] width 30 height 11
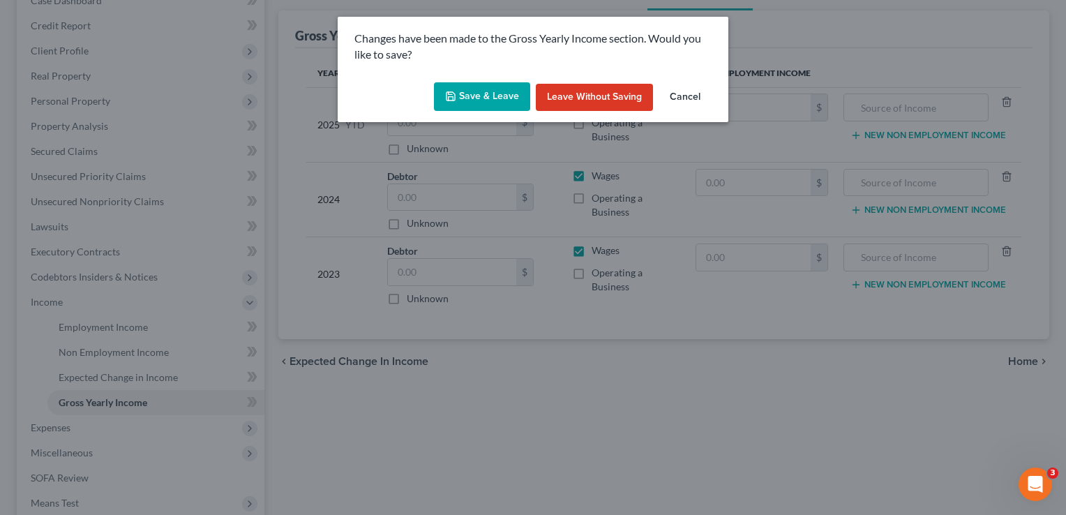
click at [500, 99] on button "Save & Leave" at bounding box center [482, 96] width 96 height 29
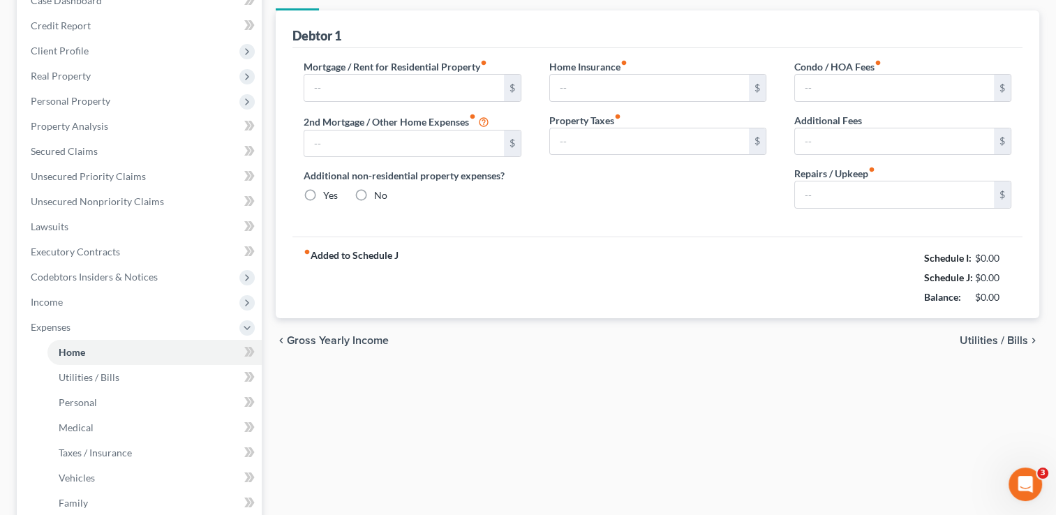
type input "0.00"
radio input "true"
type input "0.00"
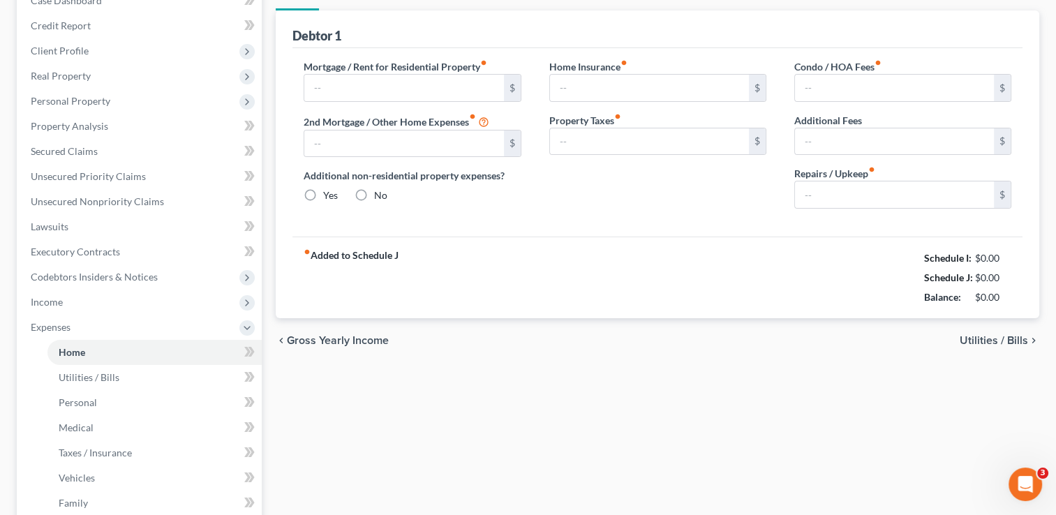
type input "0.00"
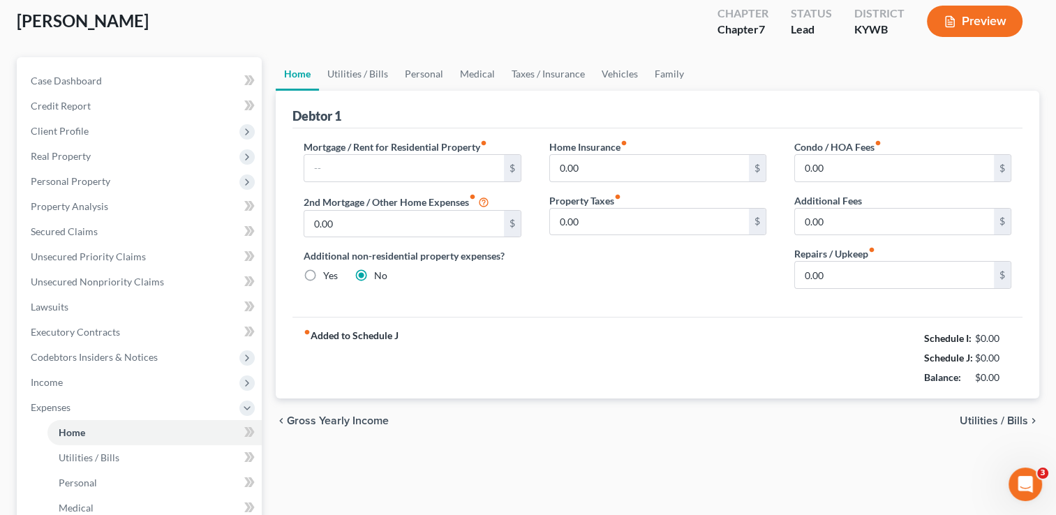
scroll to position [92, 0]
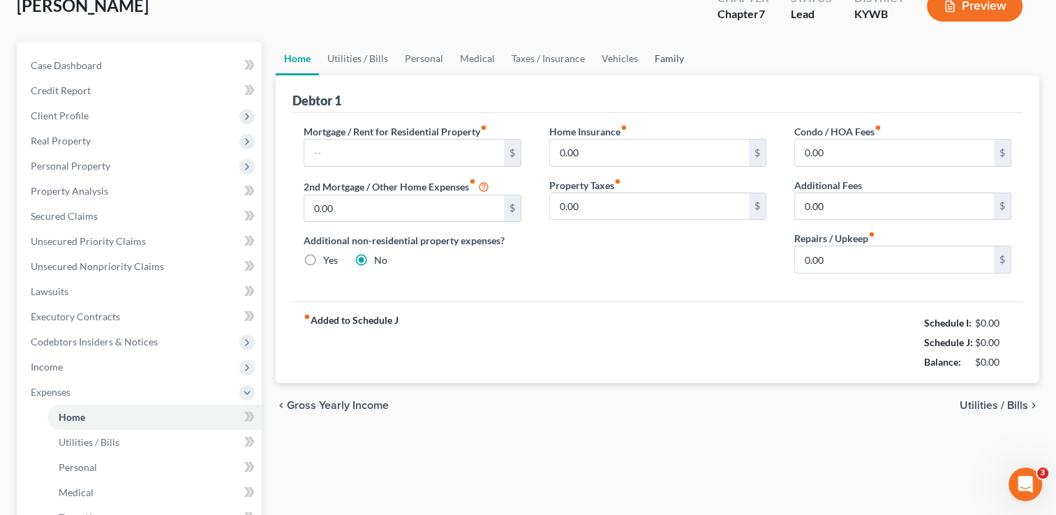
click at [673, 57] on link "Family" at bounding box center [669, 58] width 46 height 33
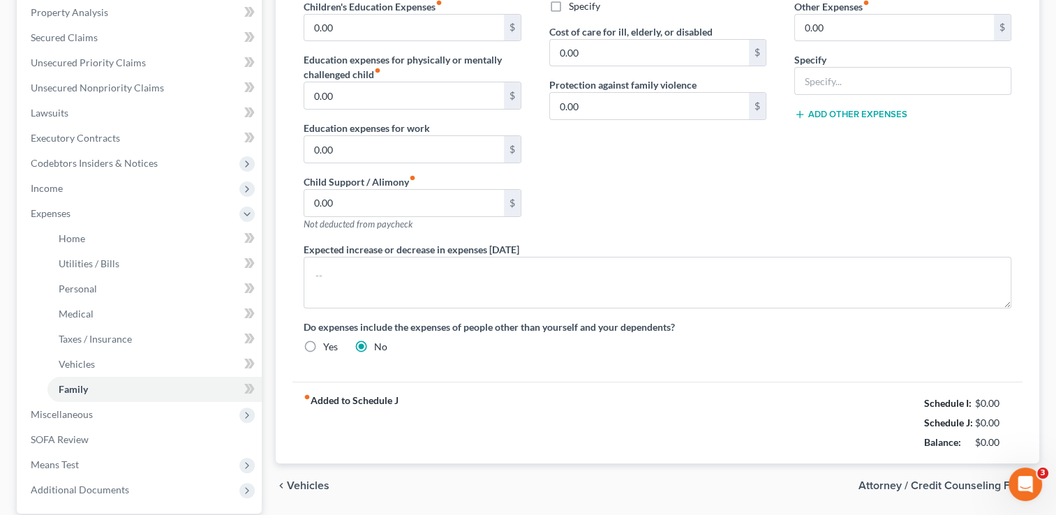
scroll to position [281, 0]
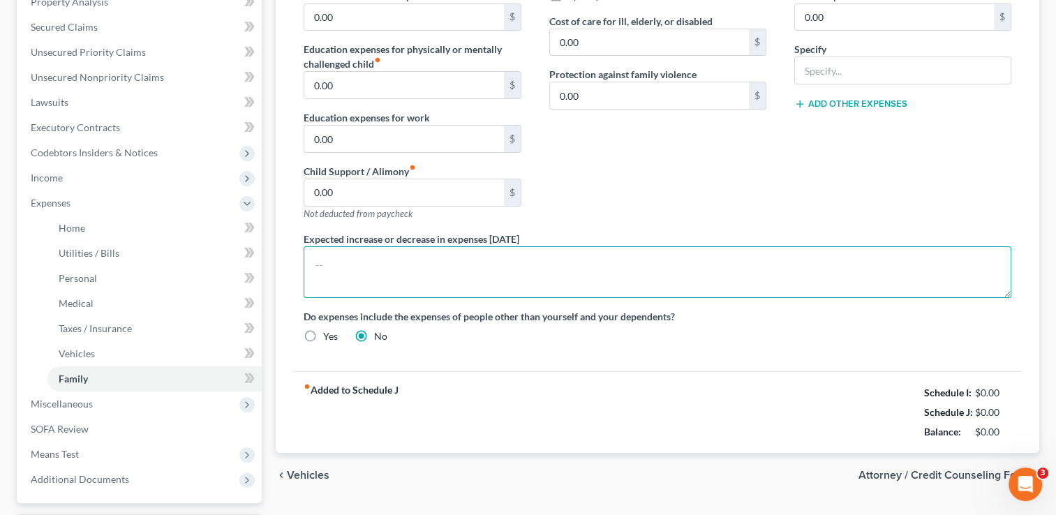
click at [667, 255] on textarea at bounding box center [658, 272] width 708 height 52
click at [667, 255] on textarea "Th" at bounding box center [658, 272] width 708 height 52
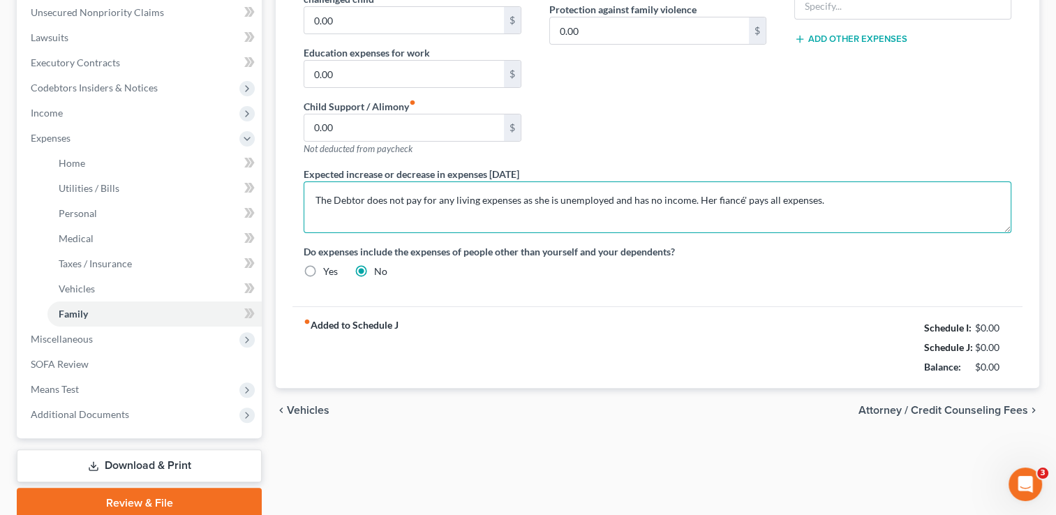
scroll to position [354, 0]
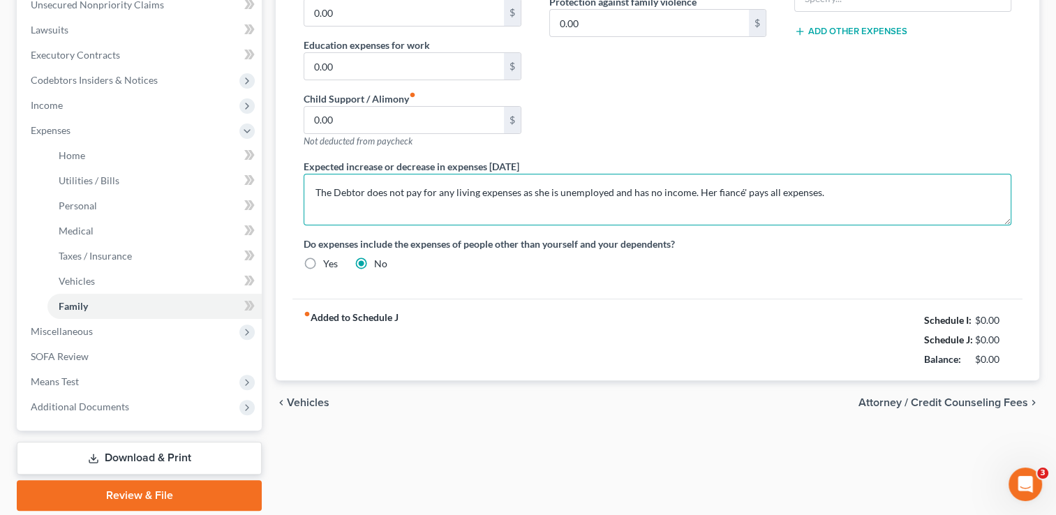
type textarea "The Debtor does not pay for any living expenses as she is unemployed and has no…"
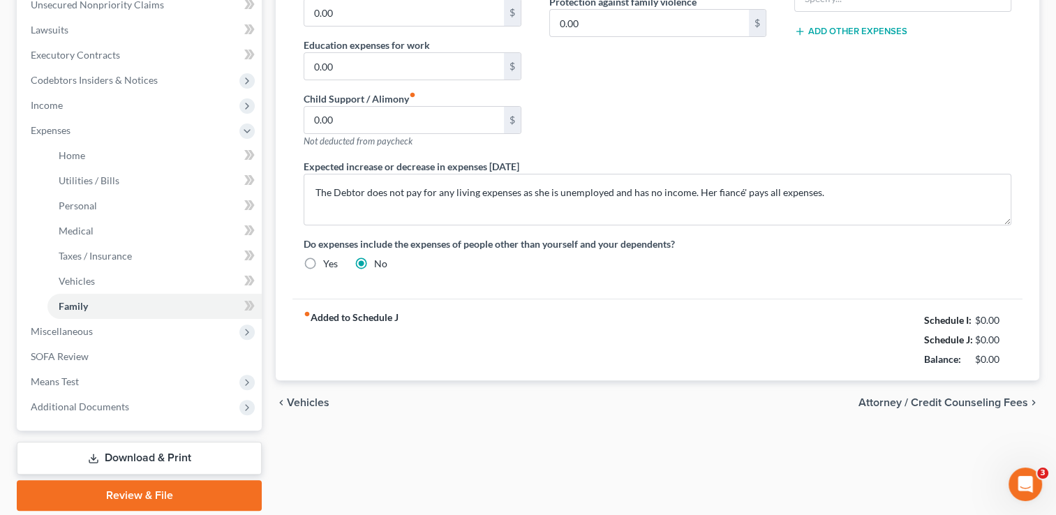
click at [898, 405] on span "Attorney / Credit Counseling Fees" at bounding box center [943, 402] width 170 height 11
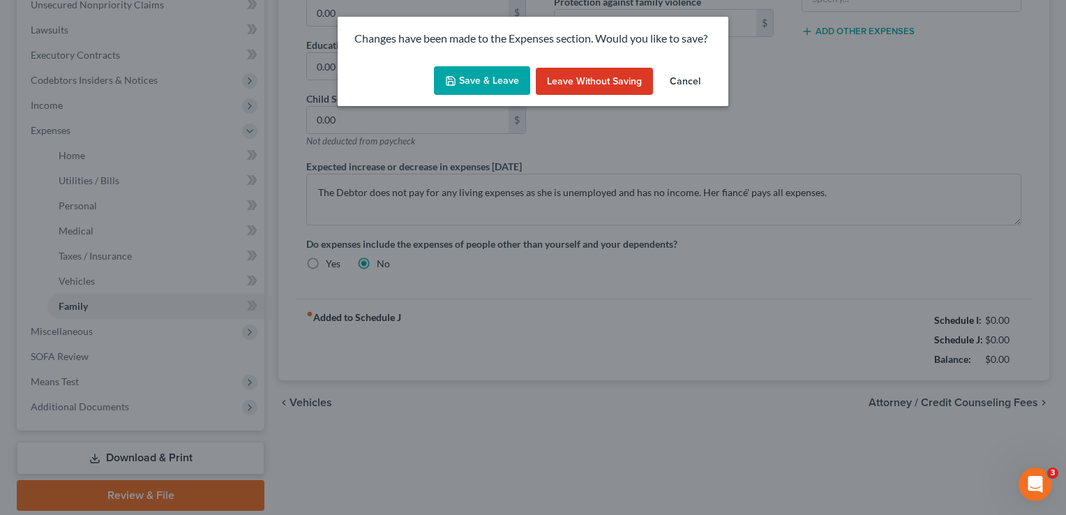
click at [470, 77] on button "Save & Leave" at bounding box center [482, 80] width 96 height 29
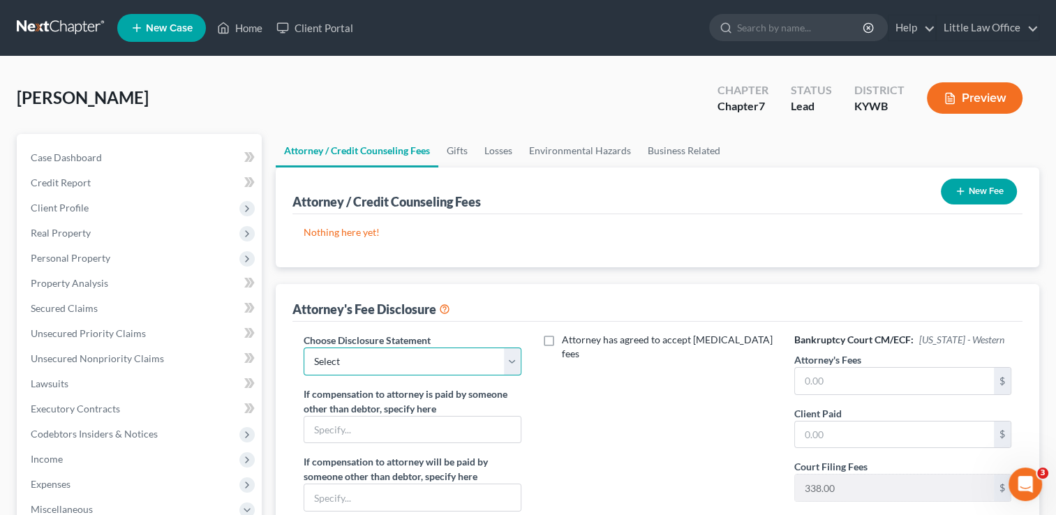
click at [517, 359] on select "Select Attorney Fees" at bounding box center [412, 362] width 217 height 28
select select "0"
click at [304, 348] on select "Select Attorney Fees" at bounding box center [412, 362] width 217 height 28
click at [838, 388] on input "text" at bounding box center [894, 381] width 199 height 27
type input "1,462"
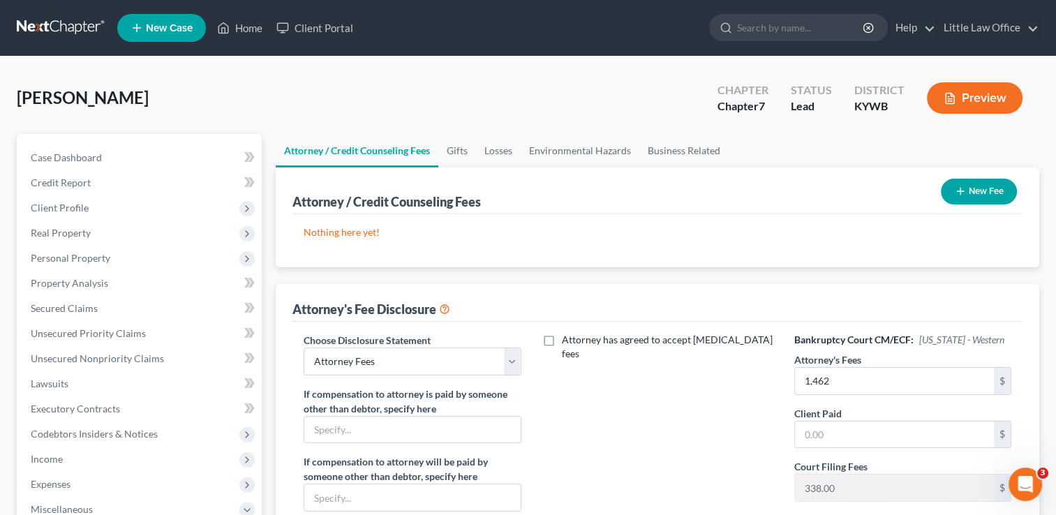
click at [980, 196] on button "New Fee" at bounding box center [979, 192] width 76 height 26
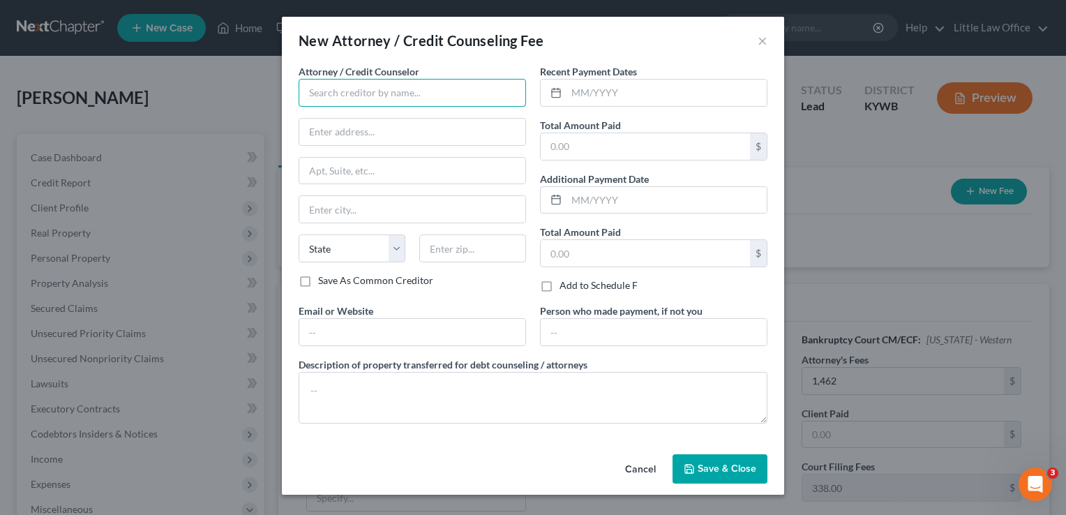
click at [445, 103] on input "text" at bounding box center [413, 93] width 228 height 28
type input "Marcus Little"
type input "33 E. Broadway St"
type input "Madisonville"
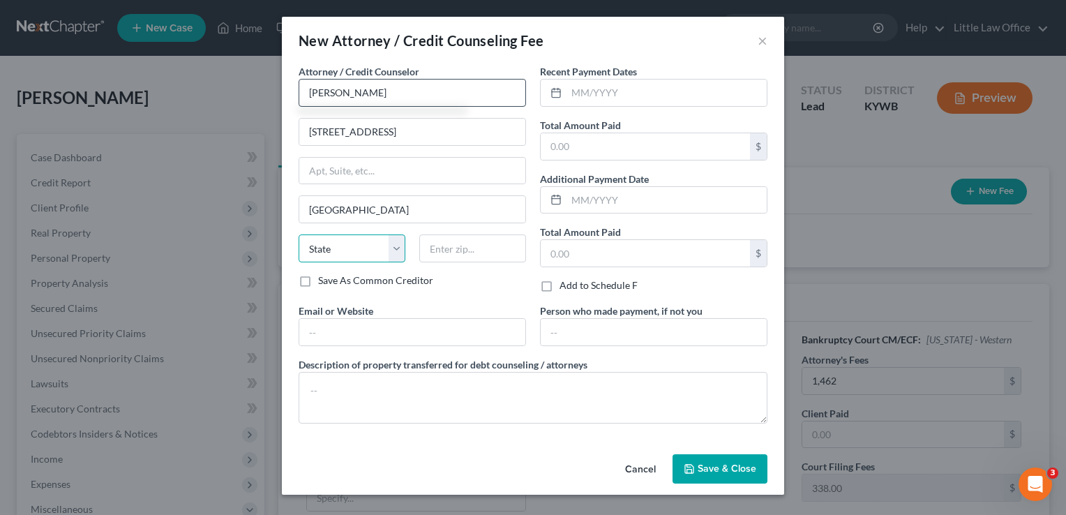
select select "18"
type input "42431"
type input "marcus@littlelawofficeky.com"
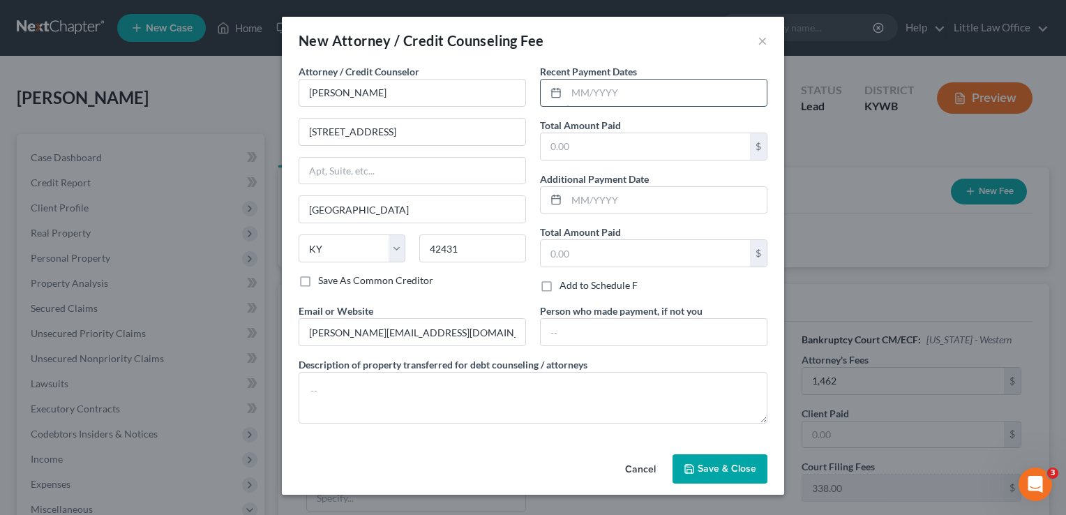
click at [608, 90] on input "text" at bounding box center [667, 93] width 200 height 27
type input "09/2025"
click at [563, 137] on input "text" at bounding box center [645, 146] width 209 height 27
type input "1,900.00"
click at [747, 458] on button "Save & Close" at bounding box center [720, 468] width 95 height 29
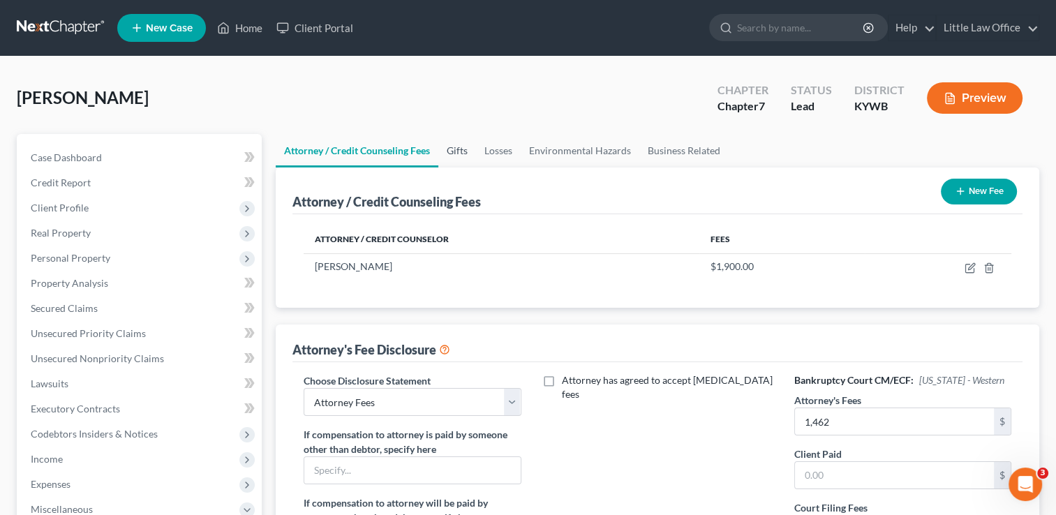
click at [463, 156] on link "Gifts" at bounding box center [457, 150] width 38 height 33
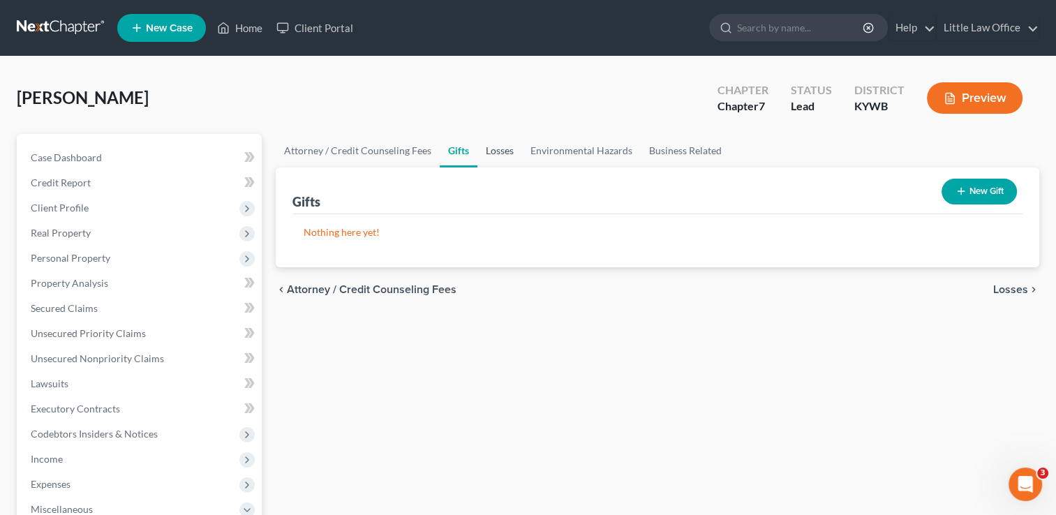
click at [493, 152] on link "Losses" at bounding box center [499, 150] width 45 height 33
click at [551, 165] on link "Environmental Hazards" at bounding box center [581, 150] width 119 height 33
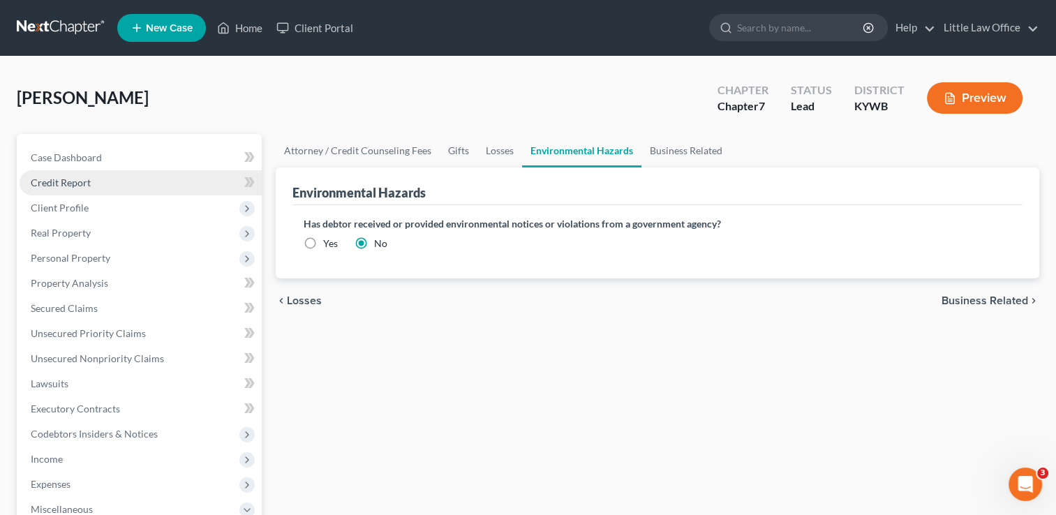
click at [64, 181] on span "Credit Report" at bounding box center [61, 183] width 60 height 12
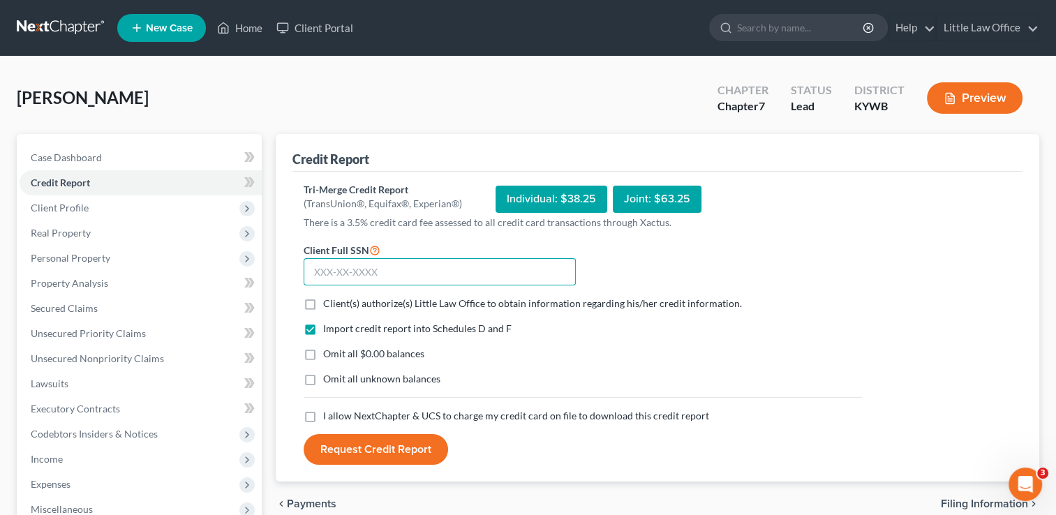
click at [347, 273] on input "text" at bounding box center [440, 272] width 272 height 28
type input "404-33-5239"
click at [323, 300] on label "Client(s) authorize(s) Little Law Office to obtain information regarding his/he…" at bounding box center [532, 304] width 419 height 14
click at [329, 300] on input "Client(s) authorize(s) Little Law Office to obtain information regarding his/he…" at bounding box center [333, 301] width 9 height 9
checkbox input "true"
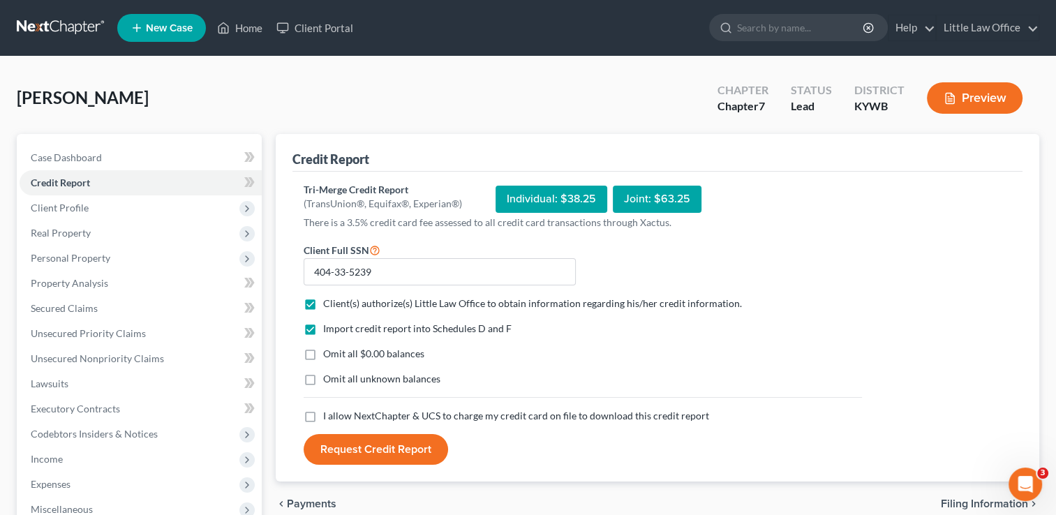
click at [323, 354] on label "Omit all $0.00 balances" at bounding box center [373, 354] width 101 height 14
click at [329, 354] on input "Omit all $0.00 balances" at bounding box center [333, 351] width 9 height 9
checkbox input "true"
click at [323, 421] on label "I allow NextChapter & UCS to charge my credit card on file to download this cre…" at bounding box center [516, 416] width 386 height 14
click at [329, 418] on input "I allow NextChapter & UCS to charge my credit card on file to download this cre…" at bounding box center [333, 413] width 9 height 9
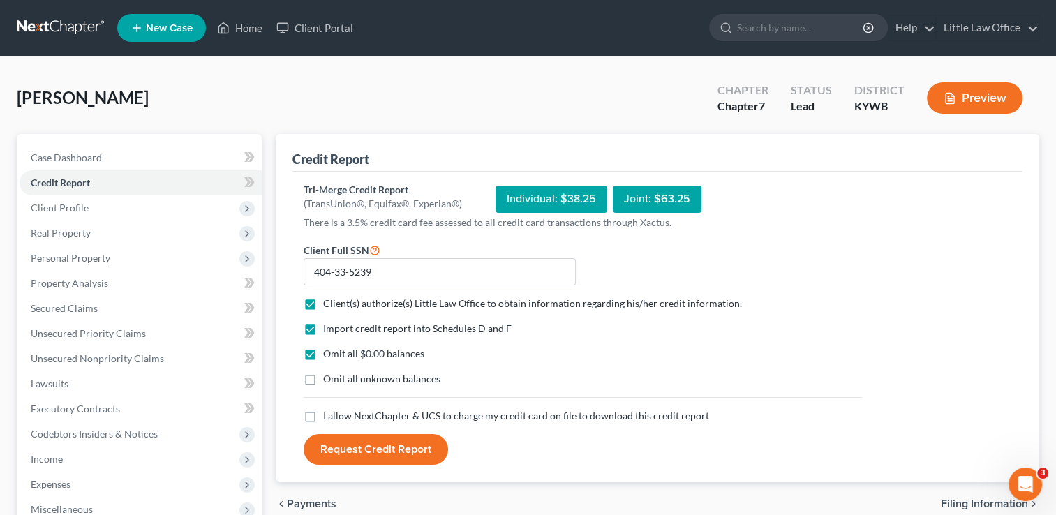
checkbox input "true"
click at [362, 461] on button "Request Credit Report" at bounding box center [376, 449] width 144 height 31
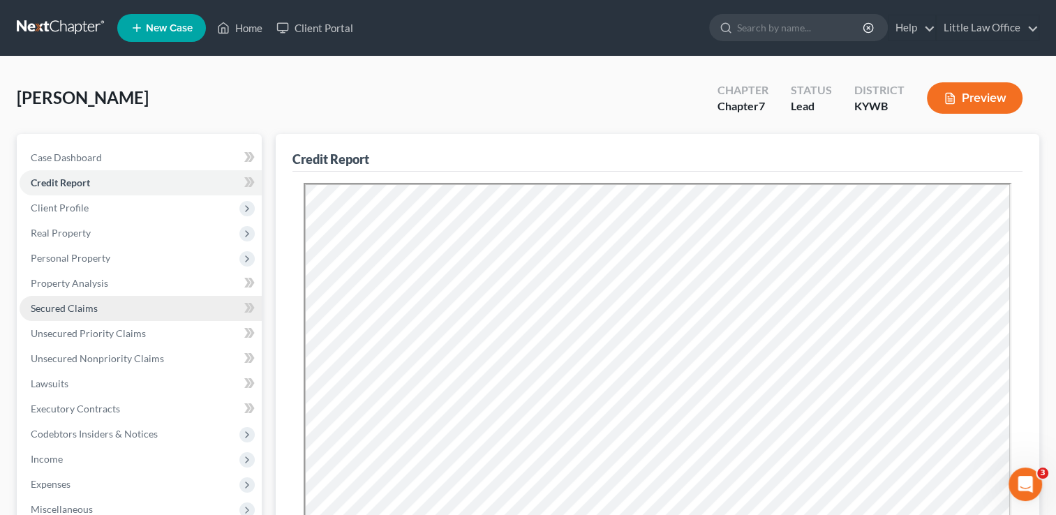
click at [116, 308] on link "Secured Claims" at bounding box center [141, 308] width 242 height 25
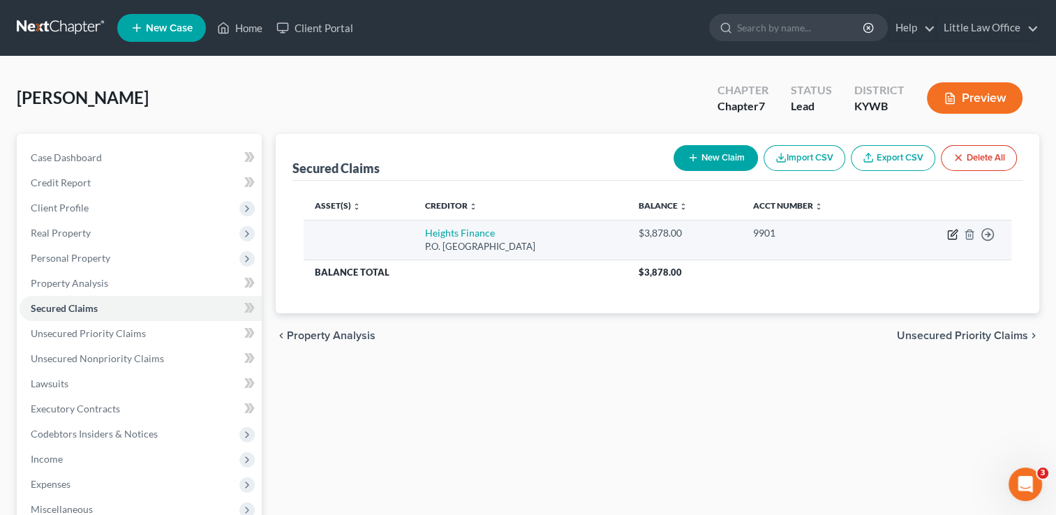
click at [953, 230] on icon "button" at bounding box center [952, 234] width 11 height 11
select select "42"
select select "0"
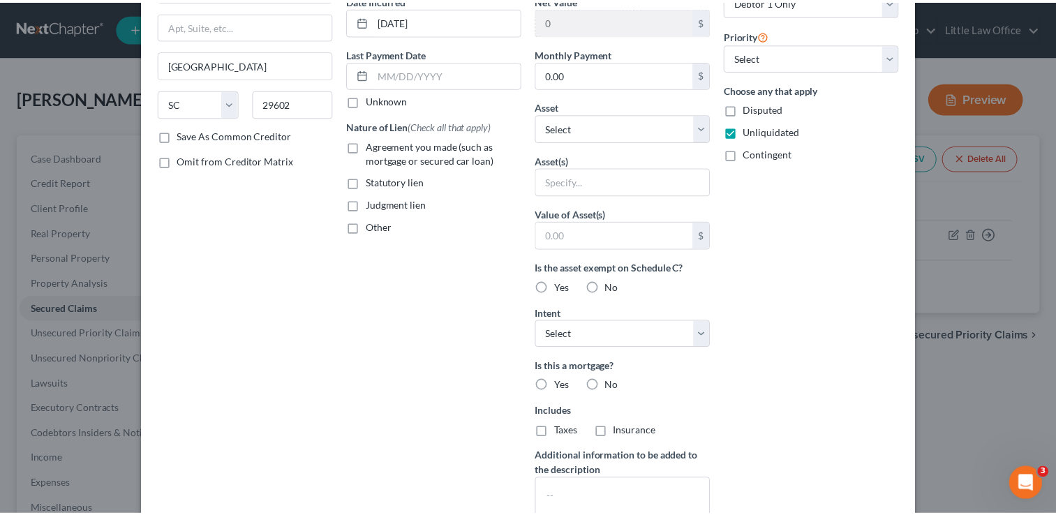
scroll to position [268, 0]
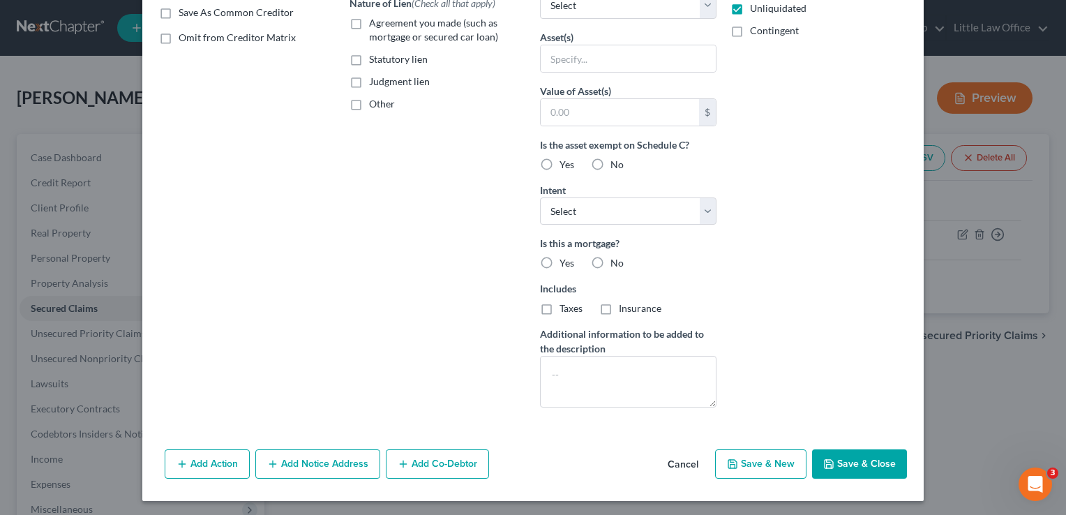
click at [676, 471] on button "Cancel" at bounding box center [683, 465] width 53 height 28
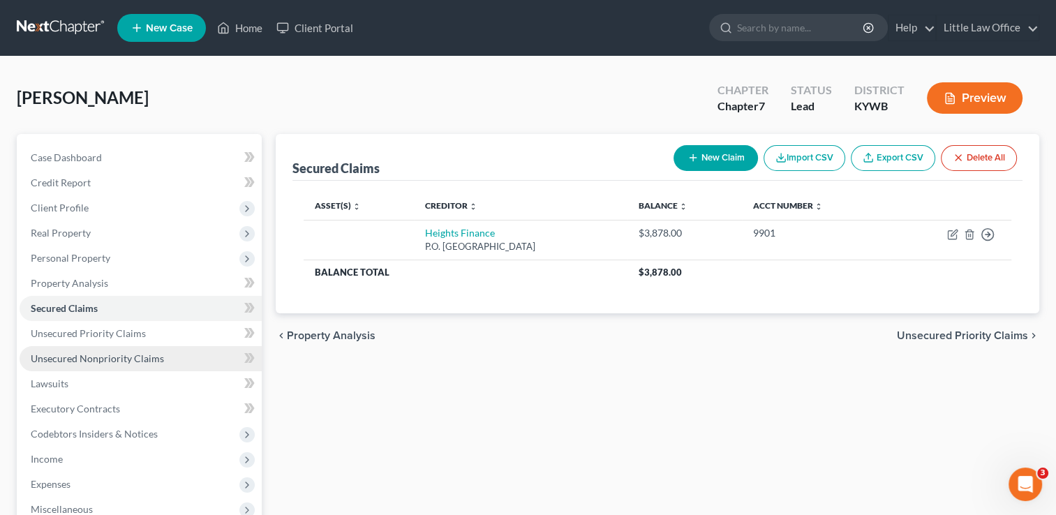
click at [96, 350] on link "Unsecured Nonpriority Claims" at bounding box center [141, 358] width 242 height 25
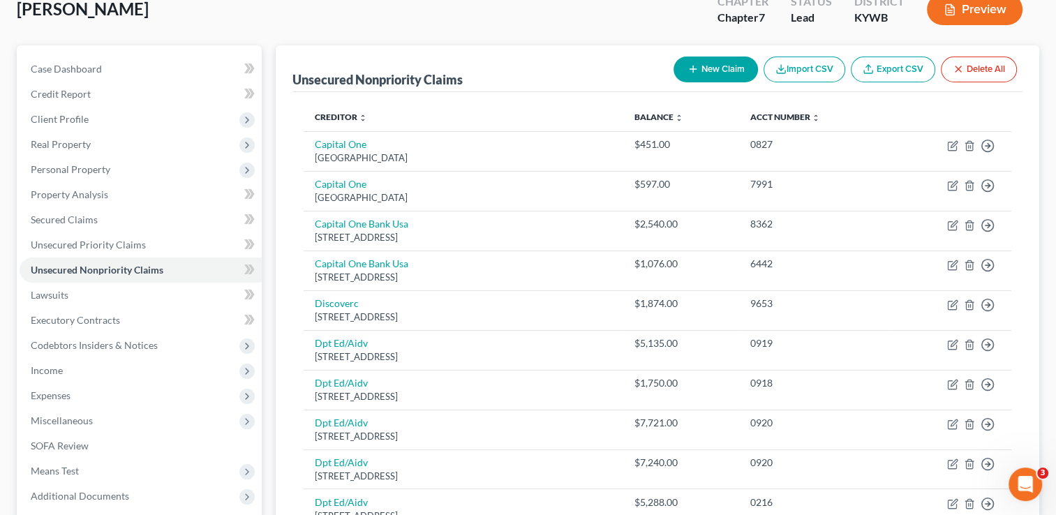
scroll to position [84, 0]
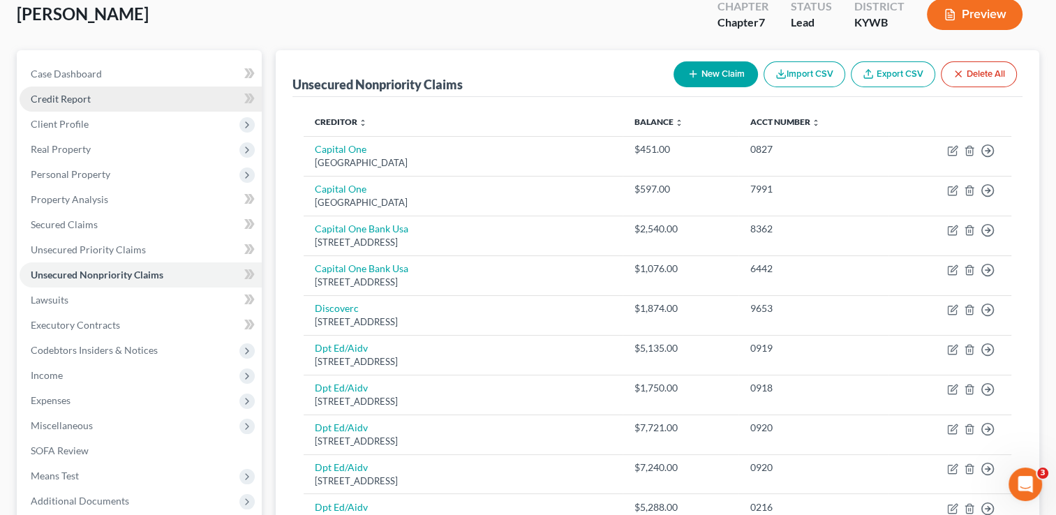
click at [126, 103] on link "Credit Report" at bounding box center [141, 99] width 242 height 25
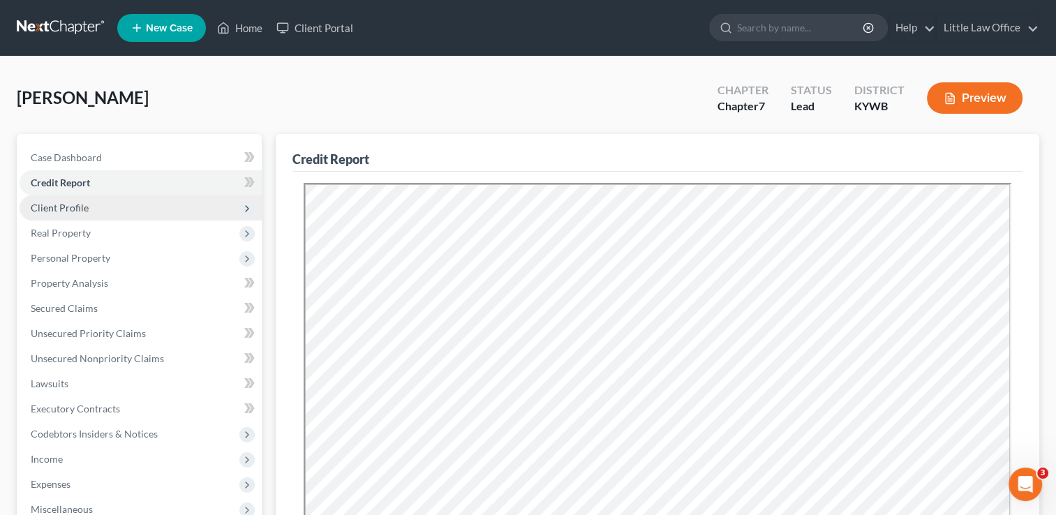
click at [103, 216] on span "Client Profile" at bounding box center [141, 207] width 242 height 25
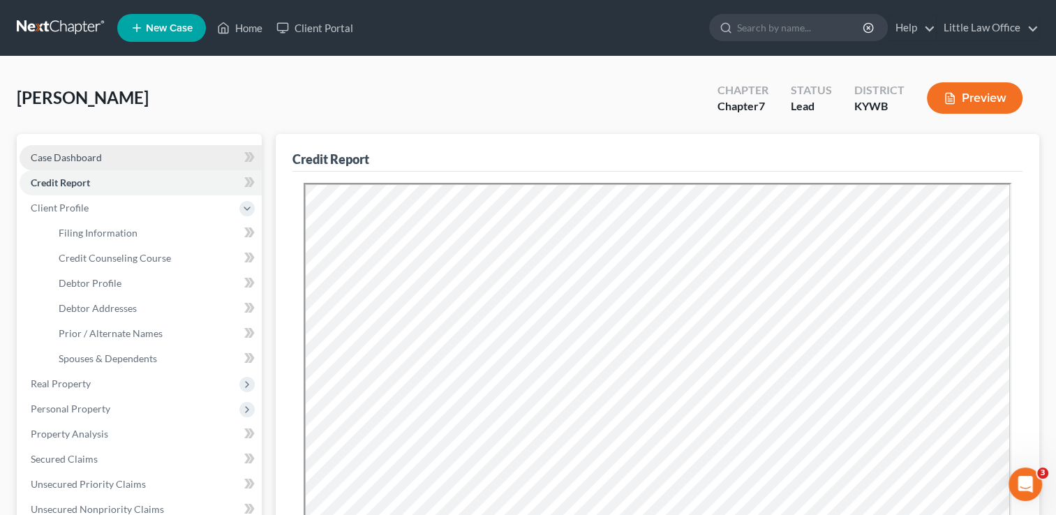
click at [93, 152] on span "Case Dashboard" at bounding box center [66, 157] width 71 height 12
select select "0"
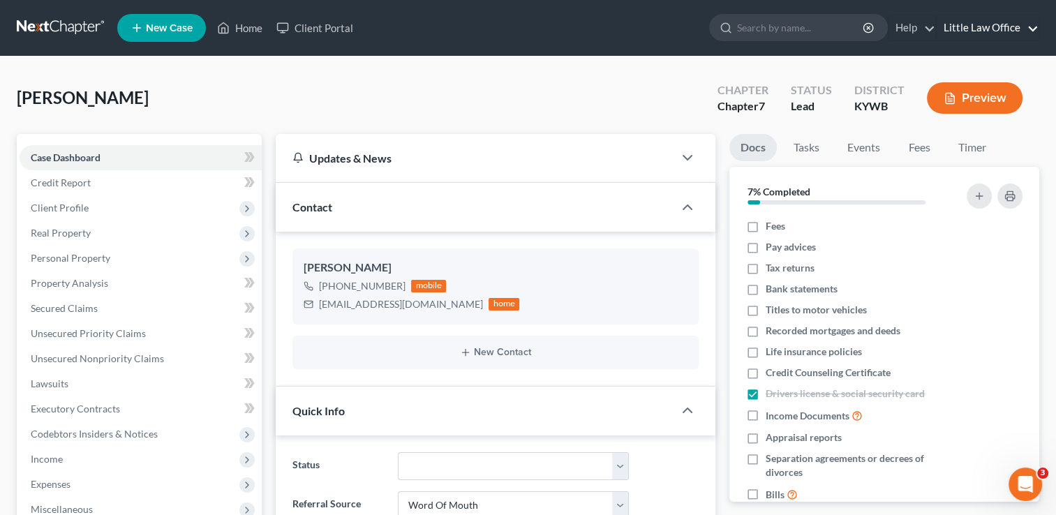
click at [1033, 30] on link "Little Law Office" at bounding box center [988, 27] width 102 height 25
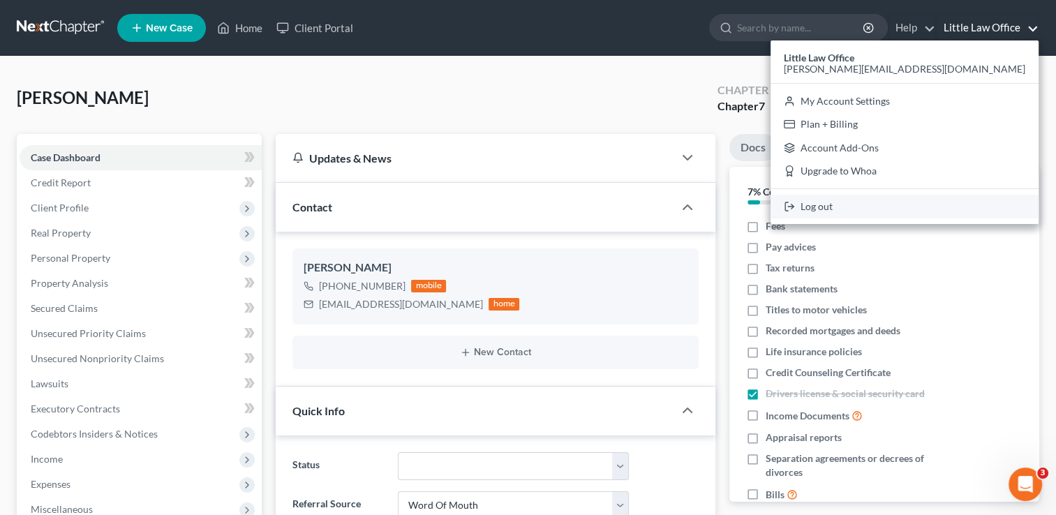
click at [960, 212] on link "Log out" at bounding box center [904, 207] width 268 height 24
